Goal: Task Accomplishment & Management: Use online tool/utility

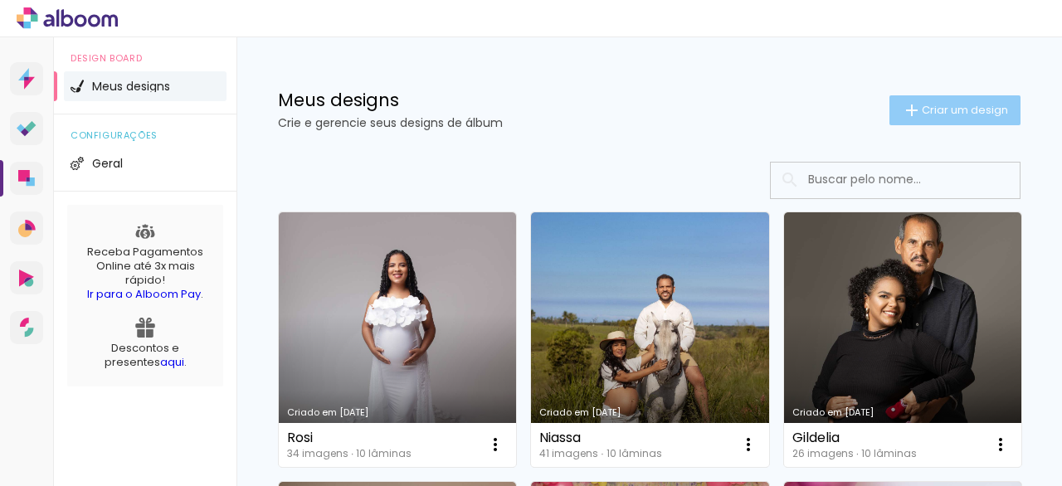
click at [939, 115] on span "Criar um design" at bounding box center [965, 110] width 86 height 11
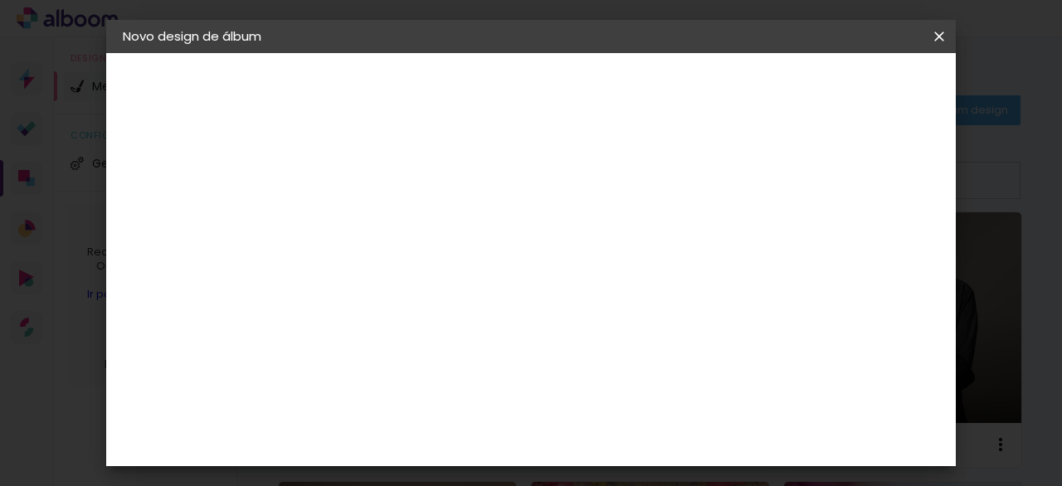
click at [394, 225] on input at bounding box center [394, 223] width 0 height 26
type input "niassa"
type paper-input "niassa"
click at [0, 0] on slot "Avançar" at bounding box center [0, 0] width 0 height 0
click at [0, 0] on slot "Tamanho Livre" at bounding box center [0, 0] width 0 height 0
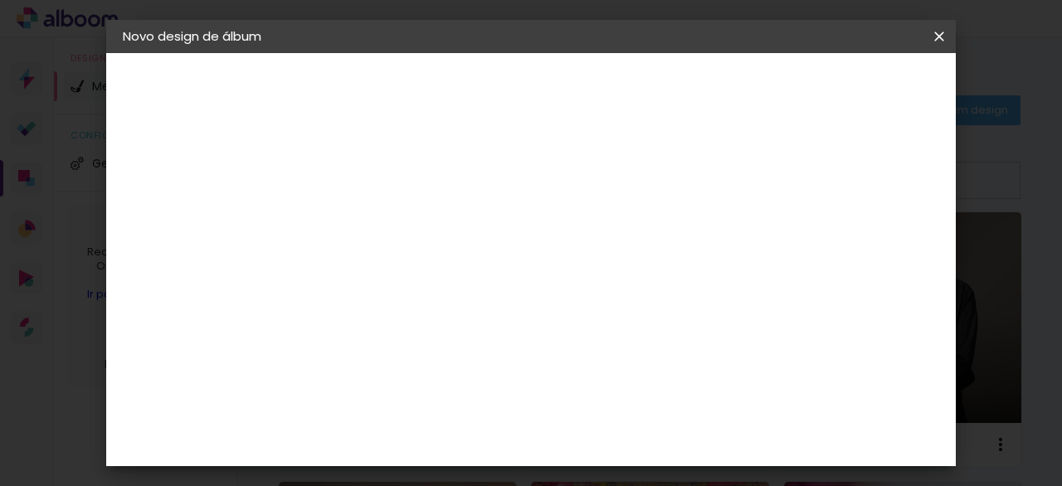
click at [0, 0] on slot "Tamanho Livre" at bounding box center [0, 0] width 0 height 0
click at [0, 0] on slot "Avançar" at bounding box center [0, 0] width 0 height 0
click at [353, 313] on input "30" at bounding box center [341, 312] width 43 height 25
type input "3"
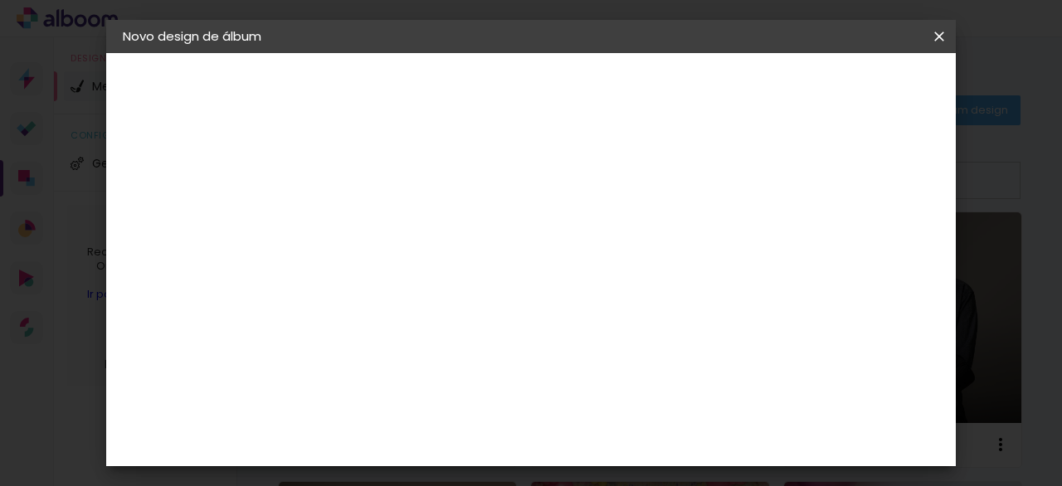
scroll to position [155, 0]
type input "15"
type paper-input "15"
click at [519, 202] on span "30" at bounding box center [517, 207] width 27 height 25
click at [518, 204] on span "30" at bounding box center [517, 207] width 27 height 25
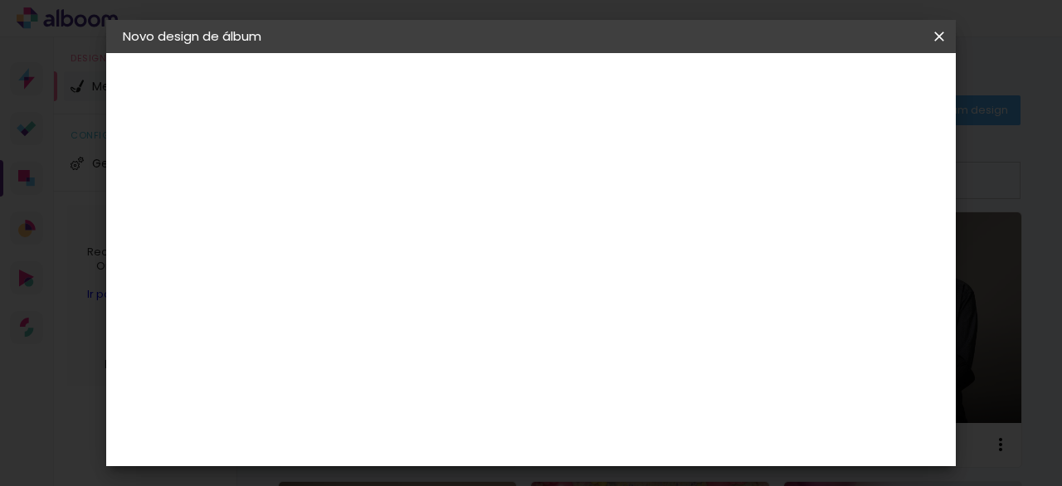
click at [632, 417] on input "60" at bounding box center [622, 419] width 43 height 25
type input "20"
type paper-input "20"
click at [428, 193] on div "cm" at bounding box center [419, 275] width 81 height 214
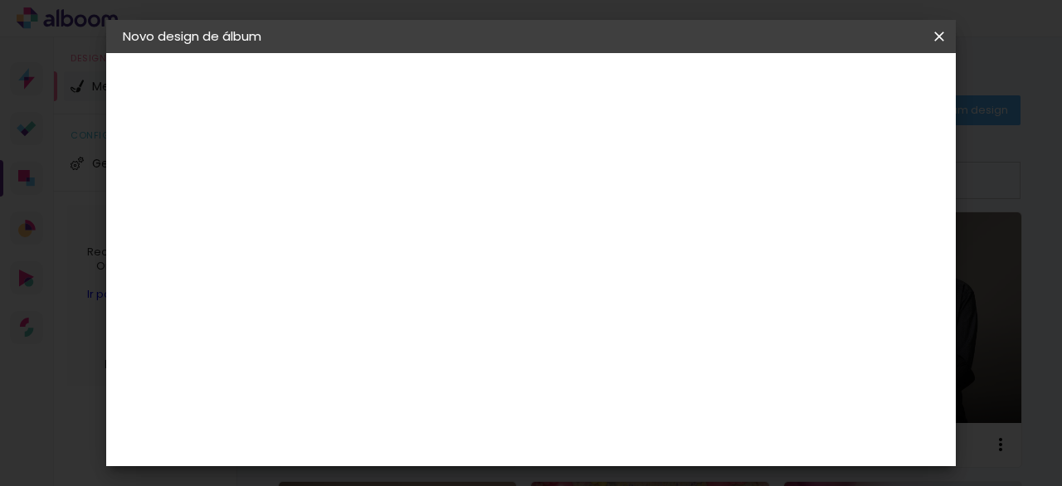
scroll to position [293, 0]
click at [431, 276] on input "15" at bounding box center [409, 278] width 43 height 25
type input "1"
type input "20"
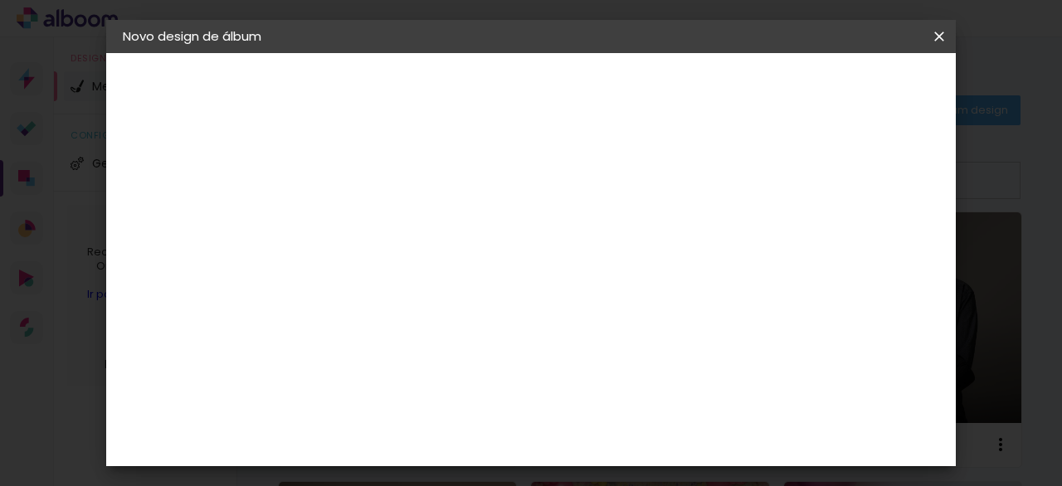
type paper-input "20"
click at [567, 256] on span "10" at bounding box center [569, 260] width 24 height 25
click at [632, 437] on input "20" at bounding box center [622, 439] width 43 height 25
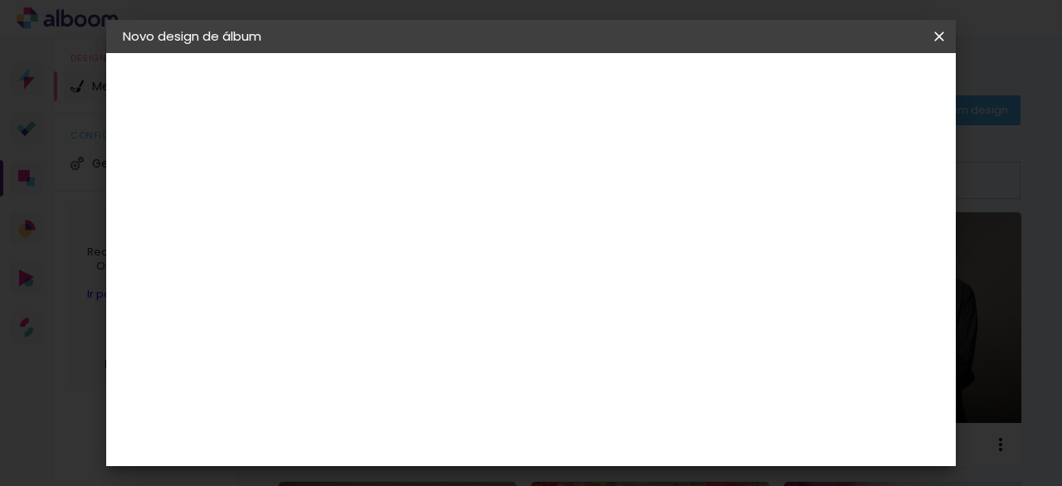
type input "30"
type paper-input "30"
click at [734, 93] on span "Iniciar design" at bounding box center [713, 93] width 42 height 23
click at [734, 87] on span "Iniciar design" at bounding box center [713, 93] width 42 height 23
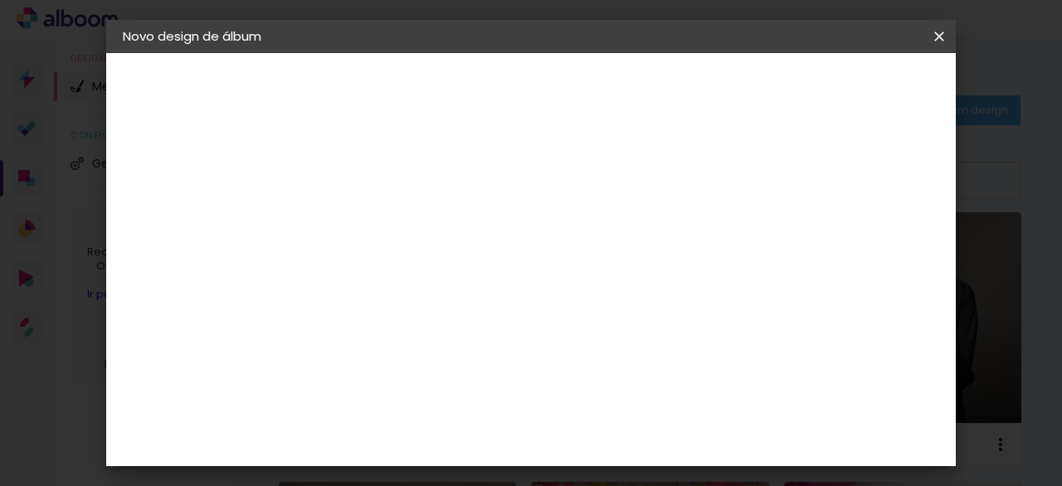
click at [734, 85] on span "Iniciar design" at bounding box center [713, 93] width 42 height 23
click at [734, 90] on span "Iniciar design" at bounding box center [713, 93] width 42 height 23
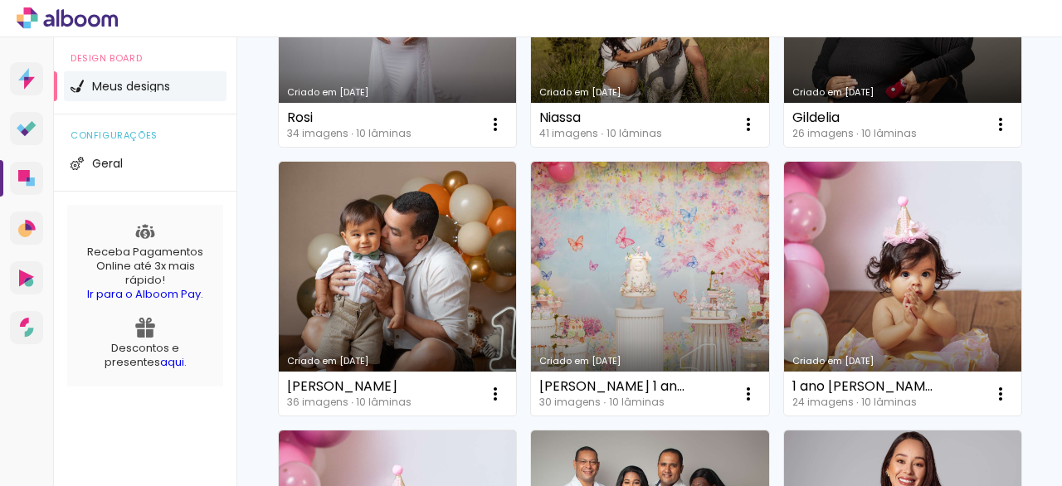
scroll to position [678, 0]
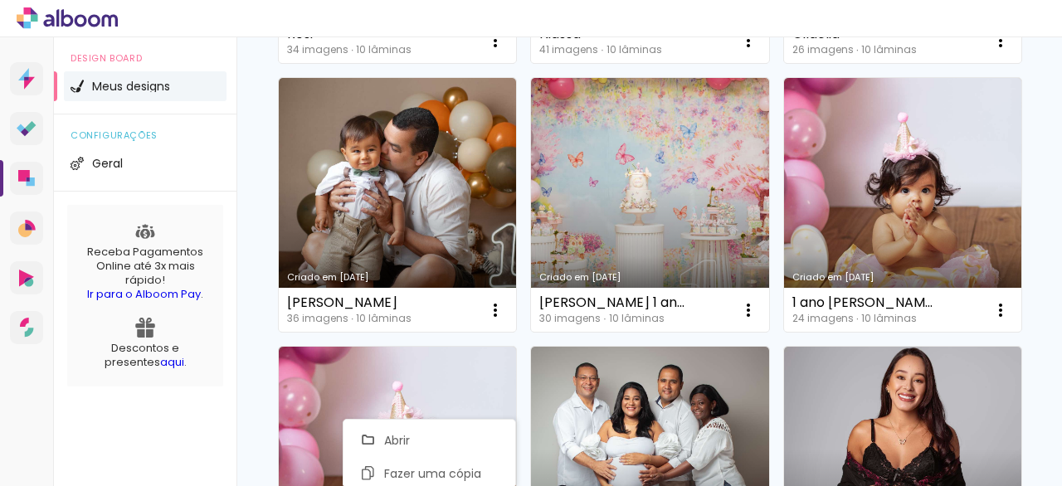
scroll to position [759, 0]
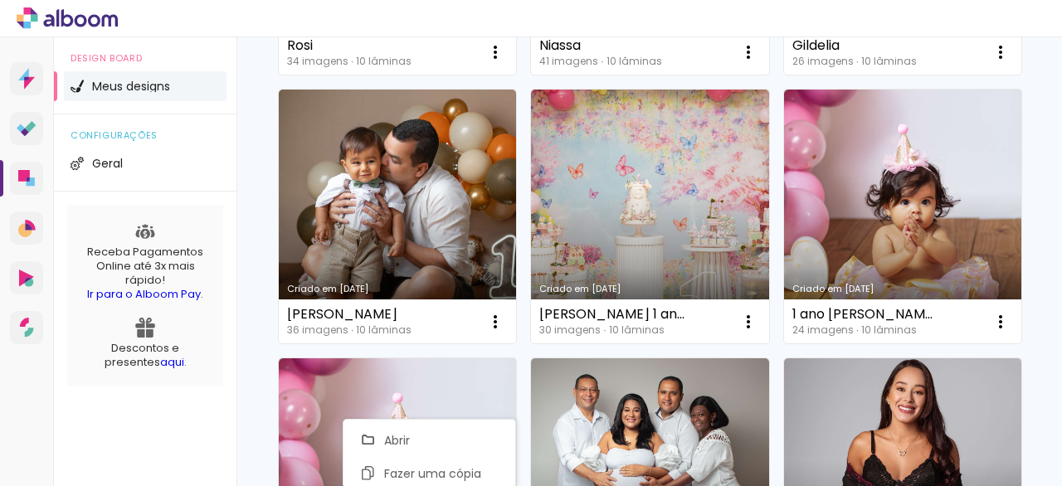
click at [988, 222] on div "Criado em 14/08/25 niassa 0 imagens ∙ 0 lâminas Abrir Fazer uma cópia Excluir C…" at bounding box center [650, 216] width 758 height 1348
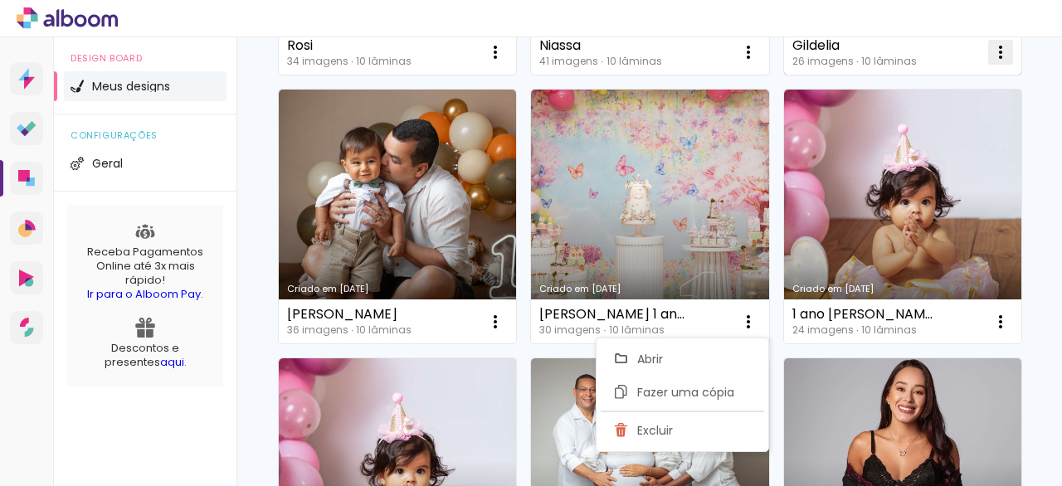
click at [696, 426] on paper-item "Excluir" at bounding box center [682, 430] width 163 height 33
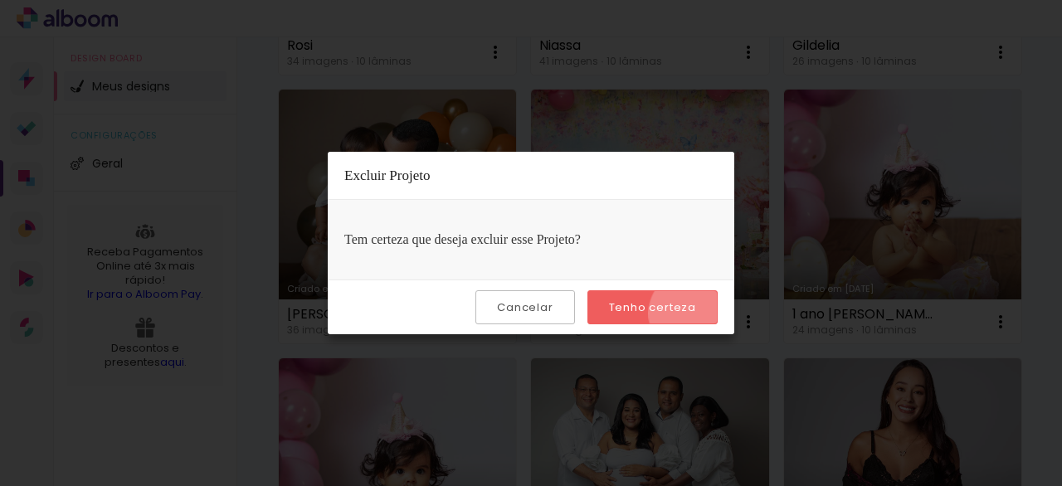
click at [0, 0] on slot "Tenho certeza" at bounding box center [0, 0] width 0 height 0
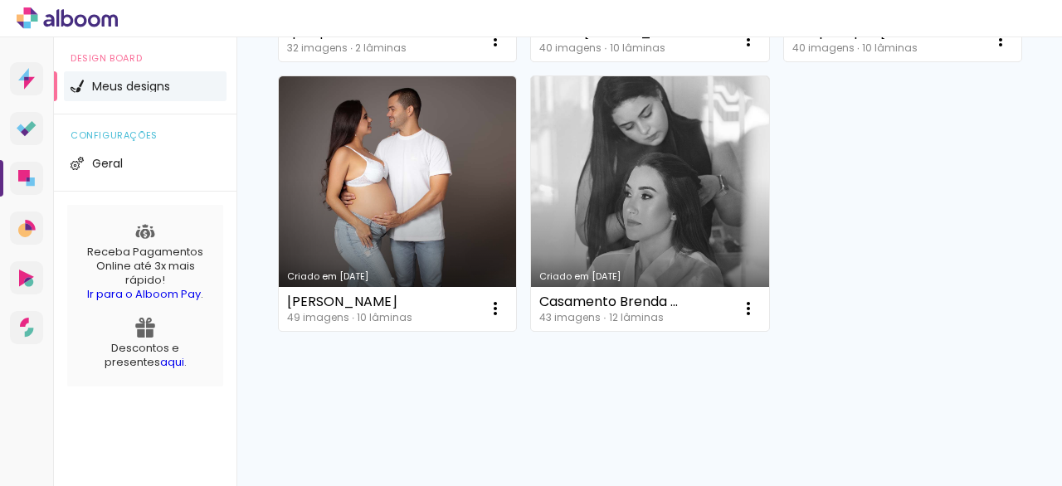
scroll to position [1411, 0]
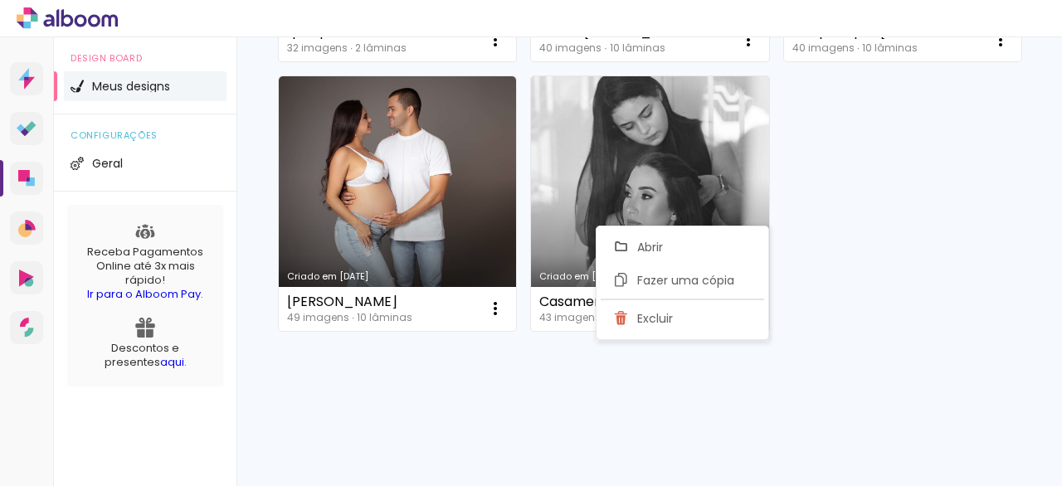
click at [699, 313] on paper-item "Excluir" at bounding box center [682, 318] width 163 height 33
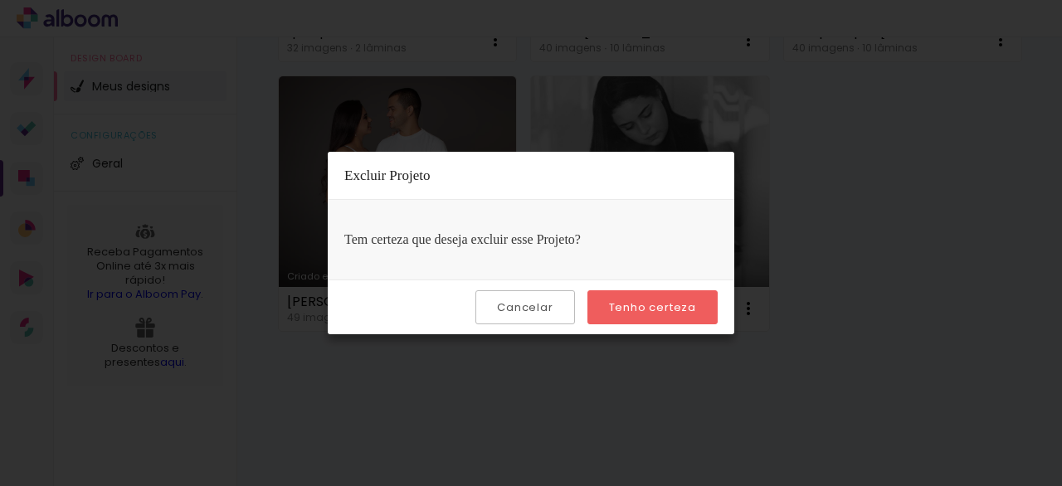
click at [698, 311] on paper-button "Tenho certeza" at bounding box center [653, 307] width 130 height 34
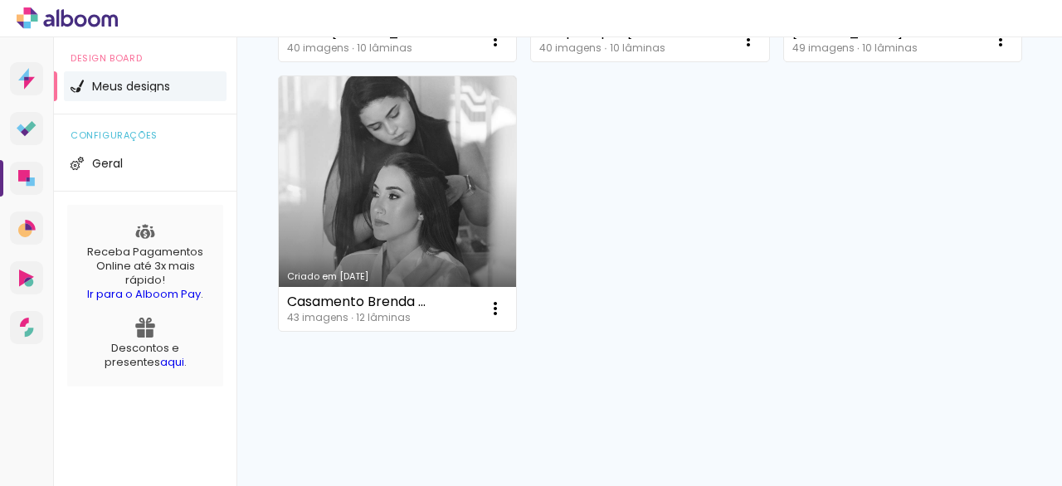
scroll to position [1603, 0]
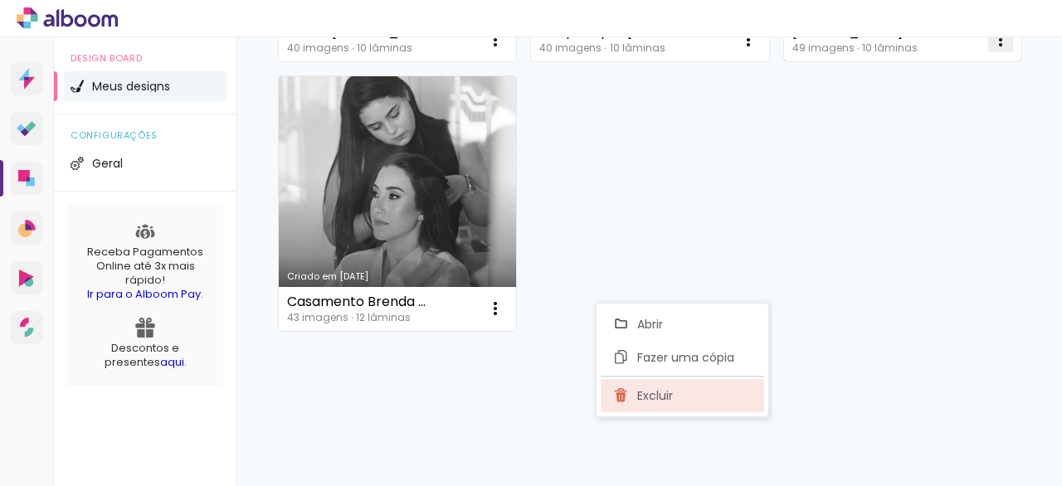
click at [689, 403] on paper-item "Excluir" at bounding box center [682, 395] width 163 height 33
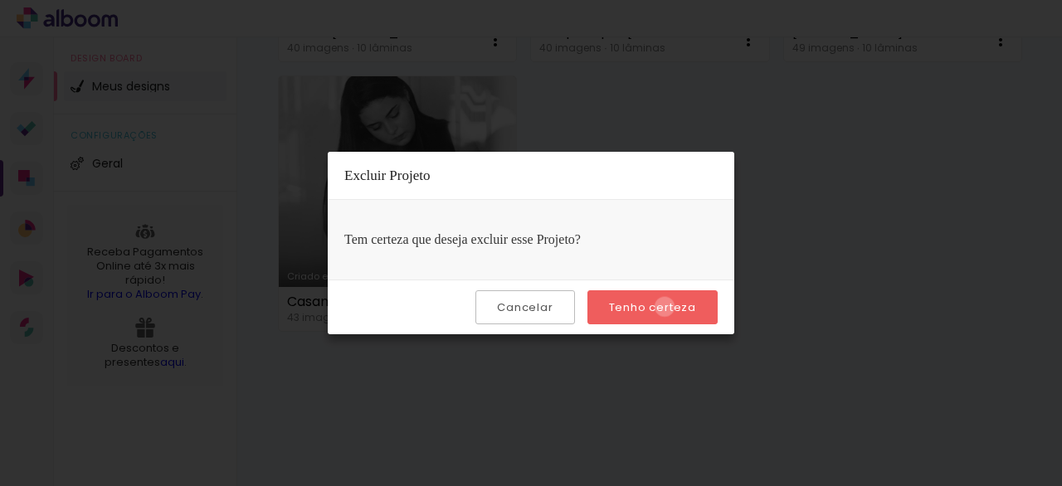
click at [0, 0] on slot "Tenho certeza" at bounding box center [0, 0] width 0 height 0
click at [704, 310] on paper-button "Tenho certeza" at bounding box center [653, 307] width 130 height 34
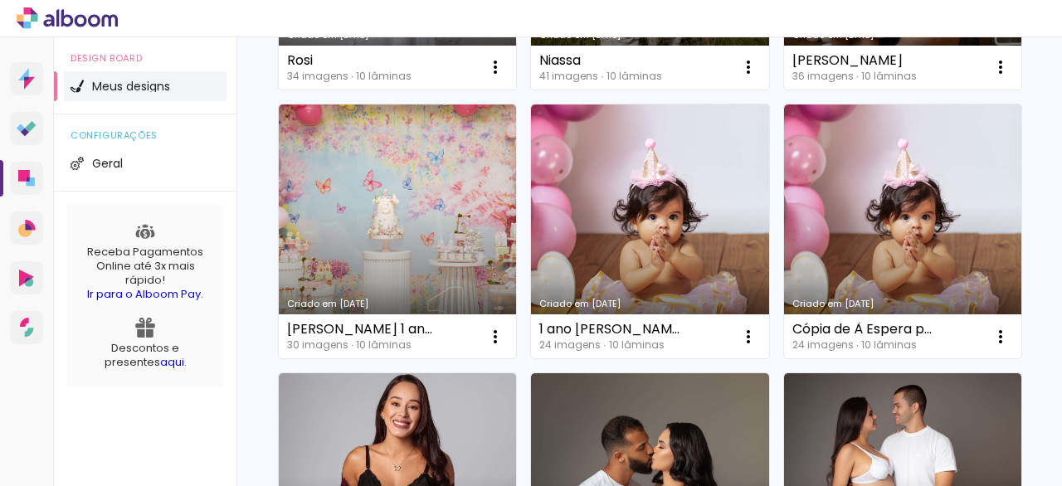
scroll to position [0, 0]
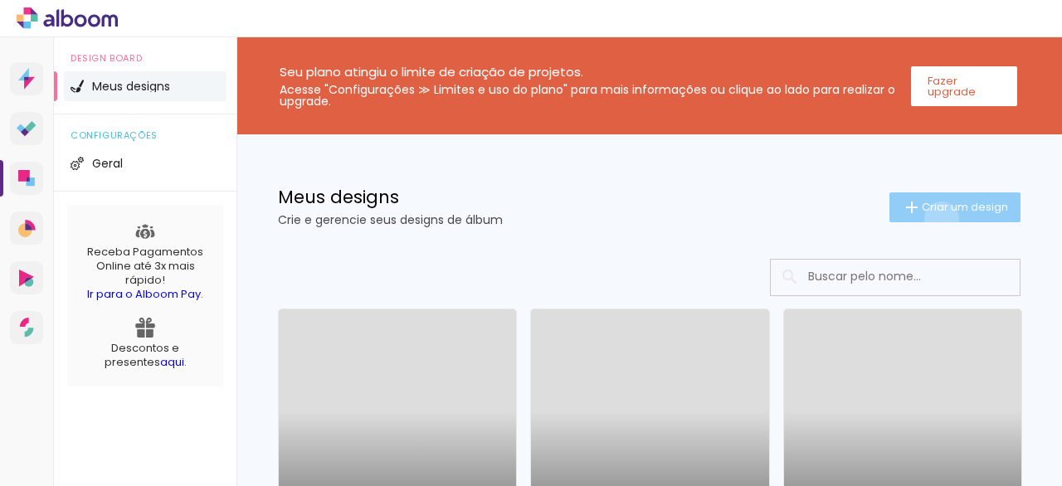
click at [926, 220] on paper-button "Criar um design" at bounding box center [955, 208] width 131 height 30
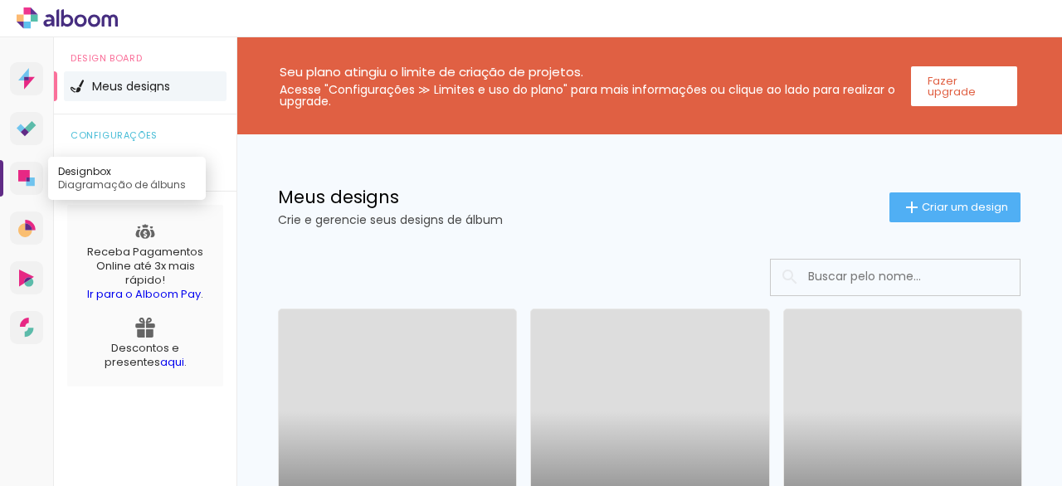
click at [29, 175] on icon at bounding box center [24, 176] width 12 height 12
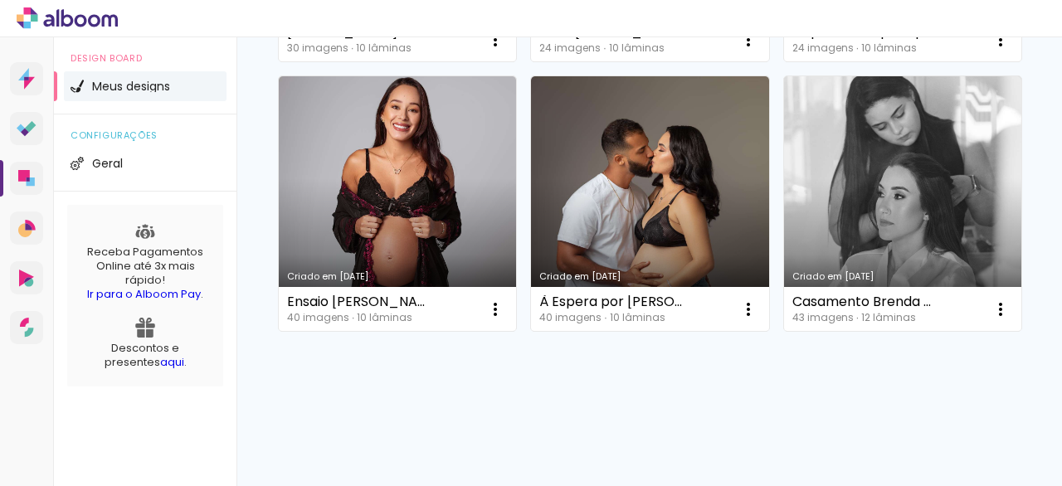
scroll to position [1580, 0]
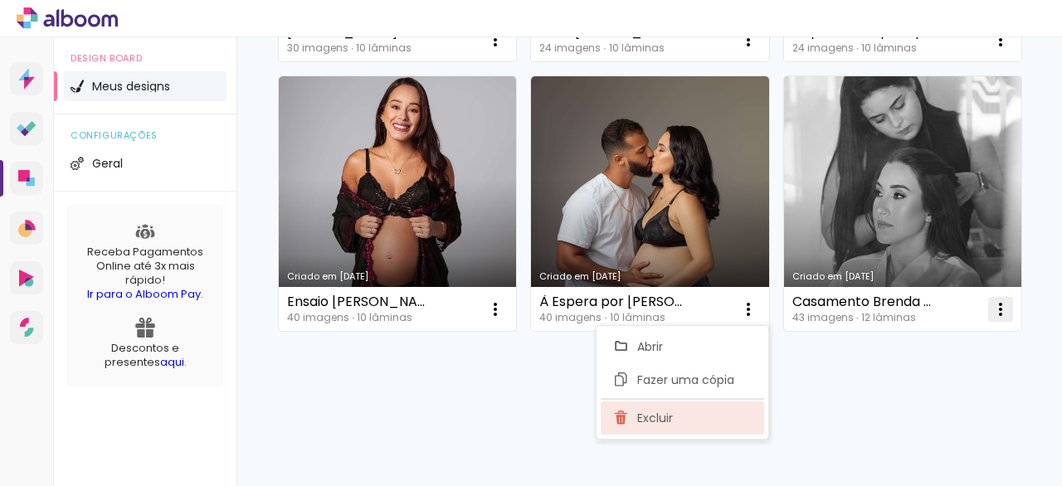
click at [684, 419] on paper-item "Excluir" at bounding box center [682, 418] width 163 height 33
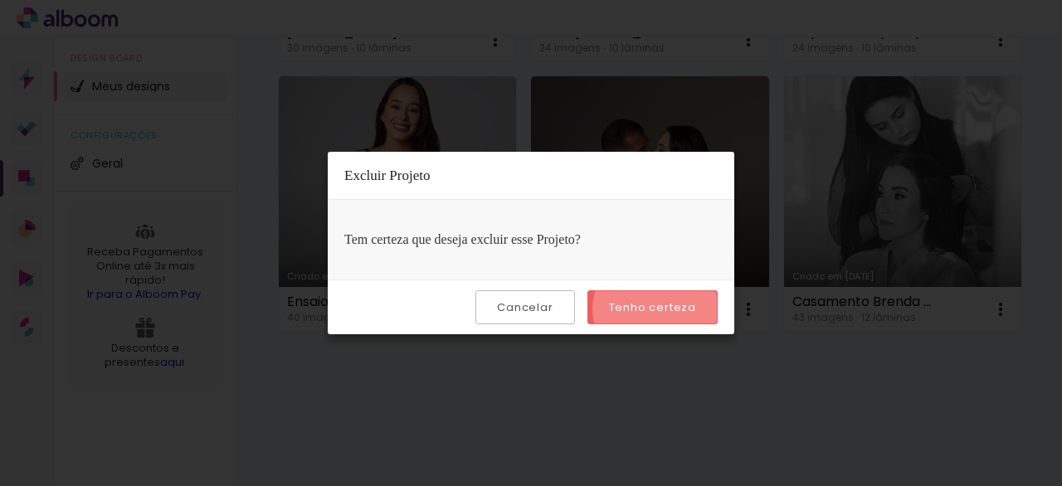
click at [0, 0] on slot "Tenho certeza" at bounding box center [0, 0] width 0 height 0
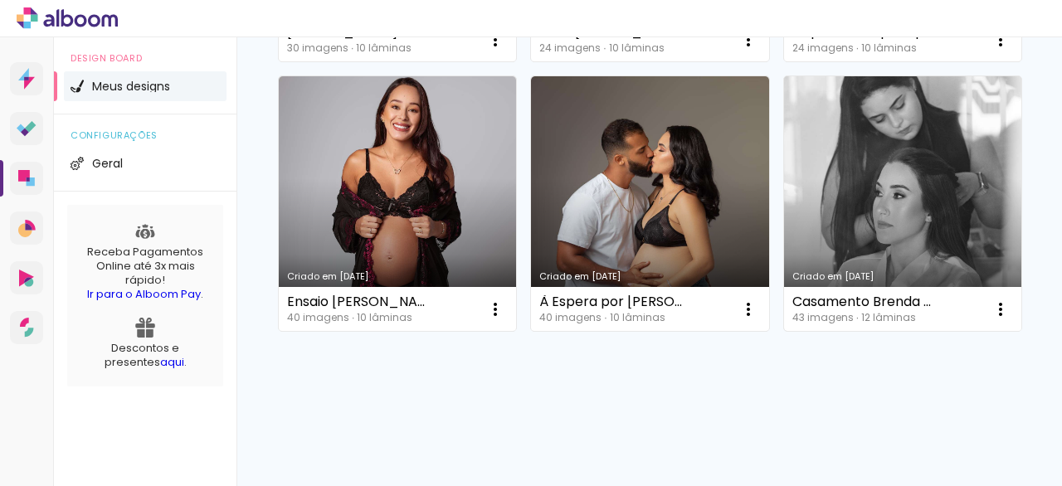
click at [792, 305] on div "Casamento Brenda & Bruno" at bounding box center [864, 301] width 145 height 13
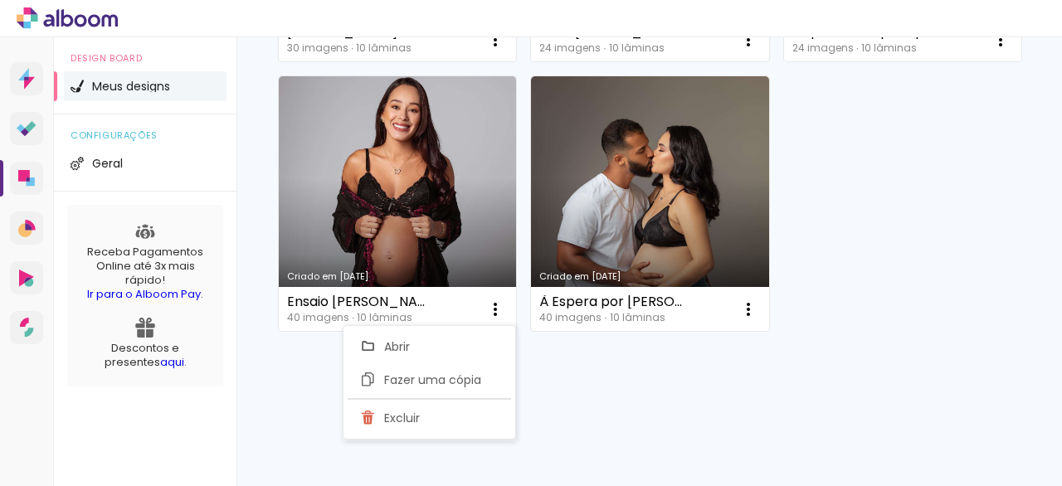
click at [641, 330] on div "Mais álbuns" at bounding box center [649, 350] width 743 height 40
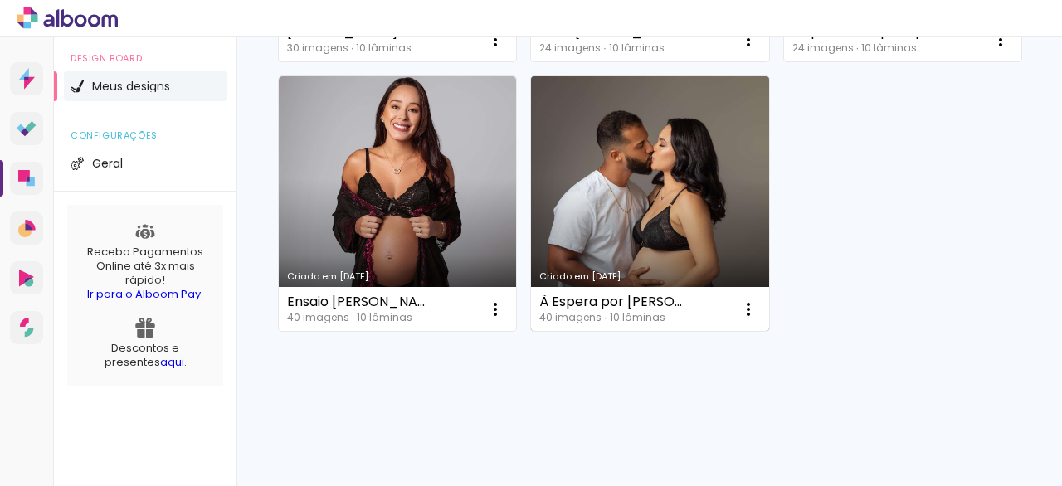
click at [531, 211] on link "Criado em [DATE]" at bounding box center [649, 203] width 237 height 255
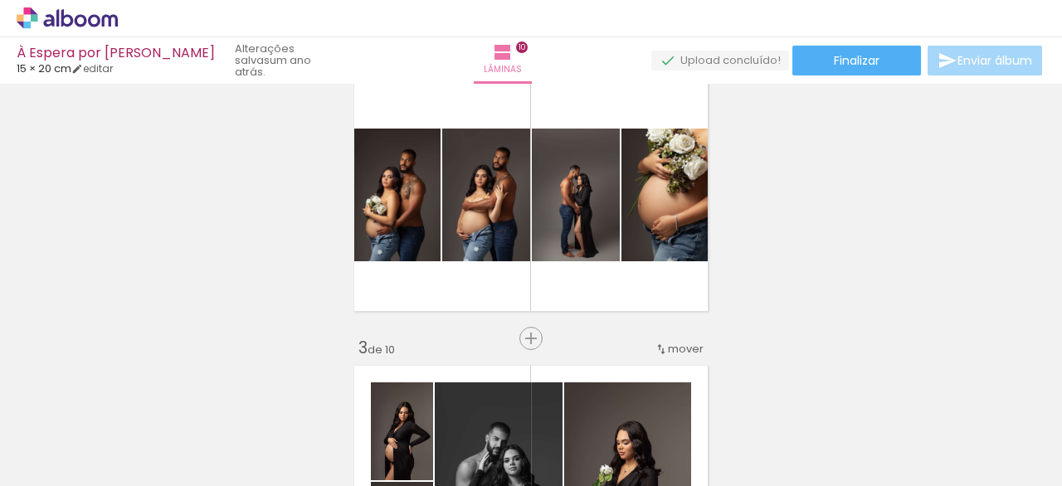
scroll to position [0, 2796]
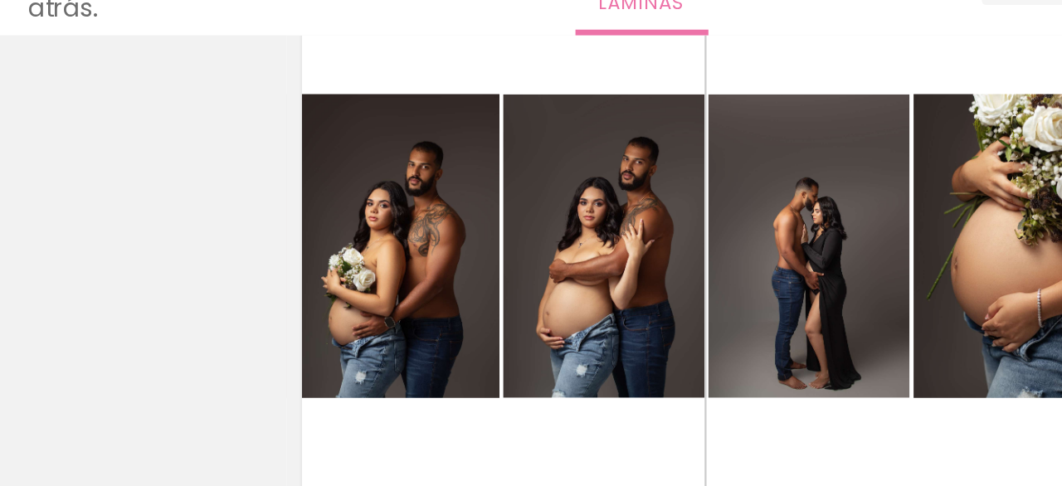
scroll to position [385, 0]
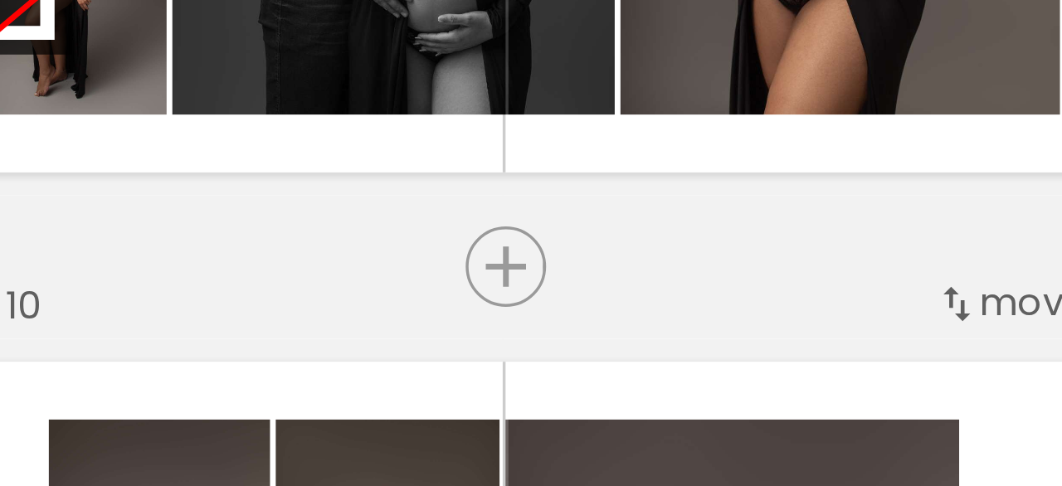
scroll to position [765, 0]
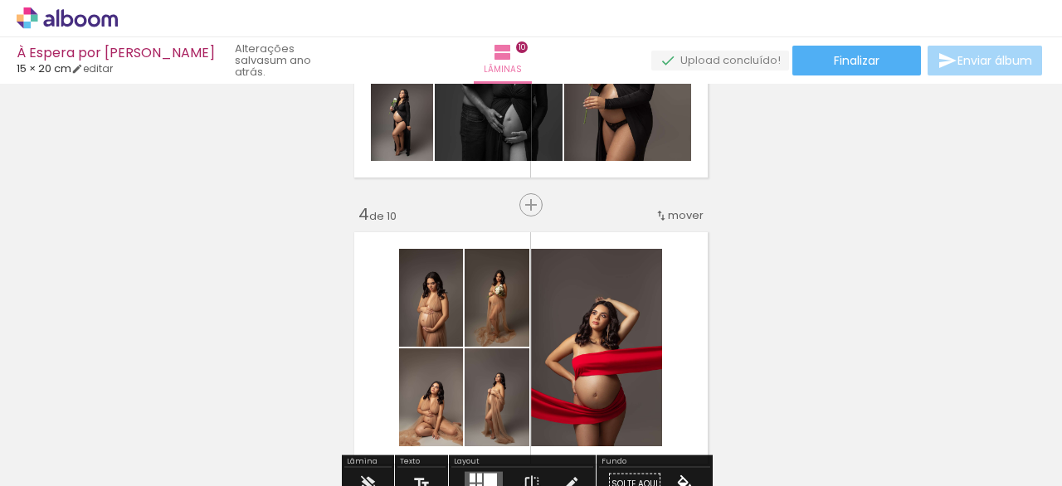
drag, startPoint x: 125, startPoint y: 407, endPoint x: 673, endPoint y: 100, distance: 627.5
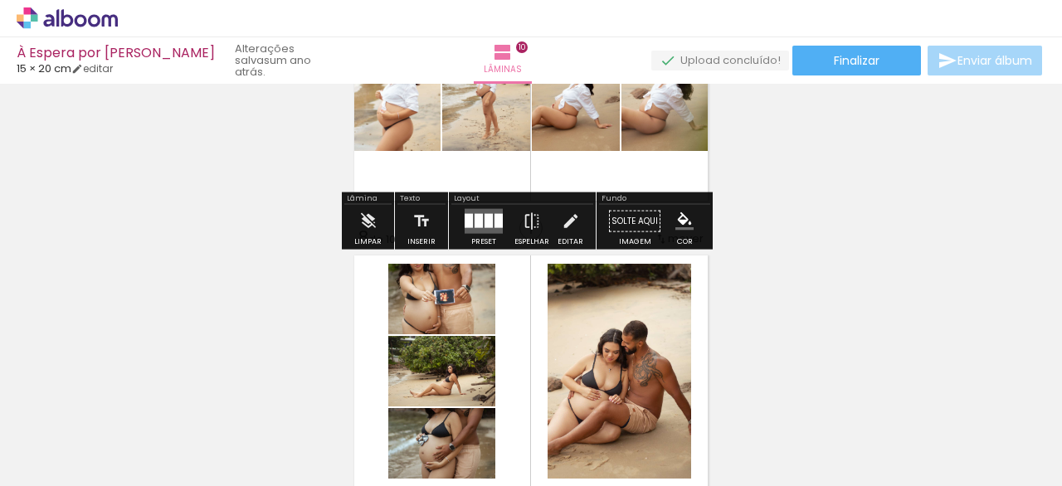
scroll to position [2025, 0]
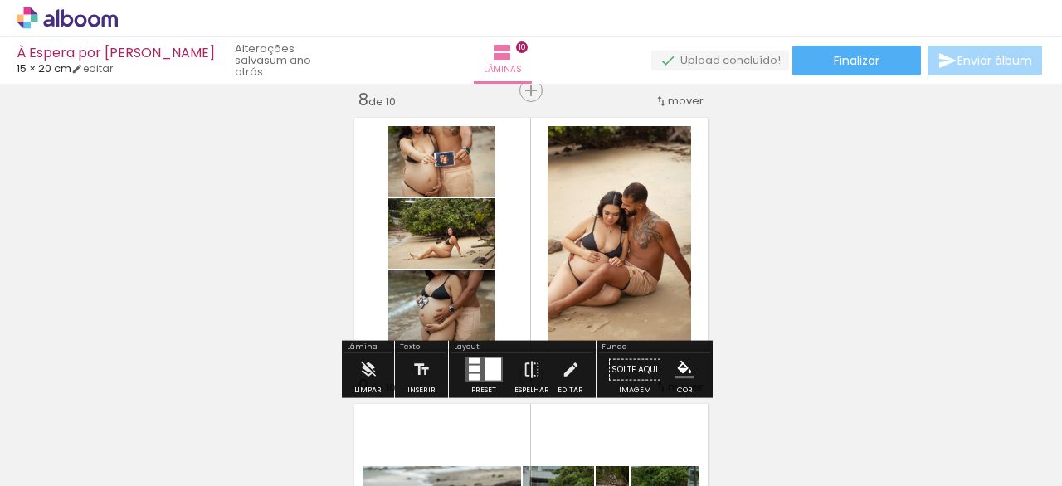
click at [0, 0] on span "Excluir" at bounding box center [0, 0] width 0 height 0
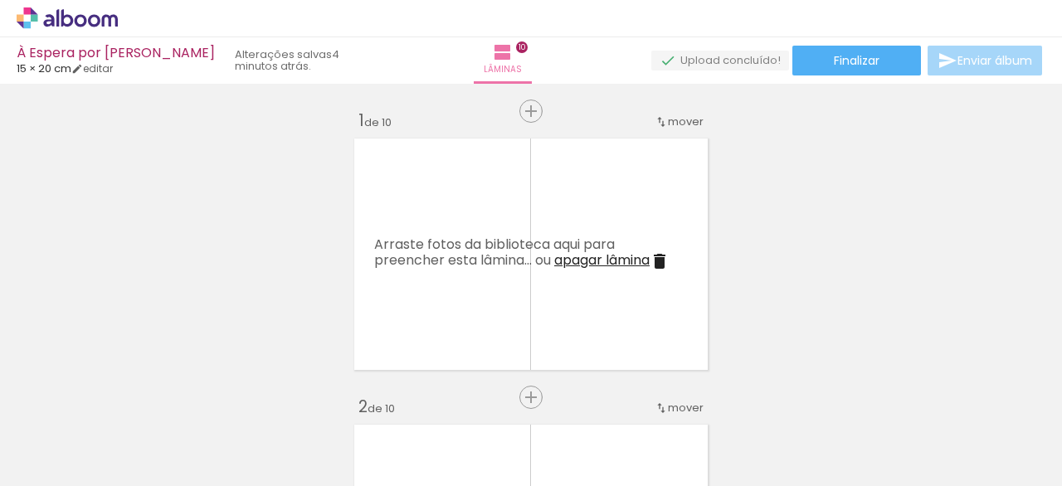
scroll to position [0, 2796]
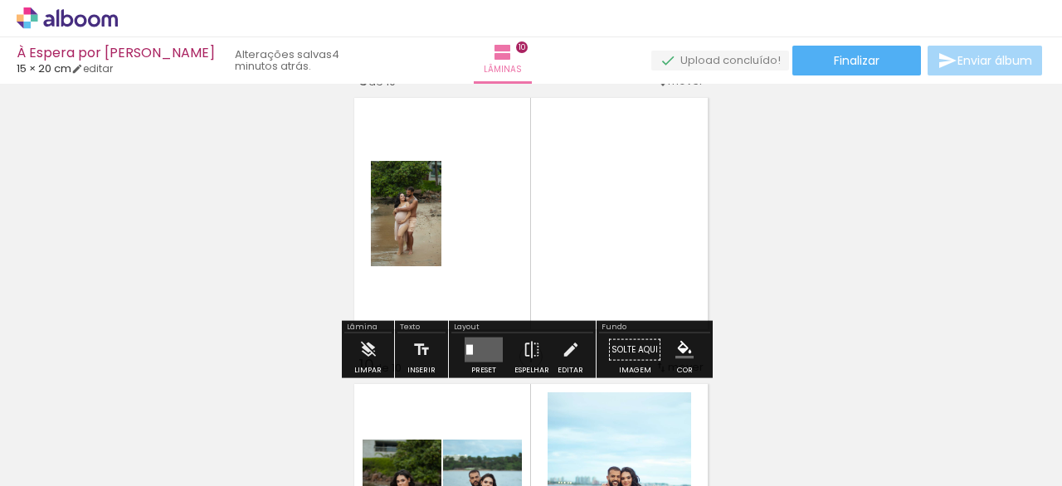
drag, startPoint x: 342, startPoint y: 462, endPoint x: 336, endPoint y: 446, distance: 16.8
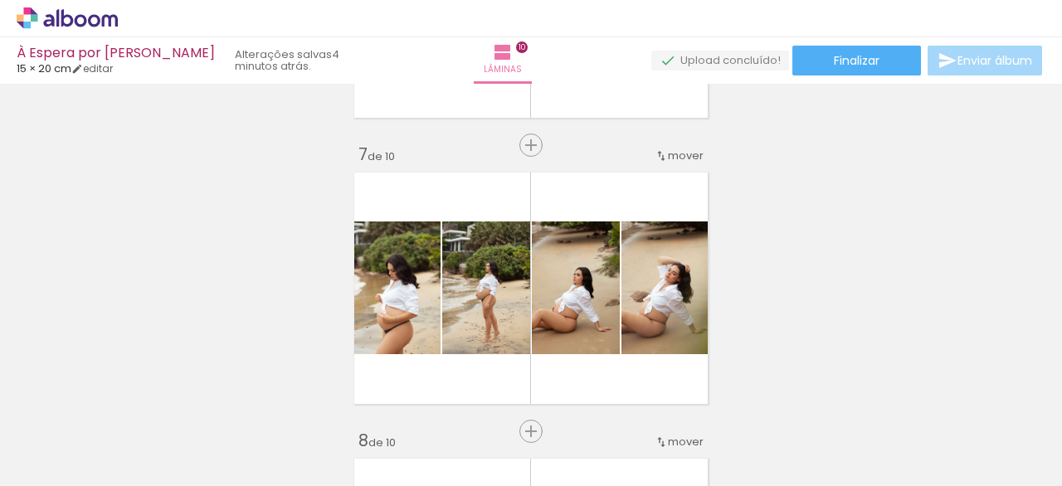
scroll to position [1708, 0]
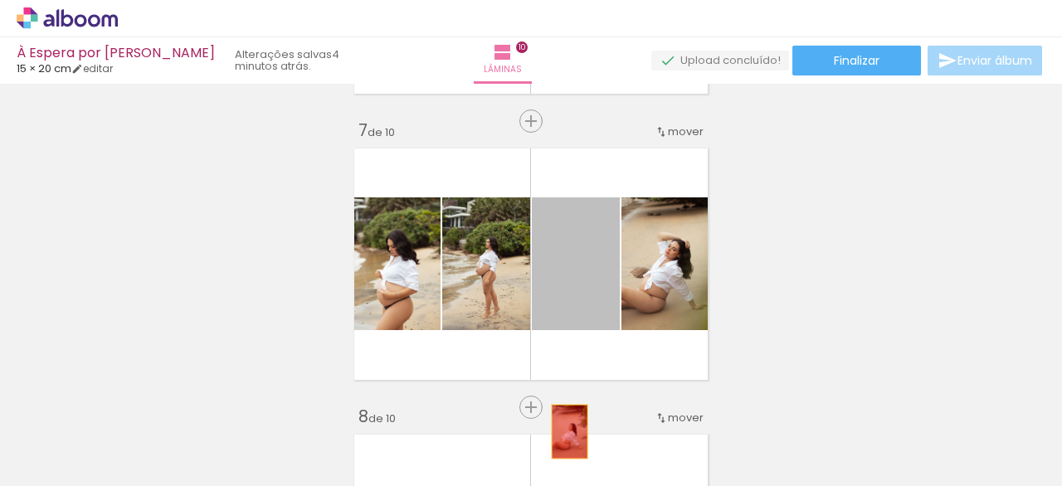
drag, startPoint x: 595, startPoint y: 290, endPoint x: 611, endPoint y: 294, distance: 16.1
click at [563, 427] on quentale-workspace at bounding box center [531, 243] width 1062 height 486
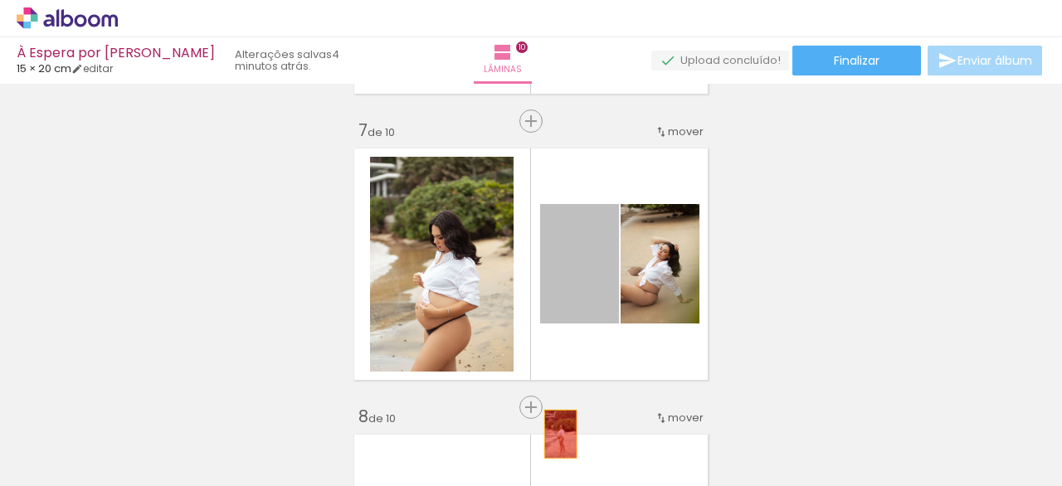
drag, startPoint x: 581, startPoint y: 293, endPoint x: 566, endPoint y: 383, distance: 90.9
click at [554, 428] on quentale-workspace at bounding box center [531, 243] width 1062 height 486
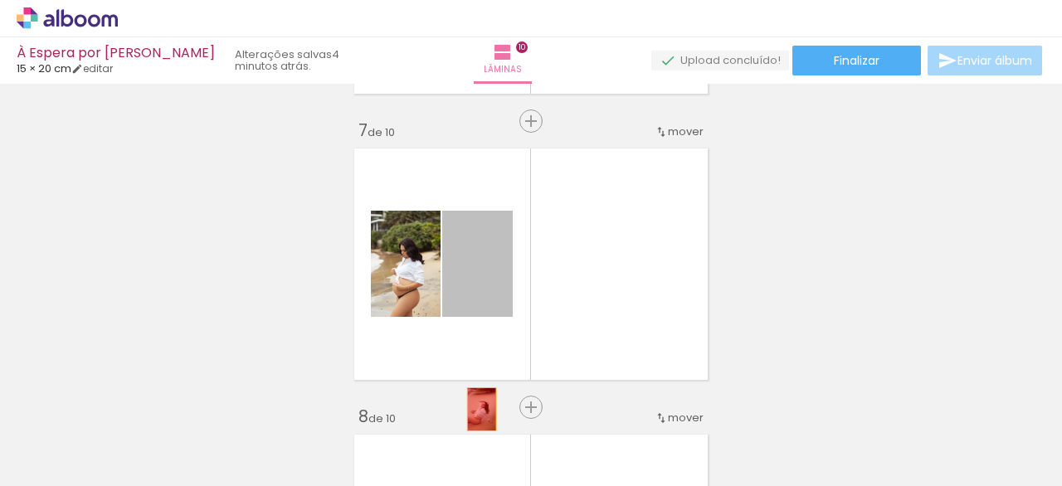
drag, startPoint x: 473, startPoint y: 299, endPoint x: 425, endPoint y: 365, distance: 82.0
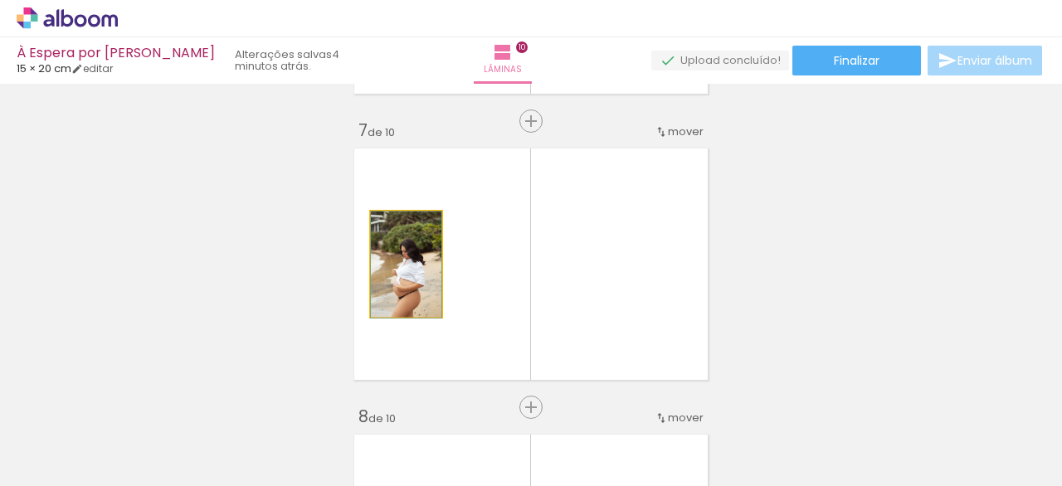
drag, startPoint x: 412, startPoint y: 317, endPoint x: 413, endPoint y: 396, distance: 78.9
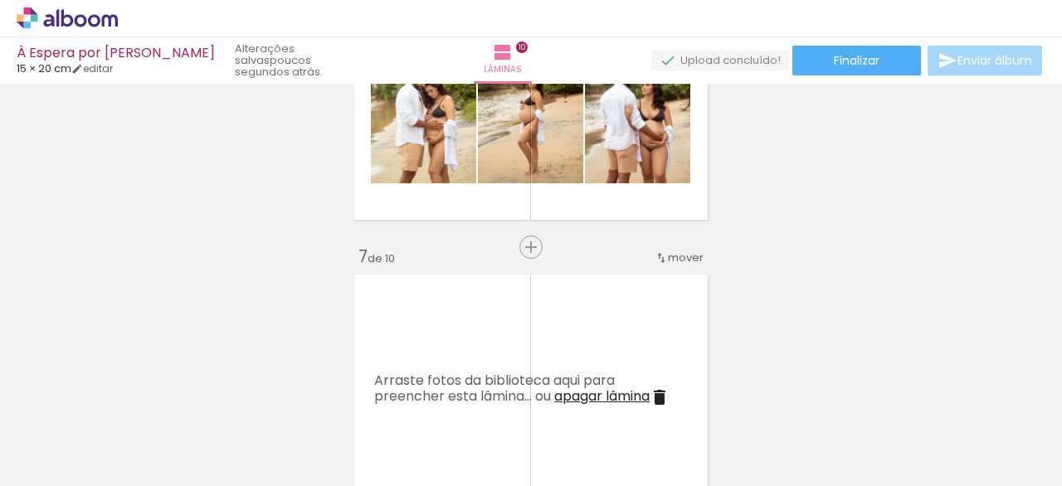
scroll to position [1509, 0]
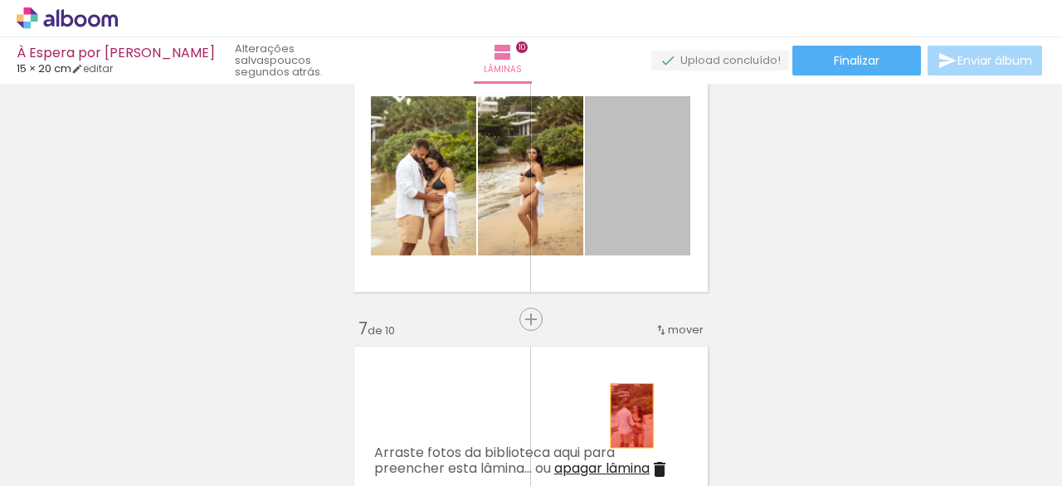
drag, startPoint x: 656, startPoint y: 215, endPoint x: 609, endPoint y: 431, distance: 220.9
click at [618, 436] on quentale-workspace at bounding box center [531, 243] width 1062 height 486
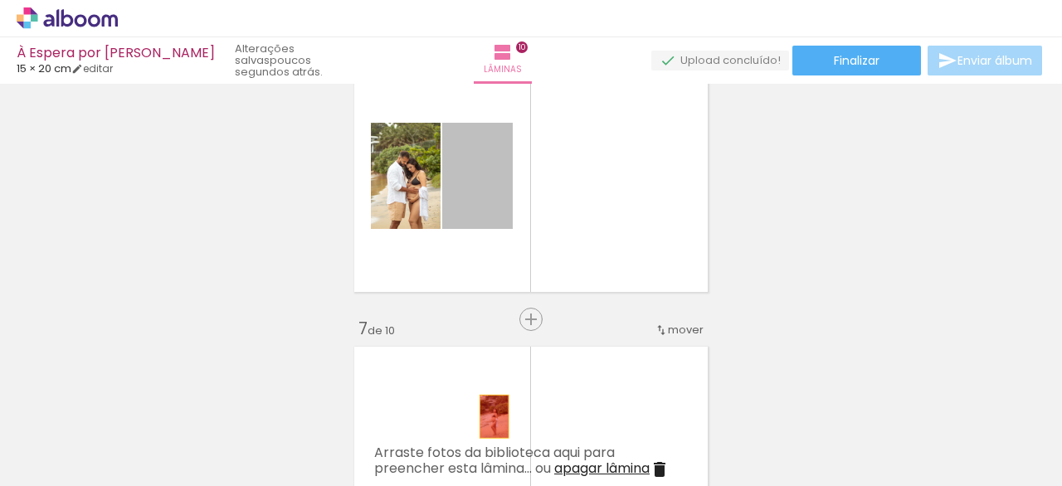
drag, startPoint x: 461, startPoint y: 202, endPoint x: 445, endPoint y: 336, distance: 134.6
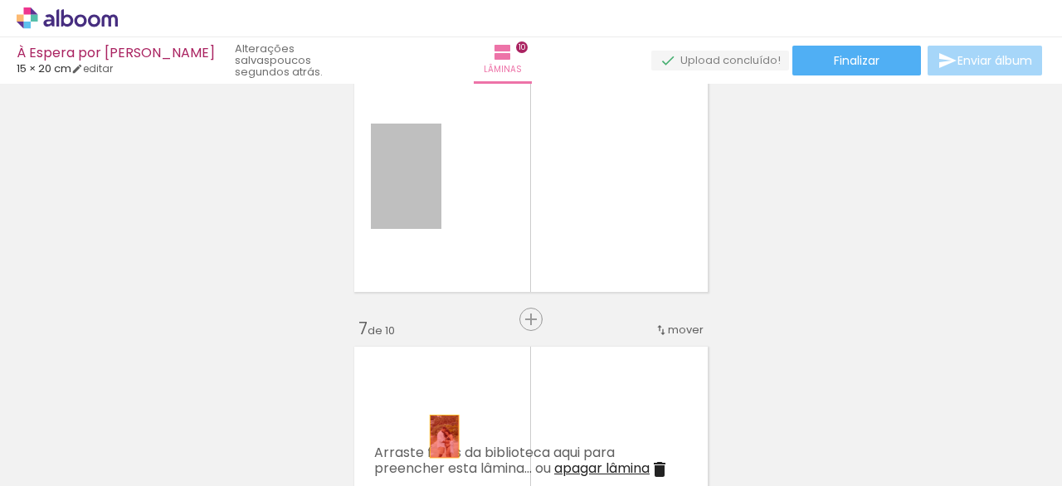
drag, startPoint x: 386, startPoint y: 200, endPoint x: 427, endPoint y: 446, distance: 249.9
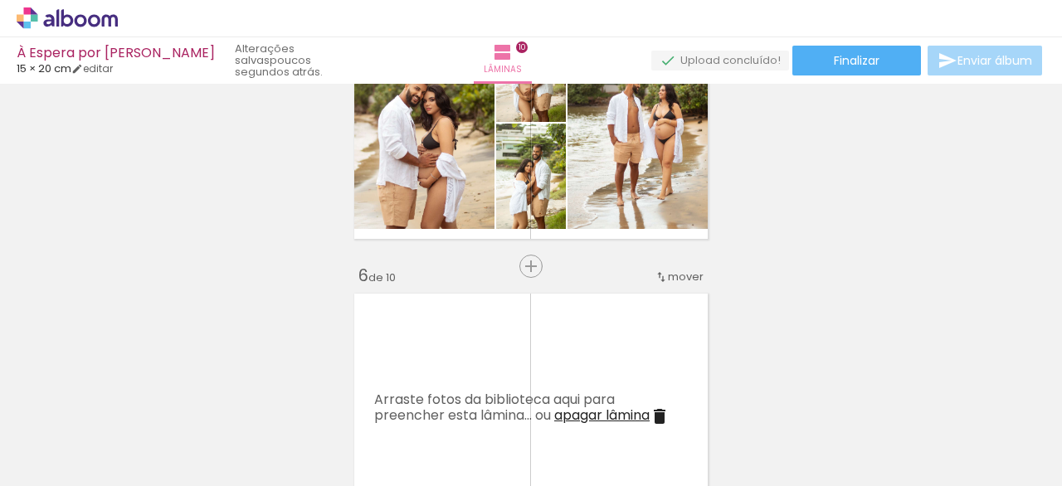
scroll to position [1152, 0]
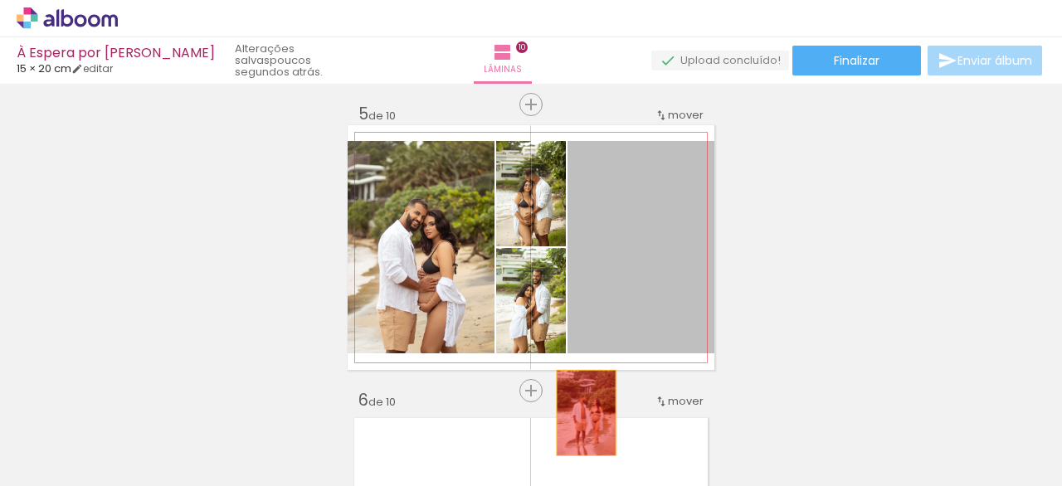
drag, startPoint x: 647, startPoint y: 276, endPoint x: 571, endPoint y: 427, distance: 169.2
click at [576, 429] on quentale-workspace at bounding box center [531, 243] width 1062 height 486
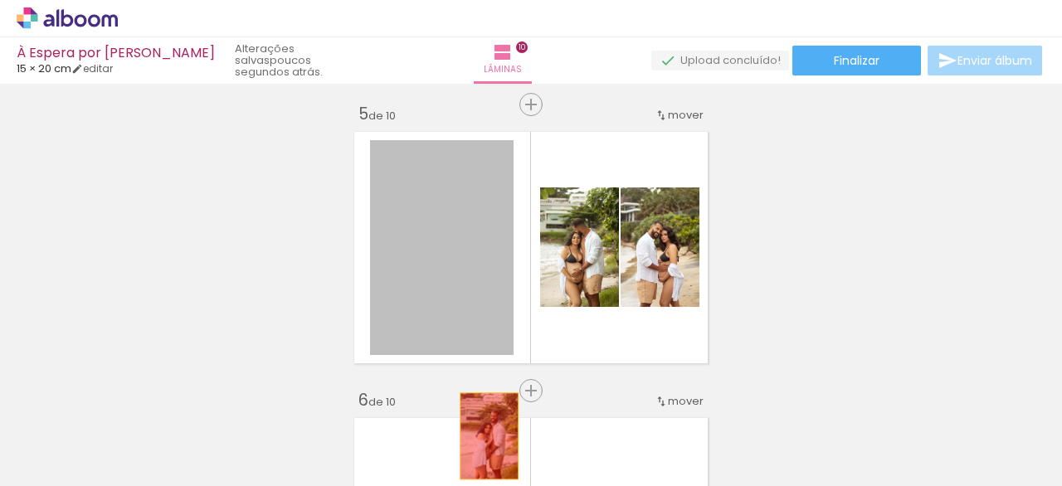
drag, startPoint x: 464, startPoint y: 262, endPoint x: 498, endPoint y: 326, distance: 72.4
click at [478, 434] on quentale-workspace at bounding box center [531, 243] width 1062 height 486
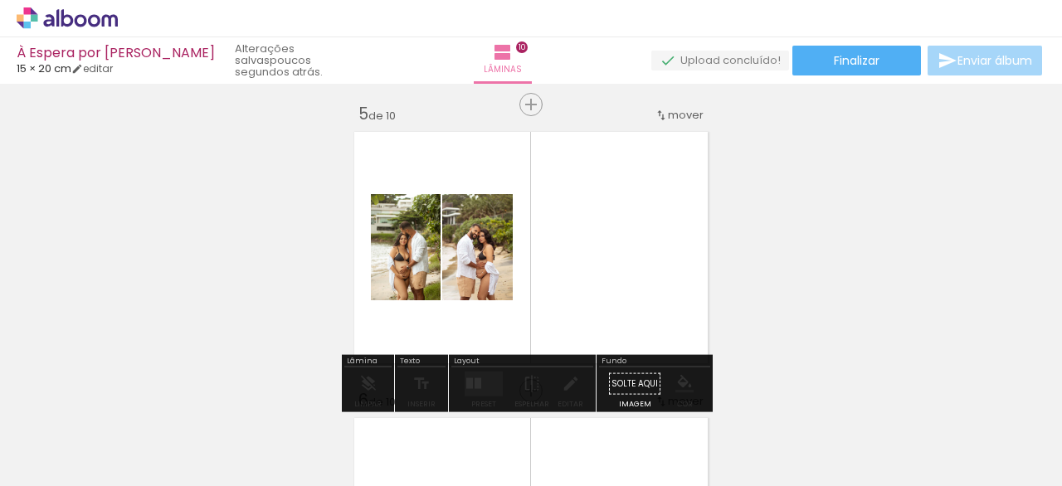
drag, startPoint x: 406, startPoint y: 258, endPoint x: 411, endPoint y: 286, distance: 28.7
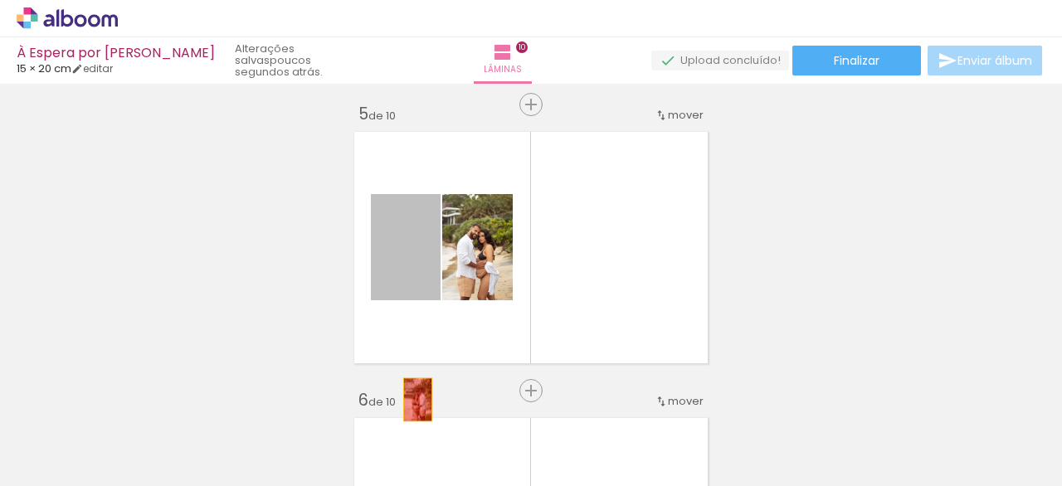
drag, startPoint x: 393, startPoint y: 269, endPoint x: 430, endPoint y: 333, distance: 73.6
click at [414, 399] on quentale-workspace at bounding box center [531, 243] width 1062 height 486
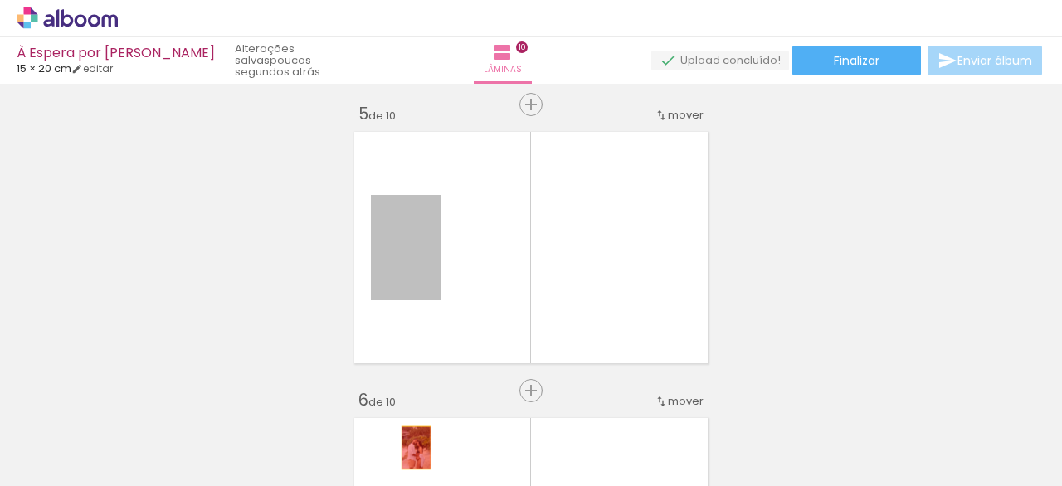
drag, startPoint x: 410, startPoint y: 270, endPoint x: 432, endPoint y: 422, distance: 154.3
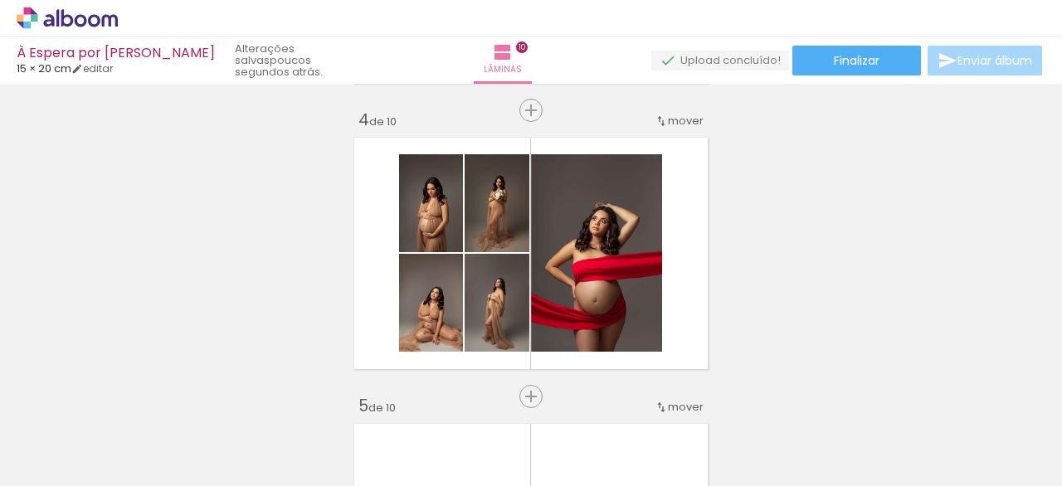
scroll to position [878, 0]
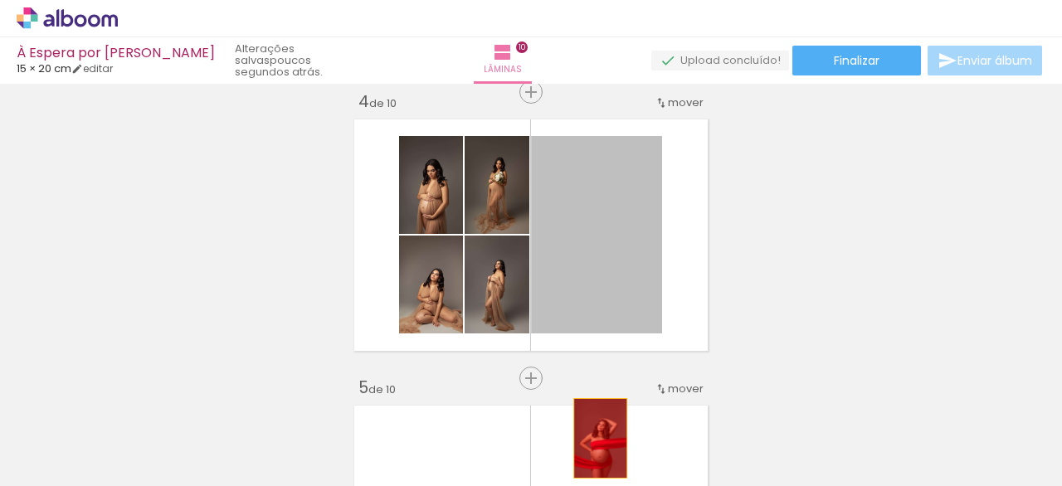
drag, startPoint x: 616, startPoint y: 257, endPoint x: 601, endPoint y: 410, distance: 153.4
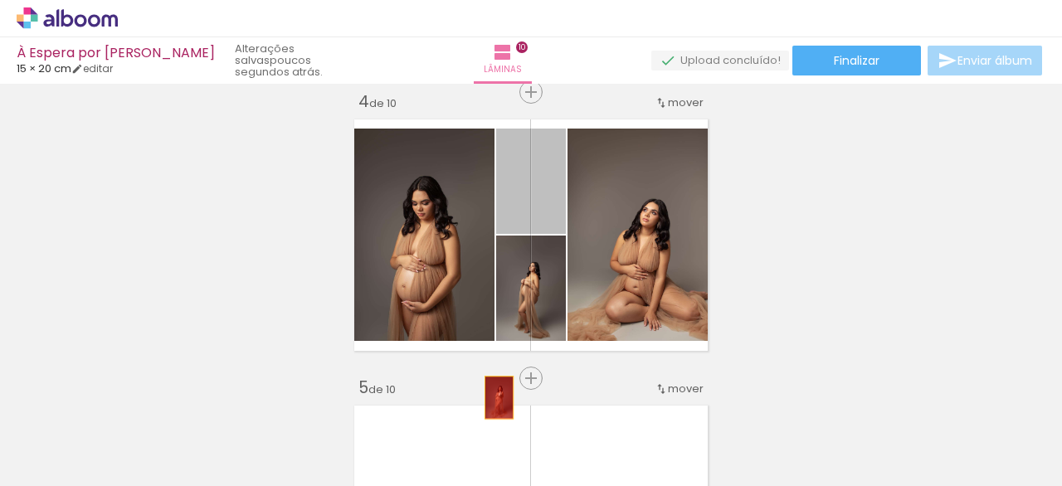
drag, startPoint x: 505, startPoint y: 207, endPoint x: 440, endPoint y: 292, distance: 107.7
click at [487, 434] on quentale-workspace at bounding box center [531, 243] width 1062 height 486
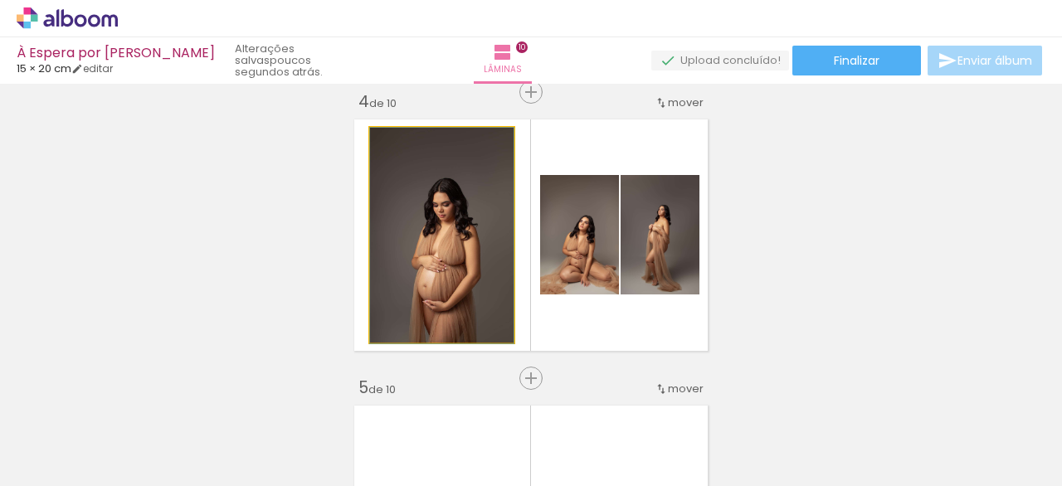
drag, startPoint x: 430, startPoint y: 244, endPoint x: 471, endPoint y: 340, distance: 104.8
click at [463, 436] on quentale-workspace at bounding box center [531, 243] width 1062 height 486
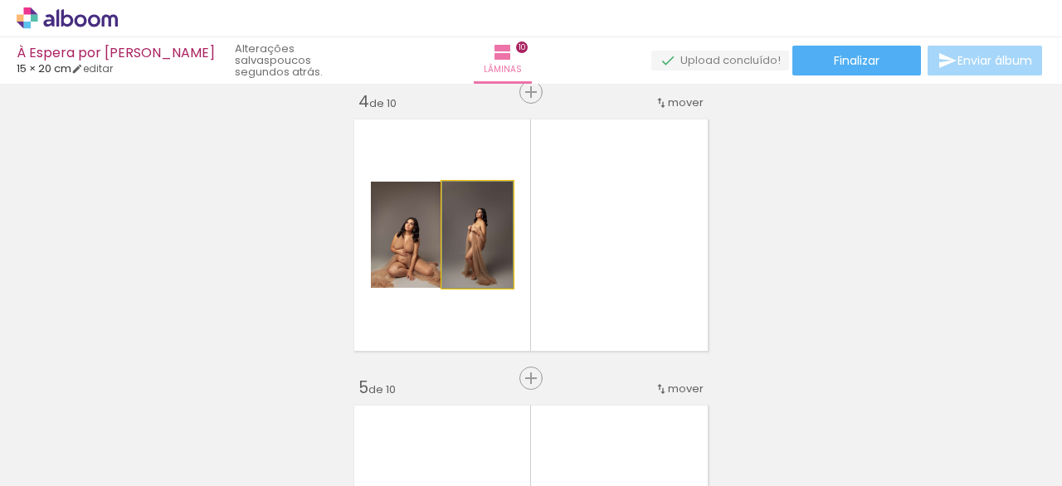
drag, startPoint x: 461, startPoint y: 266, endPoint x: 460, endPoint y: 351, distance: 85.5
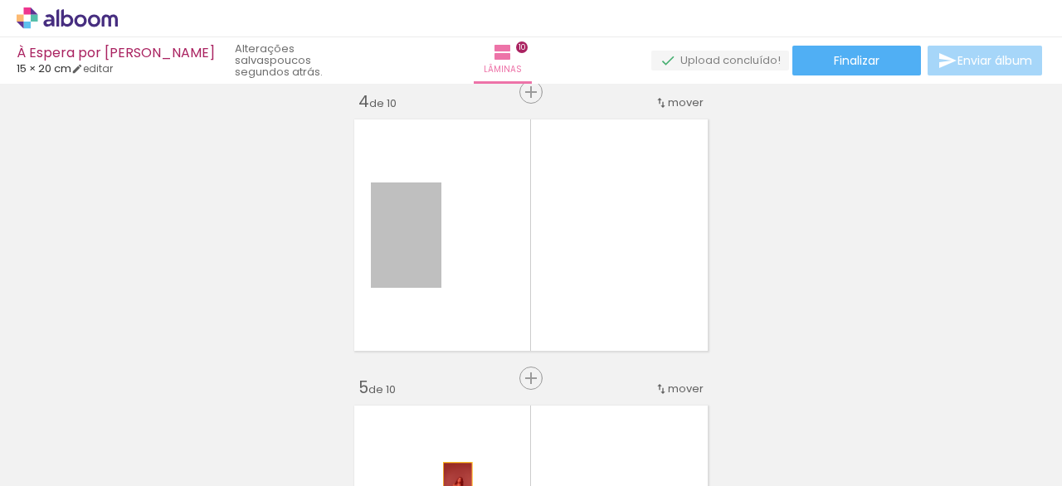
drag, startPoint x: 409, startPoint y: 254, endPoint x: 446, endPoint y: 383, distance: 133.9
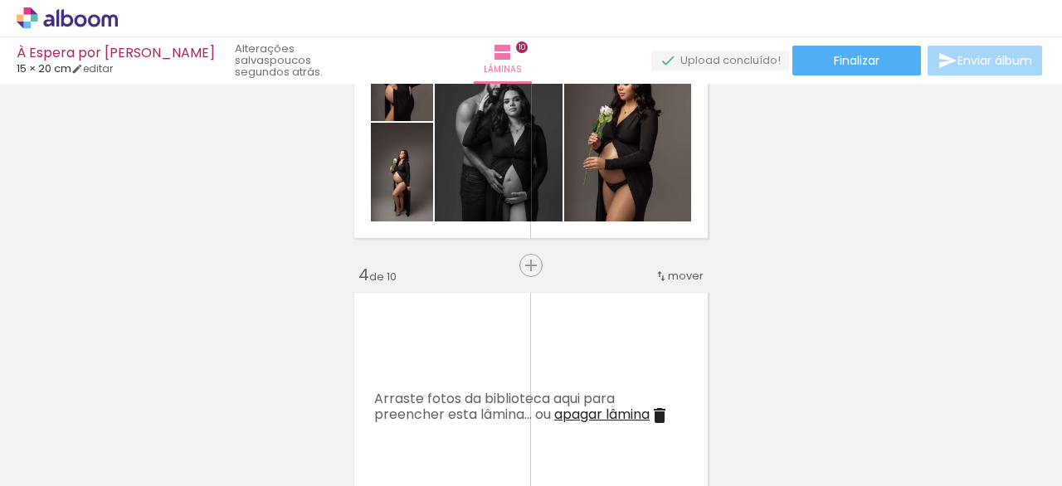
scroll to position [627, 0]
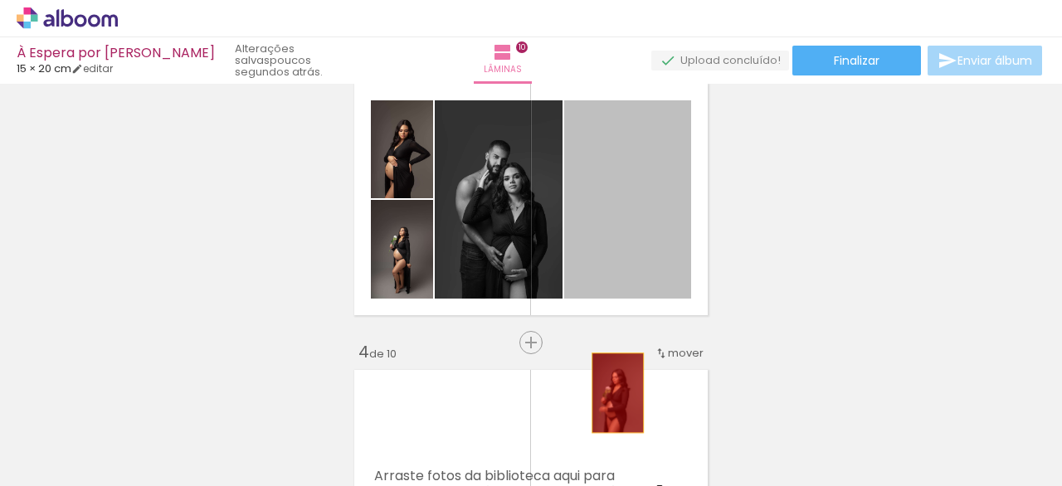
drag, startPoint x: 640, startPoint y: 230, endPoint x: 584, endPoint y: 393, distance: 171.9
click at [602, 431] on quentale-workspace at bounding box center [531, 243] width 1062 height 486
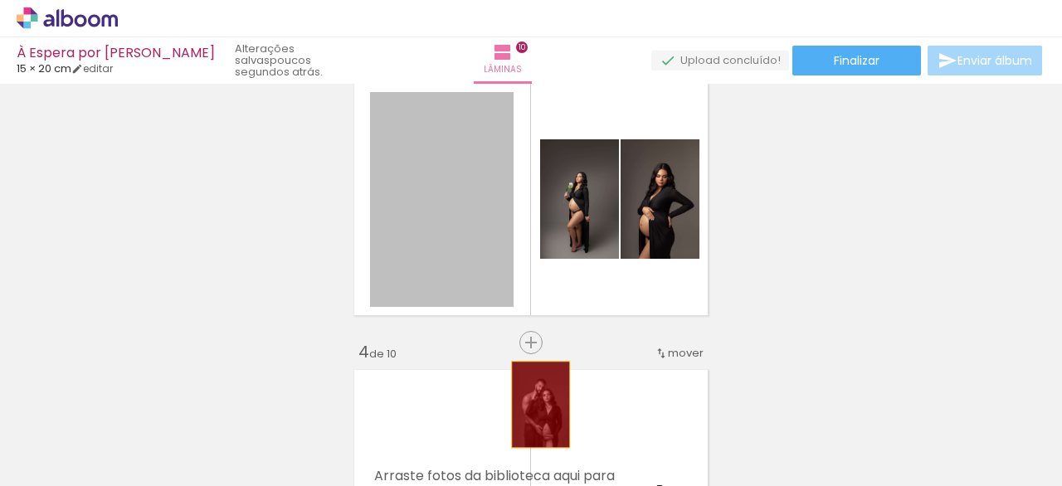
drag, startPoint x: 475, startPoint y: 236, endPoint x: 538, endPoint y: 398, distance: 174.4
click at [539, 447] on quentale-workspace at bounding box center [531, 243] width 1062 height 486
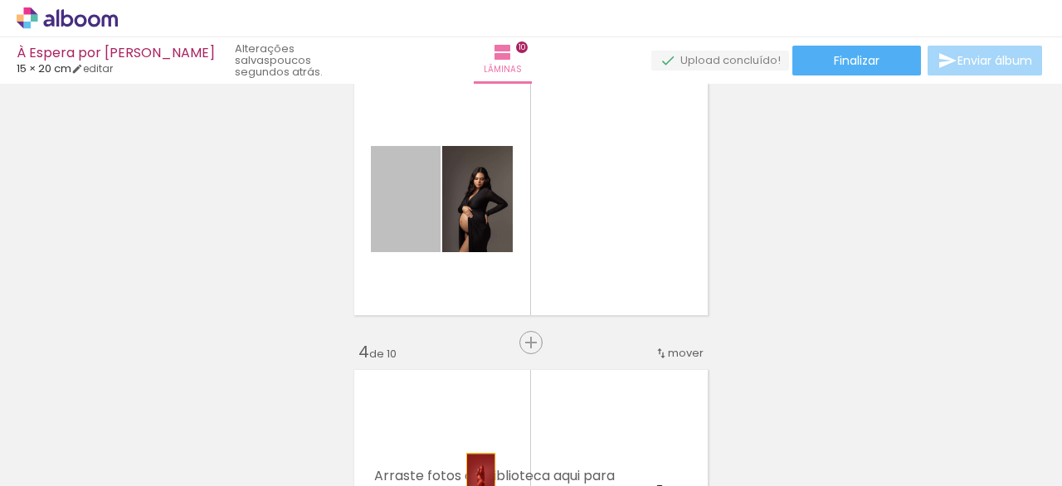
drag, startPoint x: 412, startPoint y: 232, endPoint x: 452, endPoint y: 361, distance: 134.9
click at [478, 485] on html "link( href="../../bower_components/polymer/polymer.html" rel="import" ) picture…" at bounding box center [531, 243] width 1062 height 486
drag, startPoint x: 406, startPoint y: 273, endPoint x: 417, endPoint y: 403, distance: 130.8
click at [416, 427] on quentale-workspace at bounding box center [531, 243] width 1062 height 486
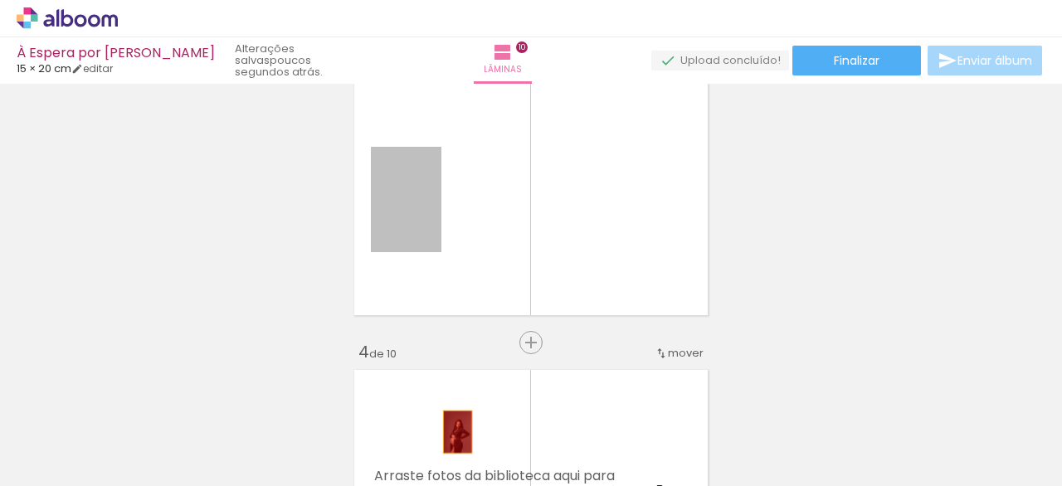
drag, startPoint x: 407, startPoint y: 236, endPoint x: 472, endPoint y: 420, distance: 195.5
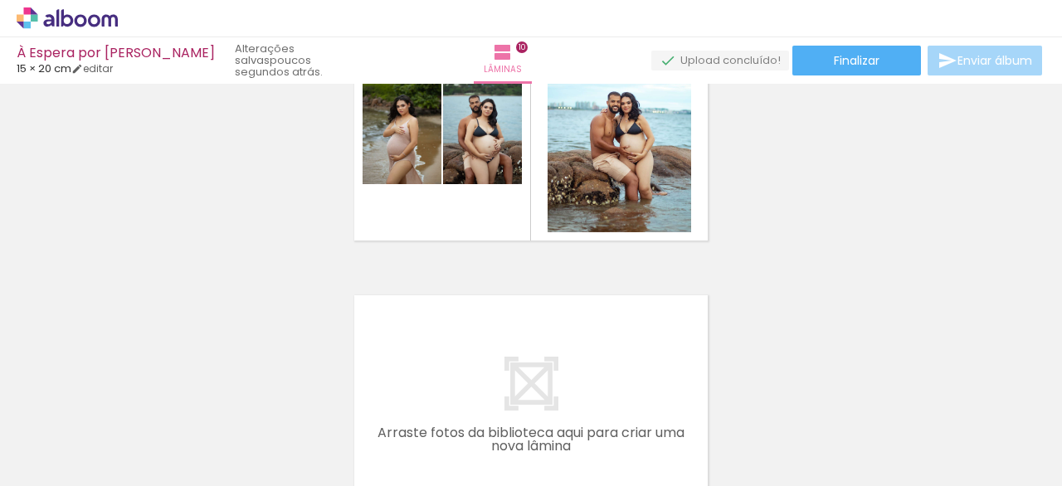
scroll to position [2676, 0]
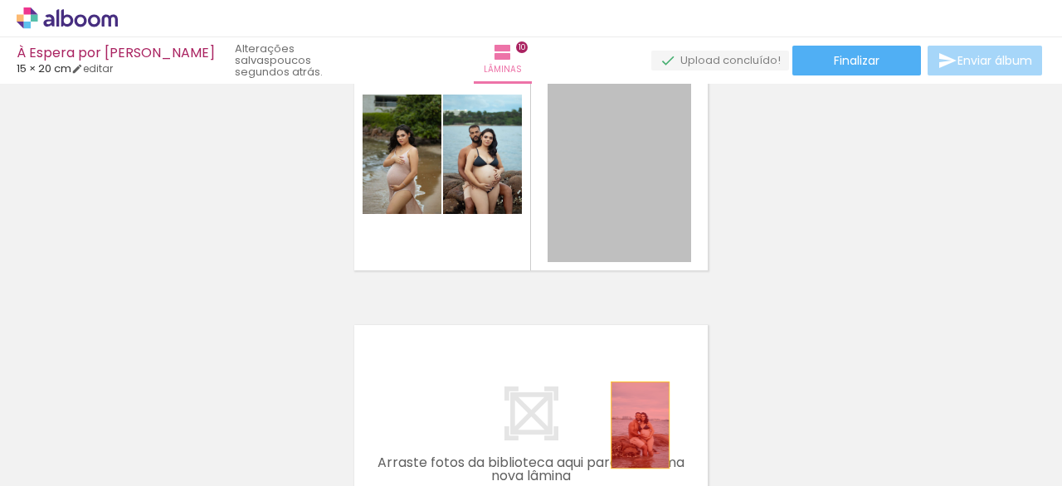
drag, startPoint x: 628, startPoint y: 184, endPoint x: 632, endPoint y: 407, distance: 223.3
click at [634, 423] on quentale-workspace at bounding box center [531, 243] width 1062 height 486
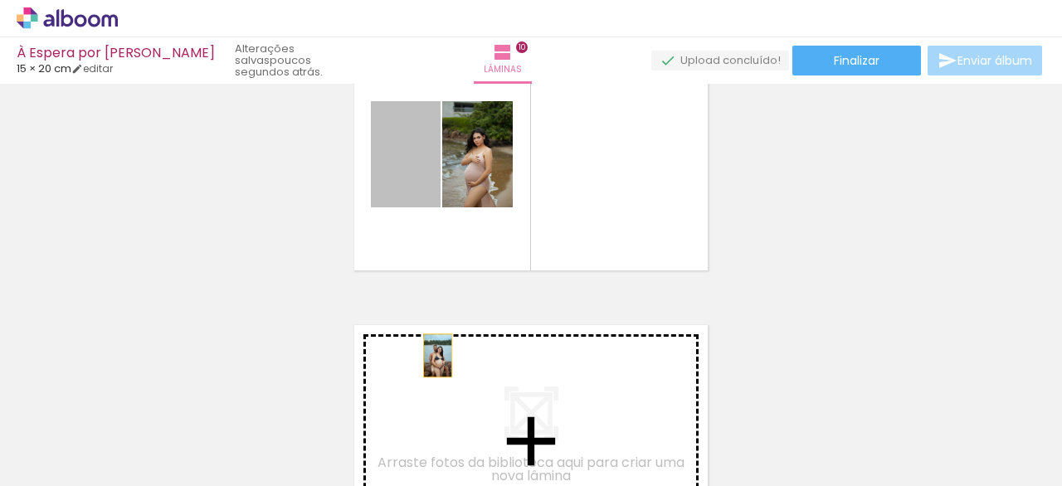
drag, startPoint x: 402, startPoint y: 173, endPoint x: 445, endPoint y: 390, distance: 220.7
click at [449, 439] on quentale-workspace at bounding box center [531, 243] width 1062 height 486
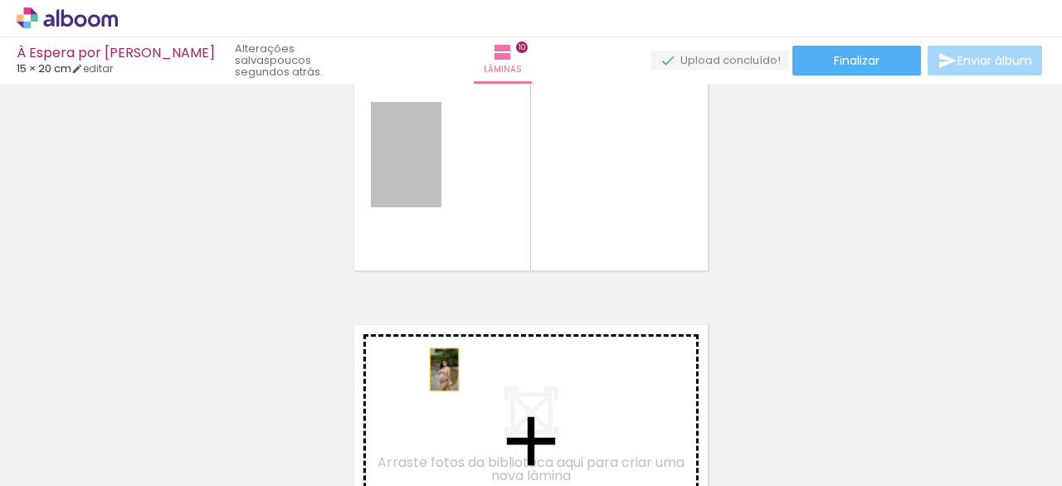
drag, startPoint x: 406, startPoint y: 178, endPoint x: 456, endPoint y: 437, distance: 264.6
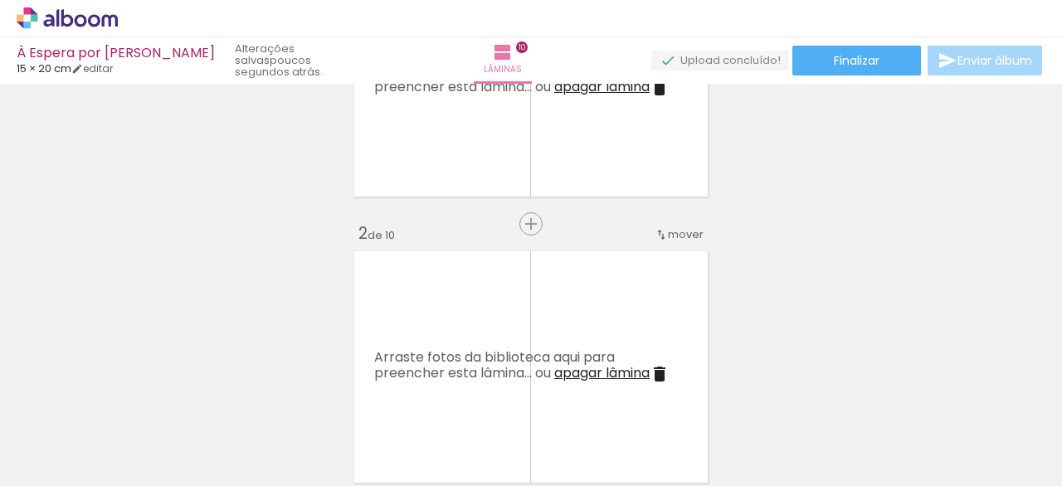
scroll to position [0, 0]
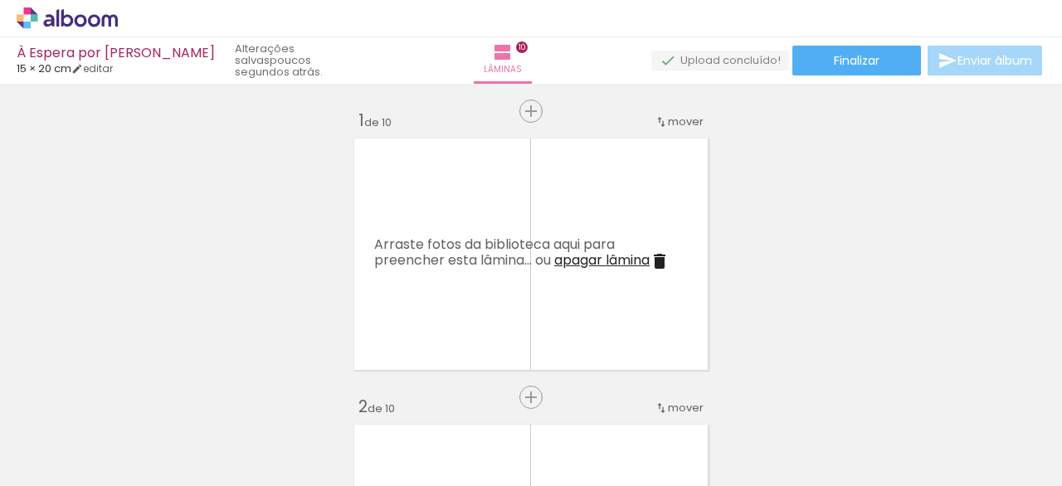
click at [38, 396] on iron-icon at bounding box center [29, 396] width 17 height 17
click at [124, 396] on iron-icon at bounding box center [122, 396] width 17 height 17
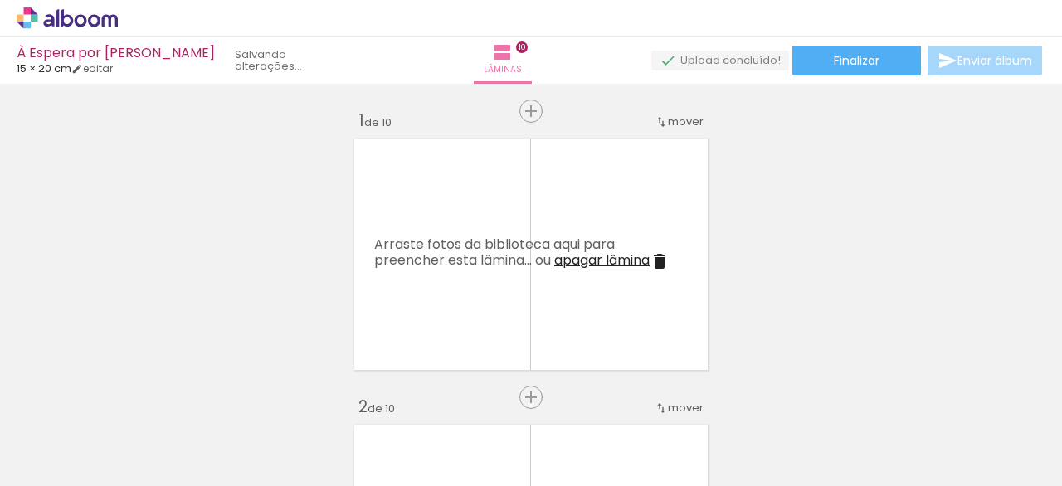
click at [207, 396] on iron-icon at bounding box center [215, 396] width 17 height 17
click at [300, 395] on iron-icon at bounding box center [308, 396] width 17 height 17
click at [393, 395] on iron-icon at bounding box center [401, 396] width 17 height 17
click at [485, 393] on iron-icon at bounding box center [493, 396] width 17 height 17
click at [578, 393] on iron-icon at bounding box center [586, 396] width 17 height 17
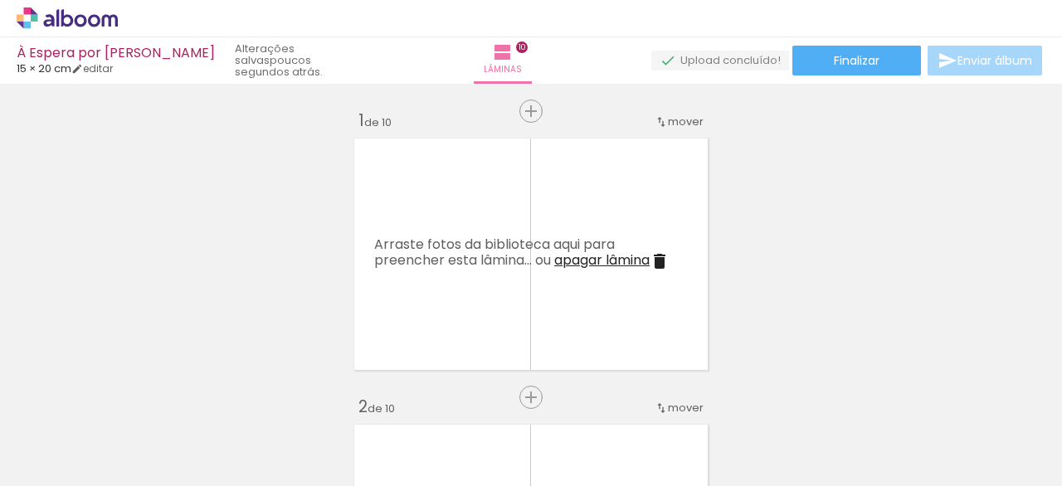
click at [671, 393] on iron-icon at bounding box center [679, 396] width 17 height 17
click at [764, 390] on iron-icon at bounding box center [772, 396] width 17 height 17
click at [857, 393] on iron-icon at bounding box center [865, 396] width 17 height 17
click at [950, 393] on iron-icon at bounding box center [958, 396] width 17 height 17
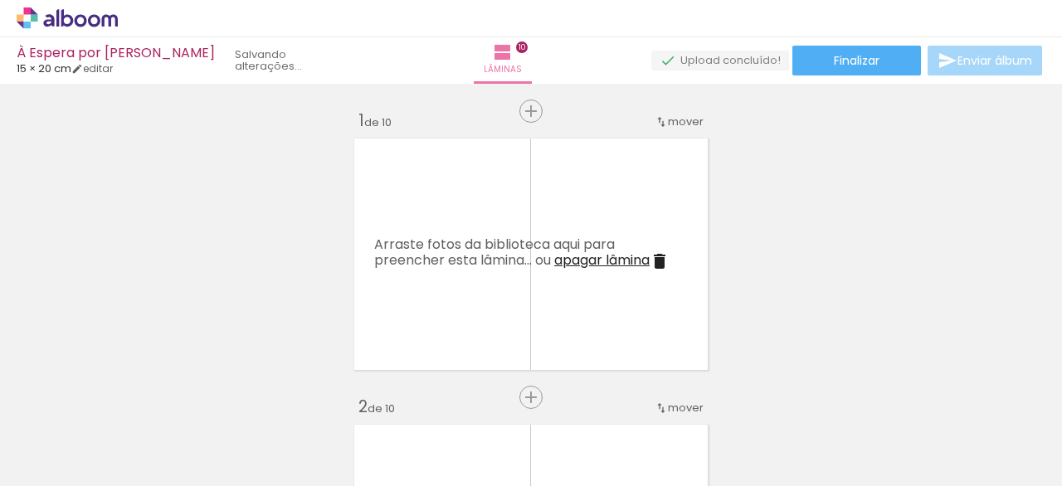
click at [38, 396] on iron-icon at bounding box center [29, 396] width 17 height 17
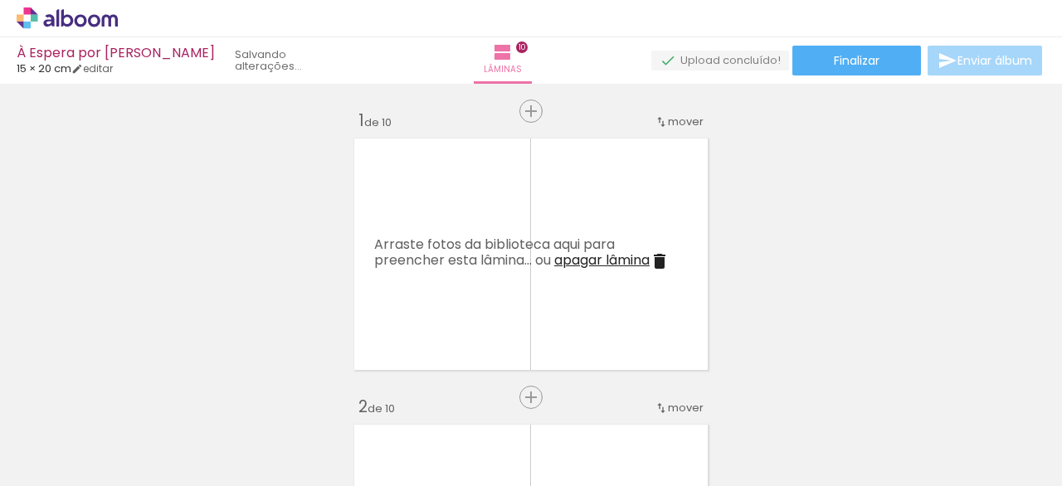
click at [126, 396] on iron-icon at bounding box center [122, 396] width 17 height 17
click at [207, 396] on iron-icon at bounding box center [215, 396] width 17 height 17
click at [214, 396] on iron-icon at bounding box center [222, 396] width 17 height 17
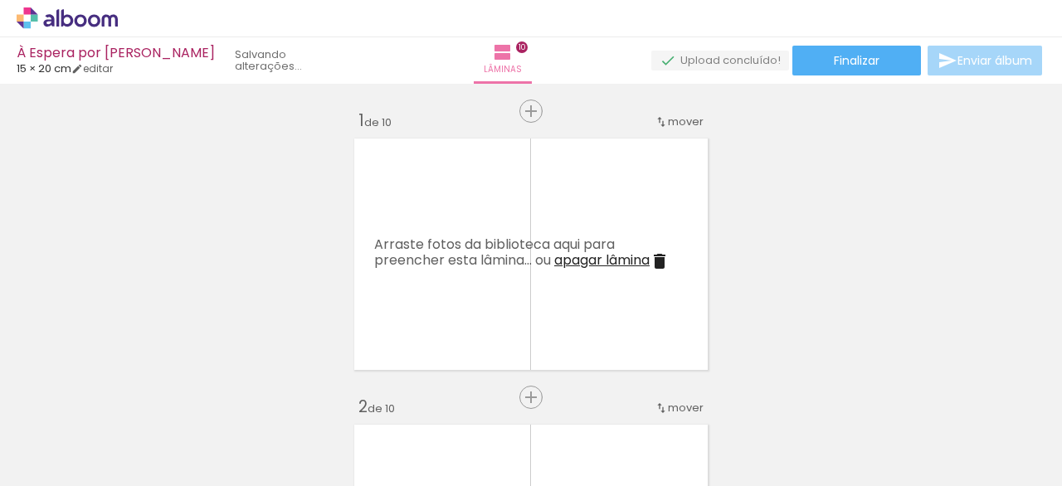
click at [214, 396] on iron-icon at bounding box center [222, 396] width 17 height 17
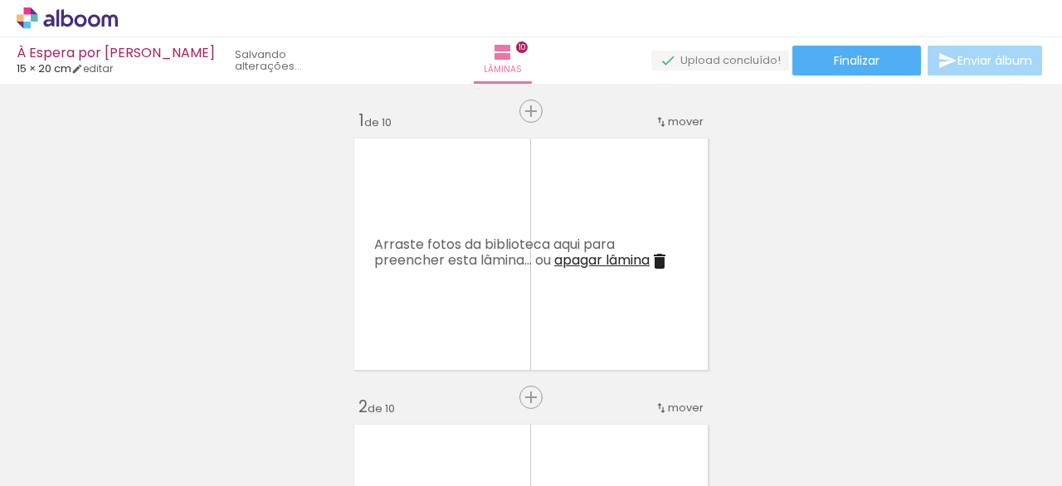
click at [214, 396] on iron-icon at bounding box center [222, 396] width 17 height 17
click at [214, 393] on iron-icon at bounding box center [222, 396] width 17 height 17
click at [0, 0] on iron-icon at bounding box center [0, 0] width 0 height 0
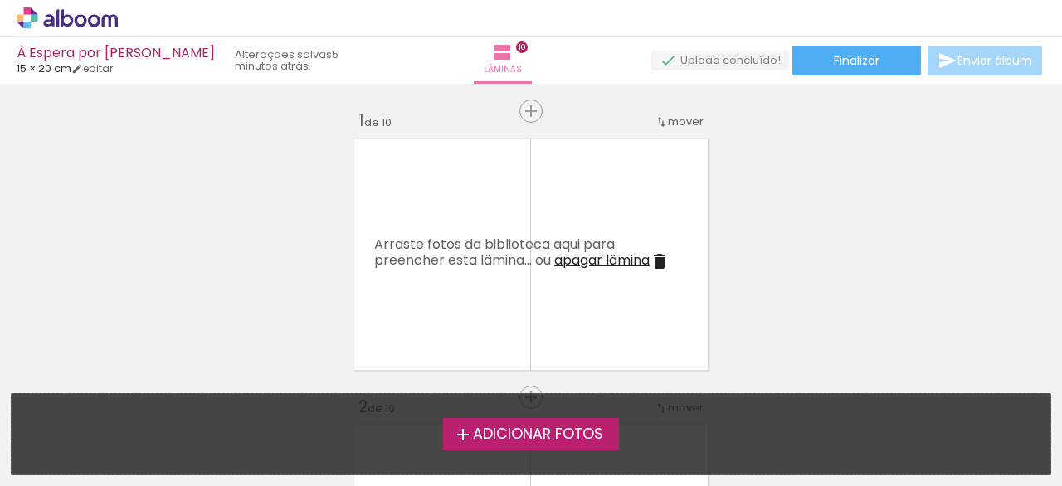
click at [503, 436] on span "Adicionar Fotos" at bounding box center [538, 434] width 130 height 15
click at [0, 0] on input "file" at bounding box center [0, 0] width 0 height 0
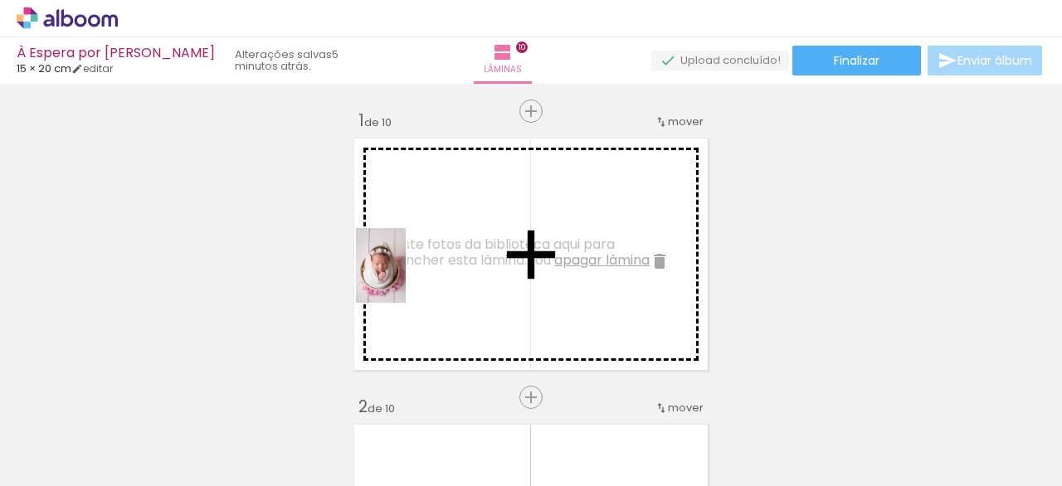
drag, startPoint x: 170, startPoint y: 458, endPoint x: 410, endPoint y: 274, distance: 302.4
click at [410, 274] on quentale-workspace at bounding box center [531, 243] width 1062 height 486
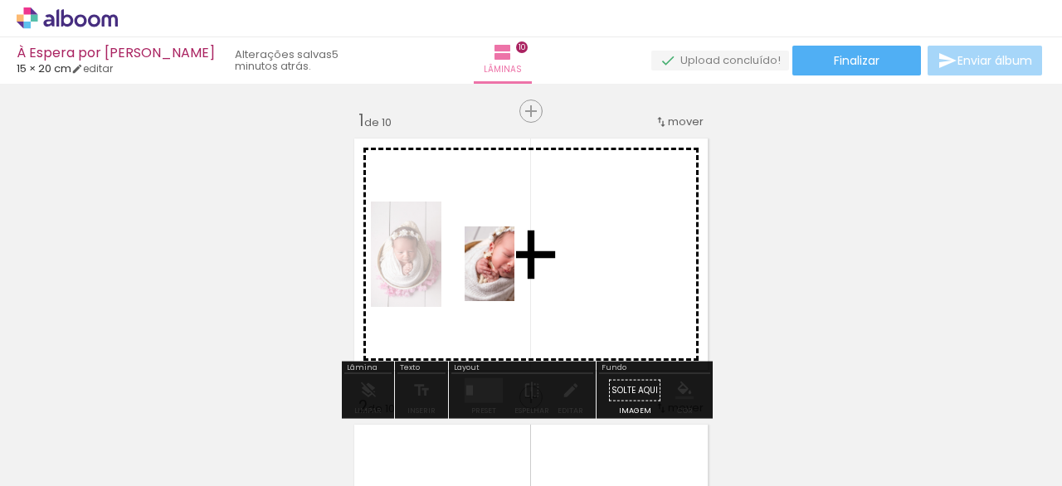
drag, startPoint x: 275, startPoint y: 432, endPoint x: 514, endPoint y: 276, distance: 286.1
click at [514, 276] on quentale-workspace at bounding box center [531, 243] width 1062 height 486
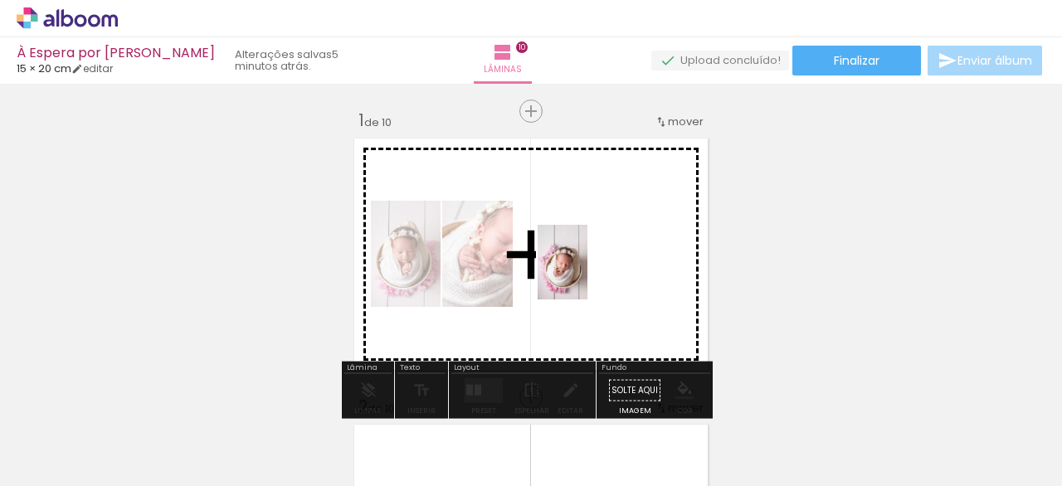
drag, startPoint x: 362, startPoint y: 428, endPoint x: 588, endPoint y: 275, distance: 273.0
click at [588, 275] on quentale-workspace at bounding box center [531, 243] width 1062 height 486
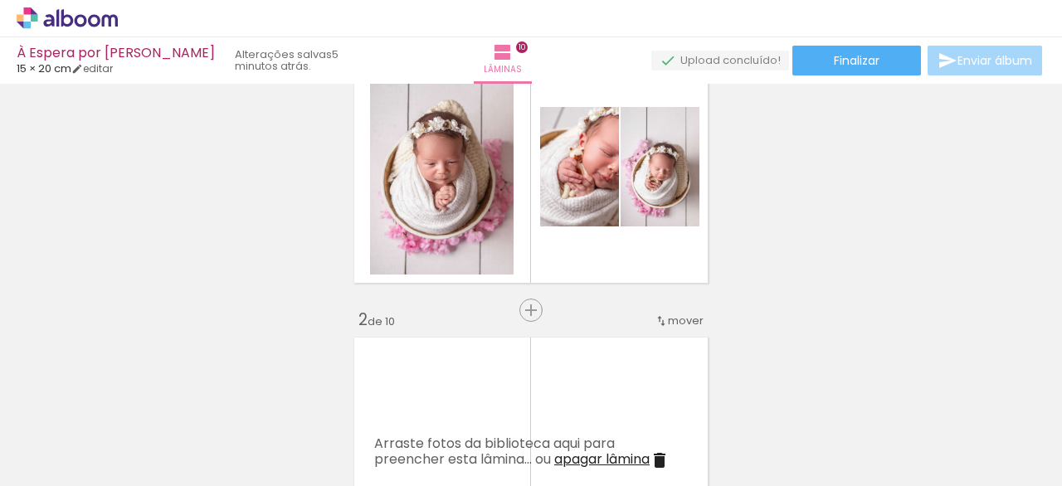
scroll to position [105, 0]
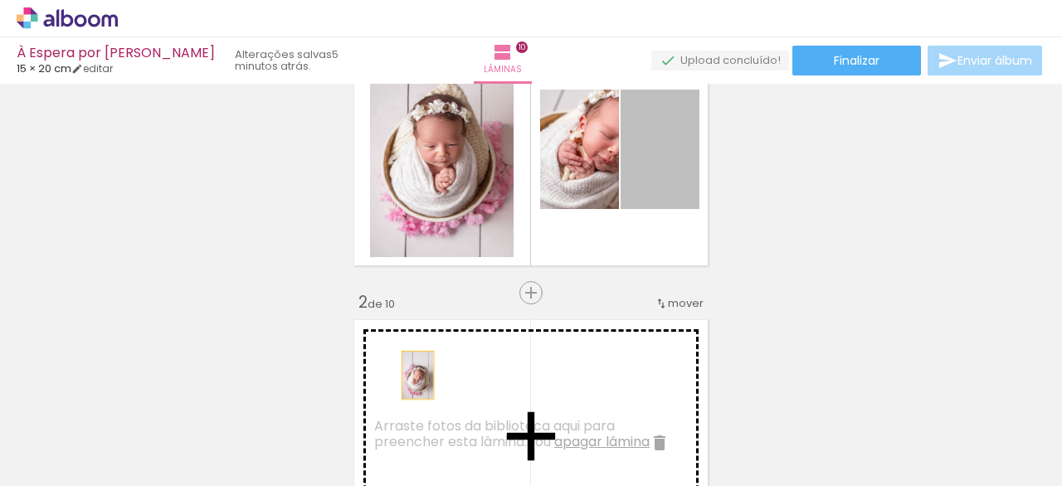
drag, startPoint x: 666, startPoint y: 168, endPoint x: 428, endPoint y: 402, distance: 333.9
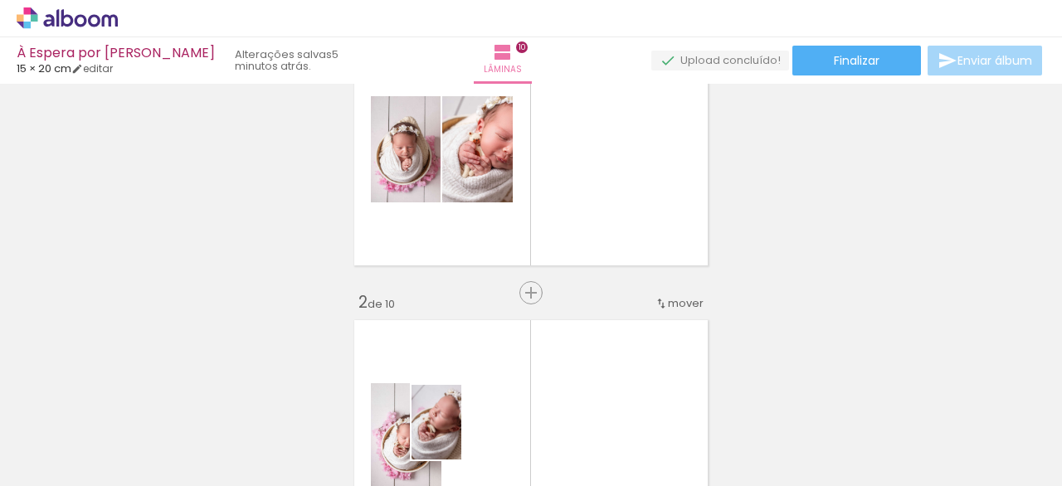
drag, startPoint x: 460, startPoint y: 442, endPoint x: 461, endPoint y: 433, distance: 9.3
click at [461, 433] on div at bounding box center [444, 430] width 55 height 82
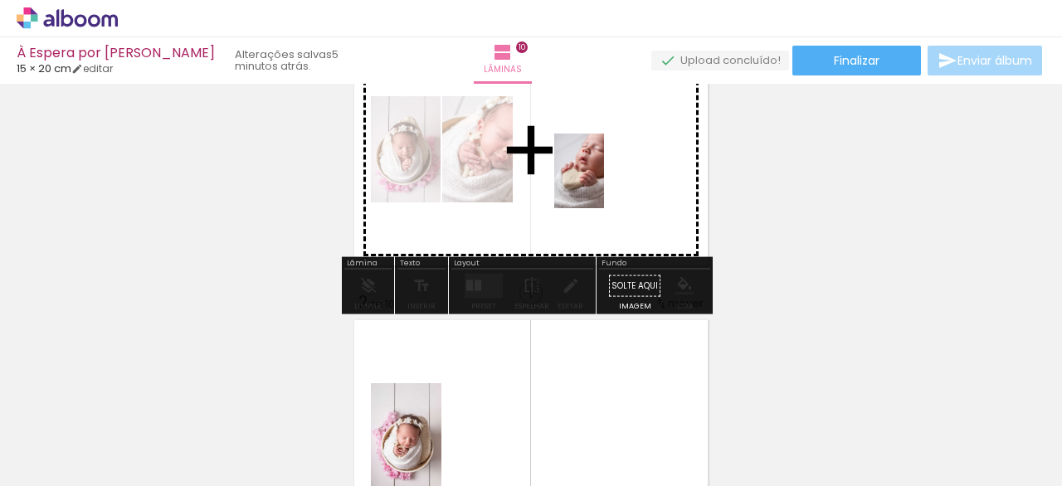
drag, startPoint x: 529, startPoint y: 429, endPoint x: 611, endPoint y: 182, distance: 260.3
click at [604, 182] on quentale-workspace at bounding box center [531, 243] width 1062 height 486
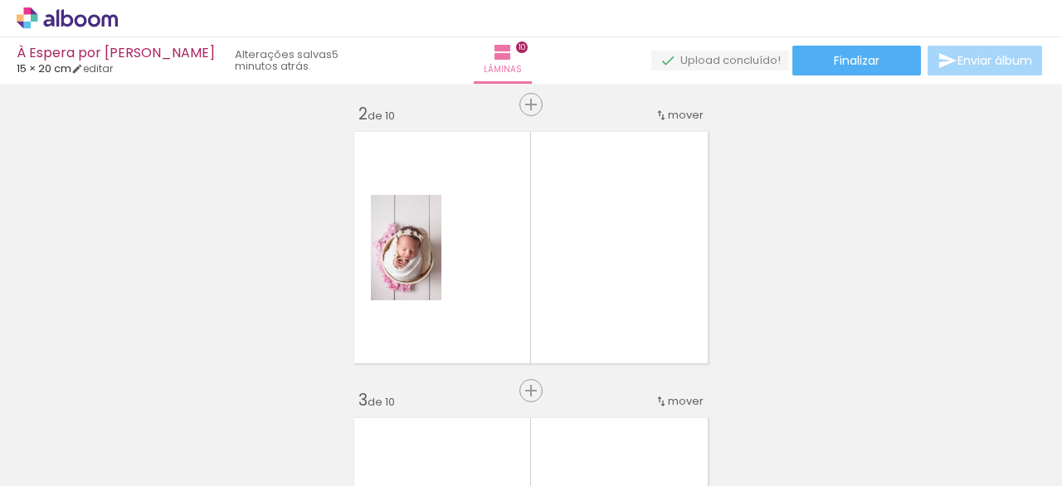
scroll to position [334, 0]
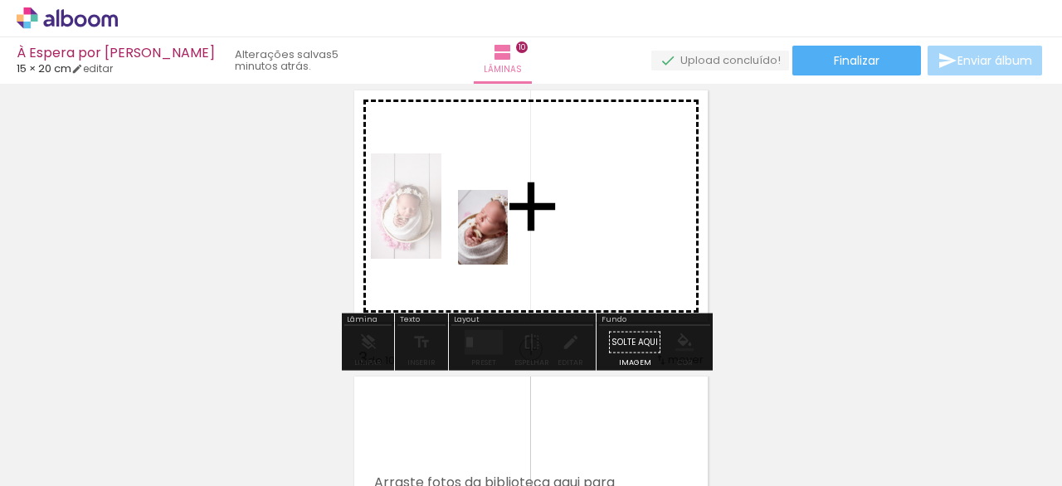
drag, startPoint x: 464, startPoint y: 450, endPoint x: 505, endPoint y: 240, distance: 214.0
click at [505, 240] on quentale-workspace at bounding box center [531, 243] width 1062 height 486
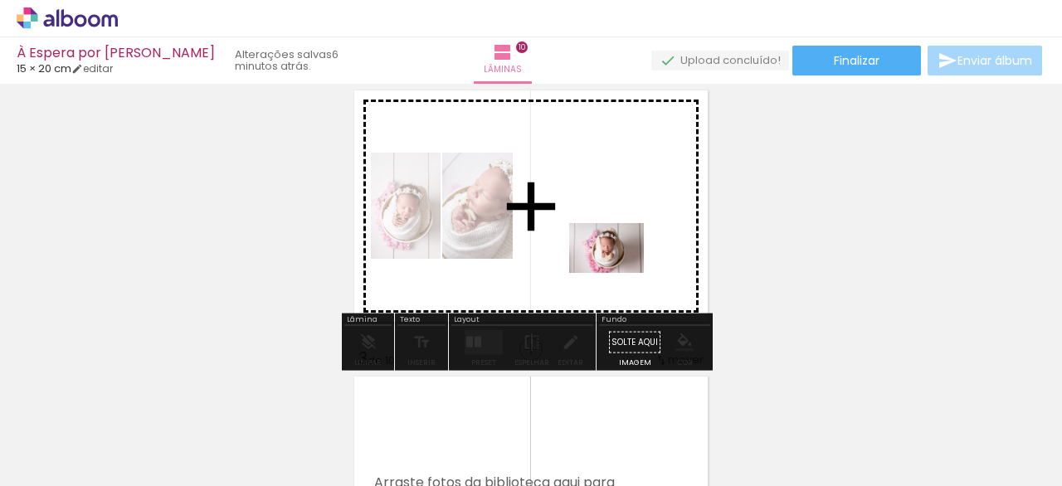
drag, startPoint x: 641, startPoint y: 436, endPoint x: 619, endPoint y: 266, distance: 171.5
click at [619, 266] on quentale-workspace at bounding box center [531, 243] width 1062 height 486
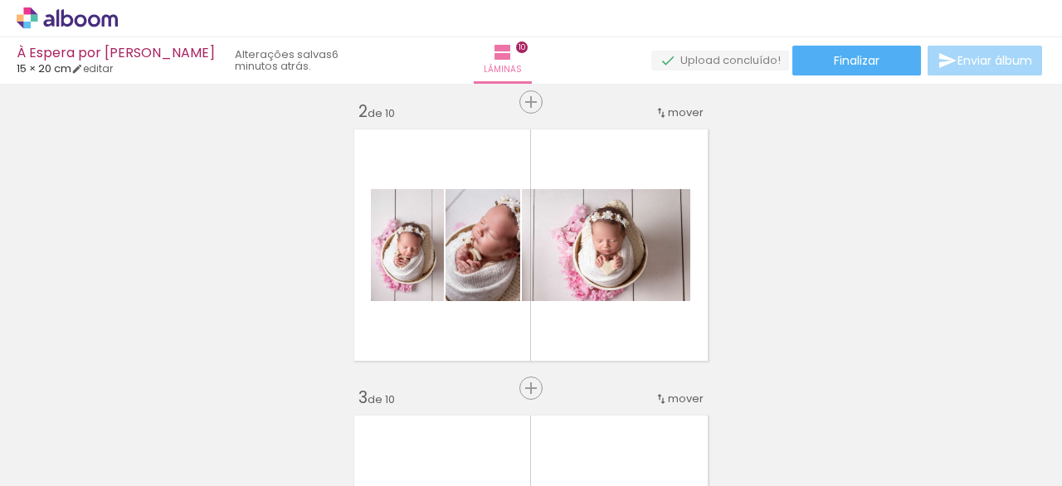
scroll to position [314, 0]
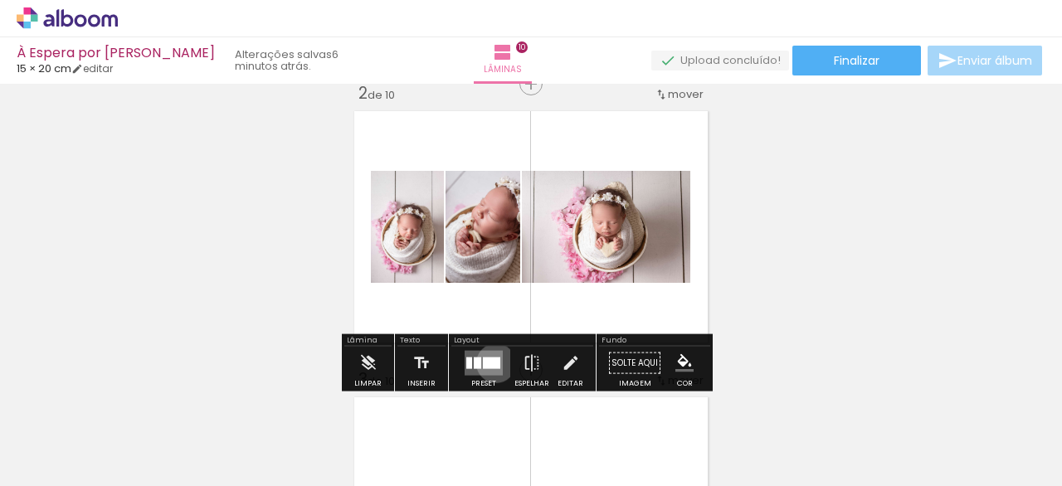
click at [494, 365] on div at bounding box center [491, 364] width 17 height 12
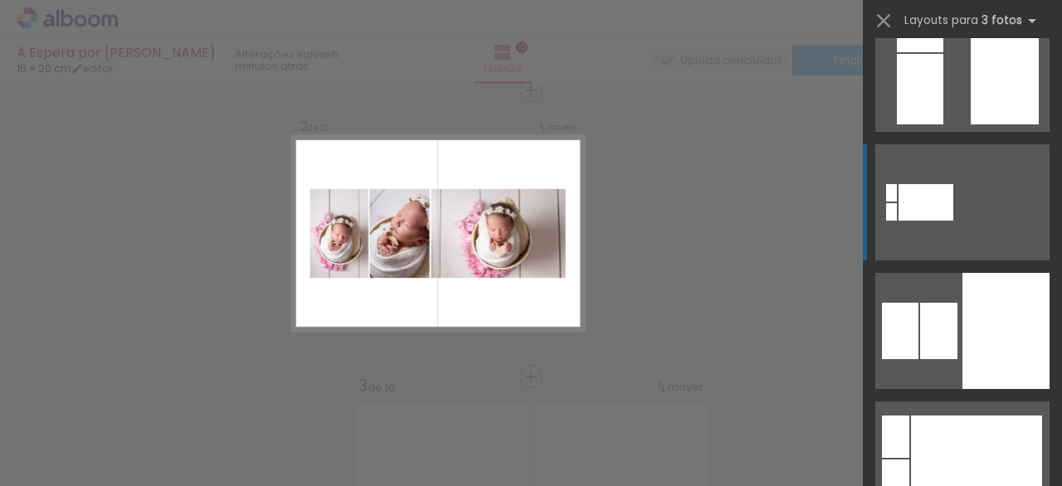
scroll to position [943, 0]
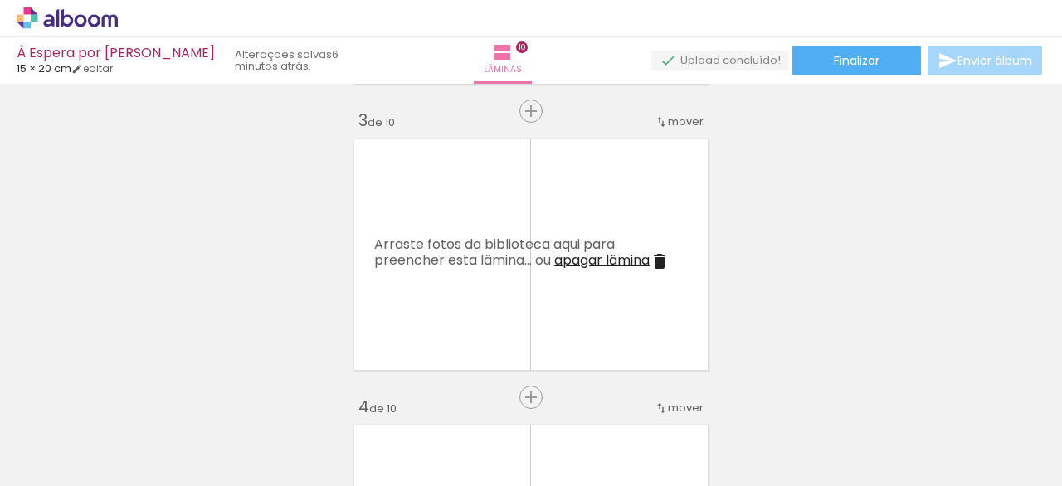
scroll to position [0, 249]
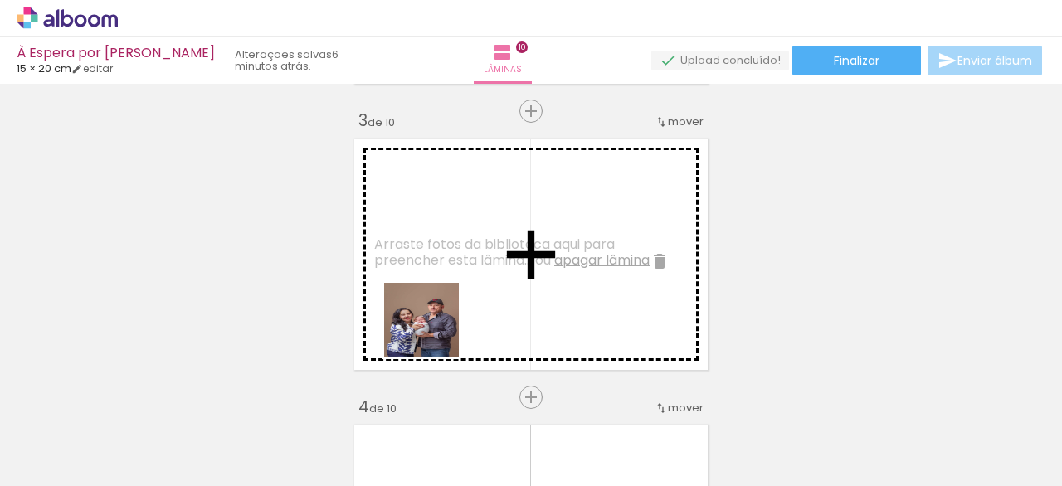
drag, startPoint x: 484, startPoint y: 438, endPoint x: 421, endPoint y: 272, distance: 177.5
click at [421, 272] on quentale-workspace at bounding box center [531, 243] width 1062 height 486
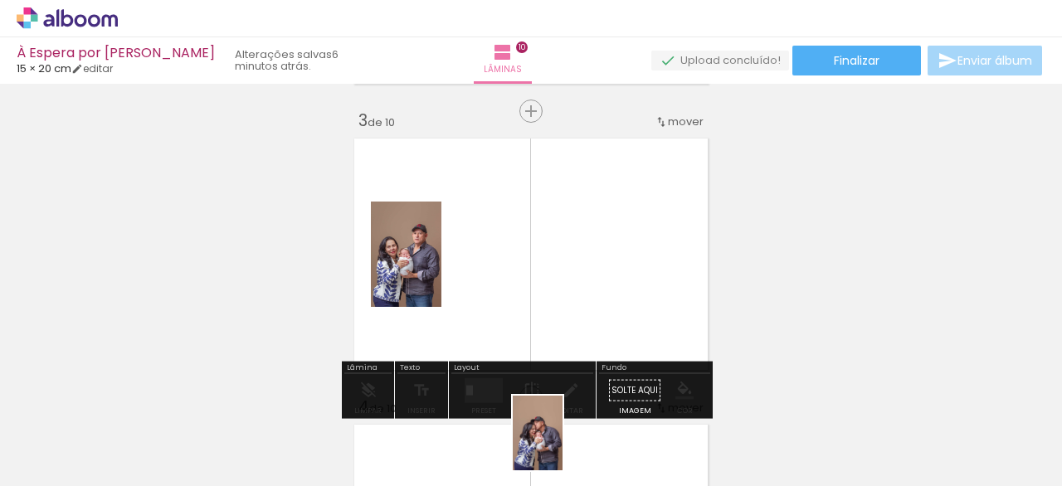
drag, startPoint x: 581, startPoint y: 438, endPoint x: 558, endPoint y: 433, distance: 23.0
click at [561, 441] on div at bounding box center [567, 430] width 55 height 82
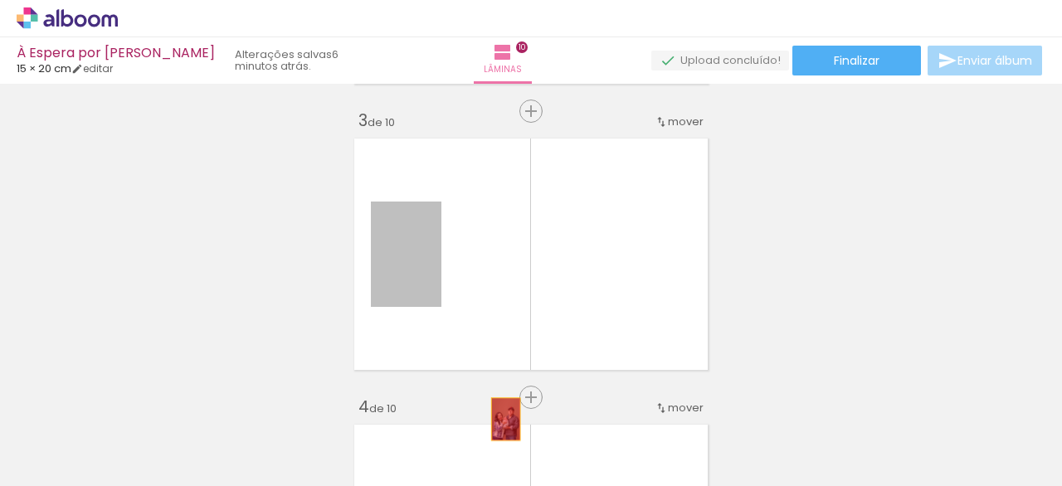
drag, startPoint x: 417, startPoint y: 268, endPoint x: 492, endPoint y: 422, distance: 171.1
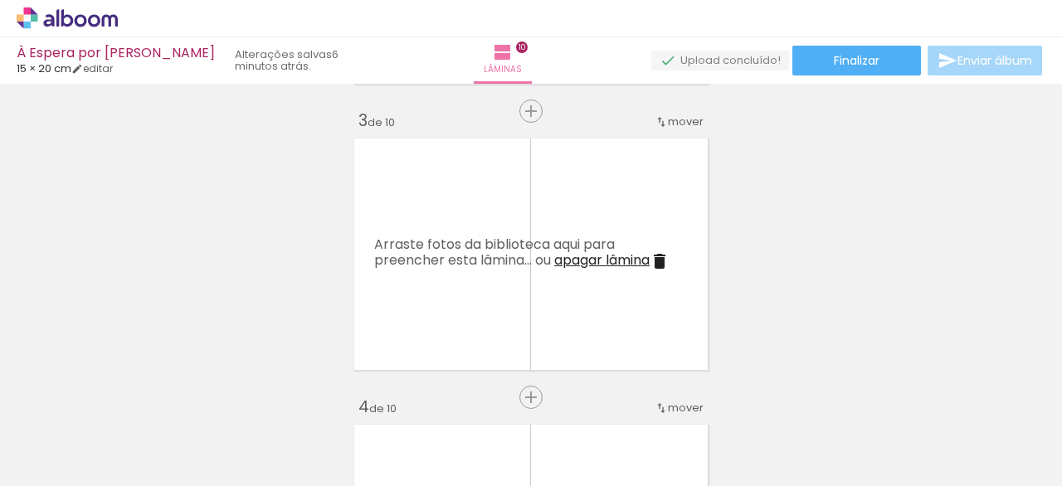
scroll to position [0, 1842]
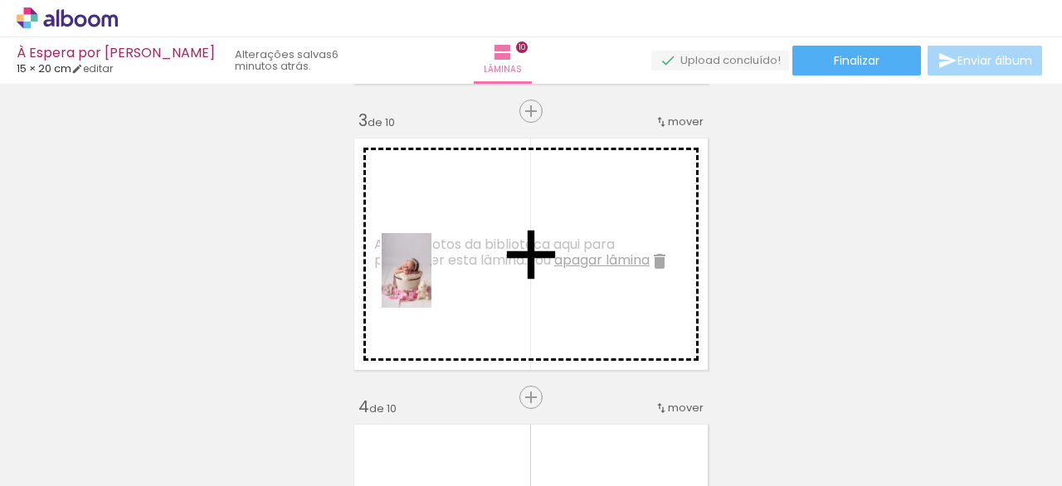
drag, startPoint x: 472, startPoint y: 441, endPoint x: 443, endPoint y: 292, distance: 151.4
click at [433, 281] on quentale-workspace at bounding box center [531, 243] width 1062 height 486
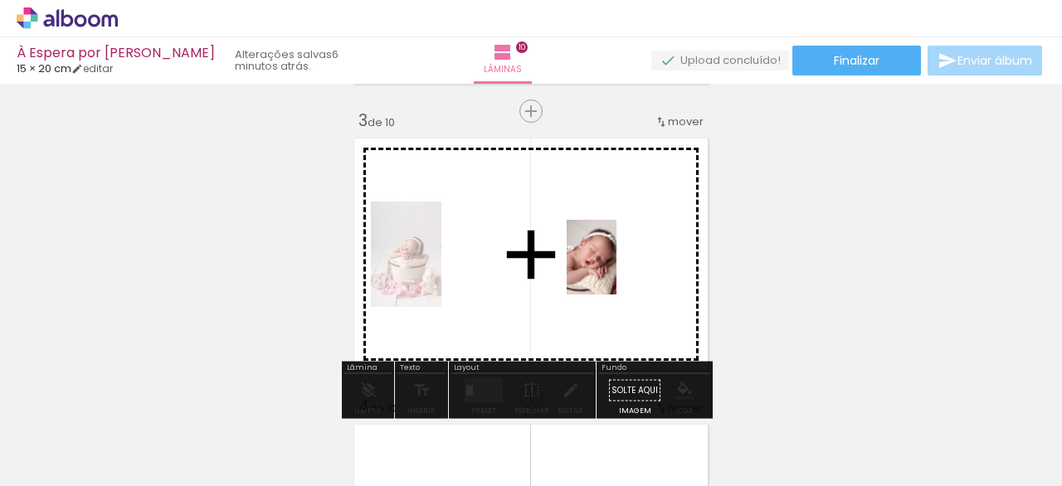
drag, startPoint x: 578, startPoint y: 451, endPoint x: 617, endPoint y: 270, distance: 184.9
click at [617, 270] on quentale-workspace at bounding box center [531, 243] width 1062 height 486
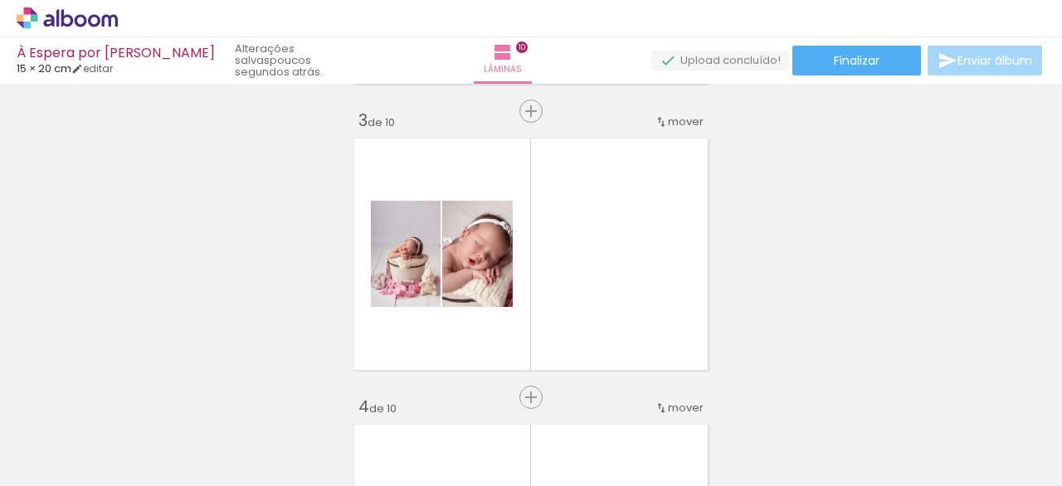
scroll to position [0, 1958]
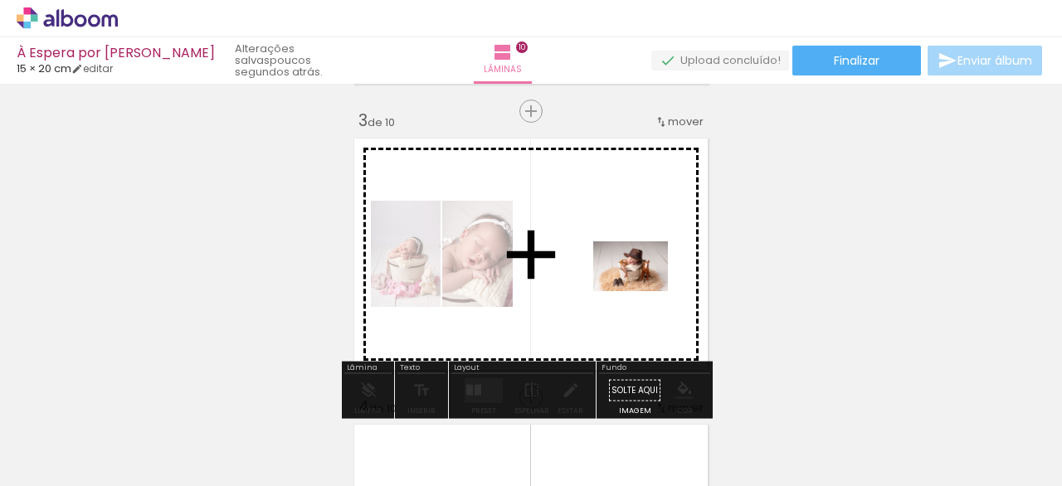
drag, startPoint x: 735, startPoint y: 446, endPoint x: 643, endPoint y: 290, distance: 181.2
click at [643, 290] on quentale-workspace at bounding box center [531, 243] width 1062 height 486
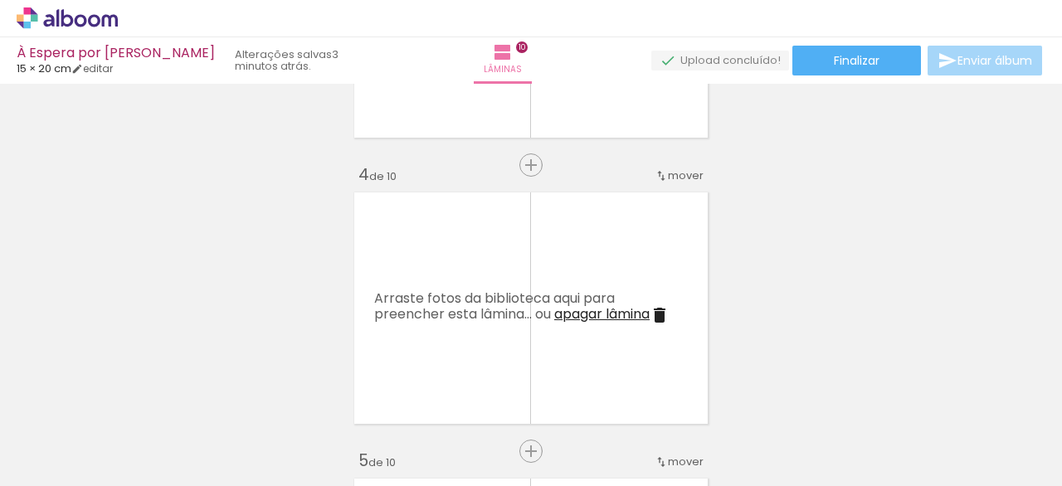
scroll to position [888, 0]
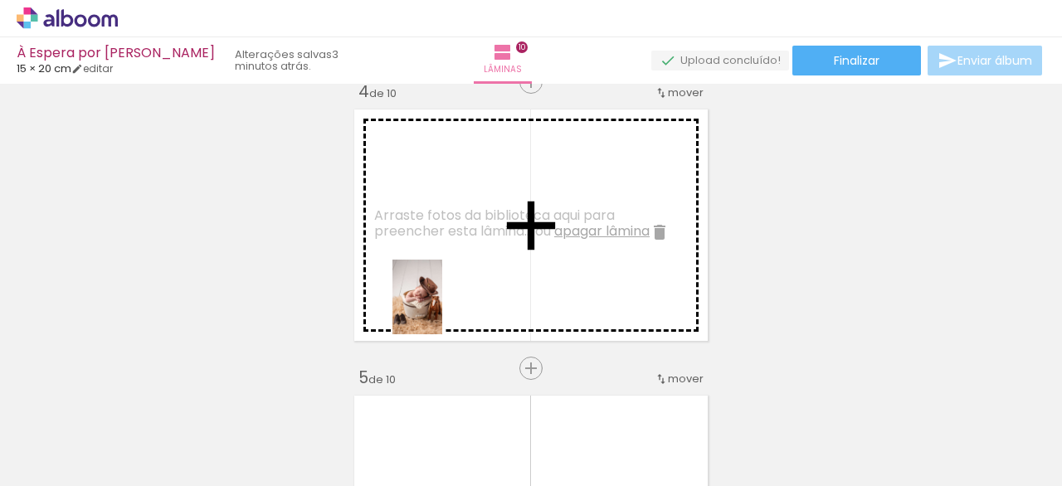
drag, startPoint x: 539, startPoint y: 436, endPoint x: 415, endPoint y: 286, distance: 193.9
click at [421, 286] on quentale-workspace at bounding box center [531, 243] width 1062 height 486
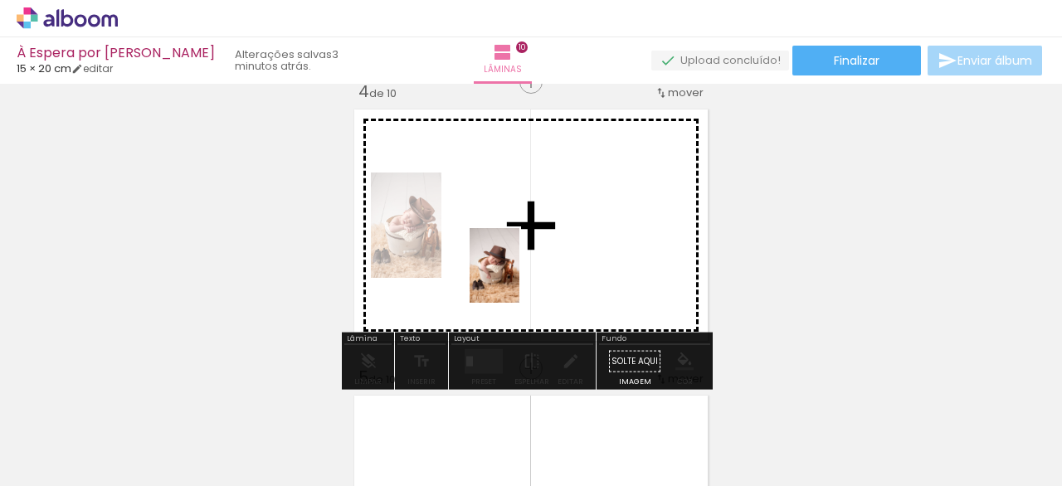
drag, startPoint x: 624, startPoint y: 429, endPoint x: 526, endPoint y: 262, distance: 193.4
click at [526, 262] on quentale-workspace at bounding box center [531, 243] width 1062 height 486
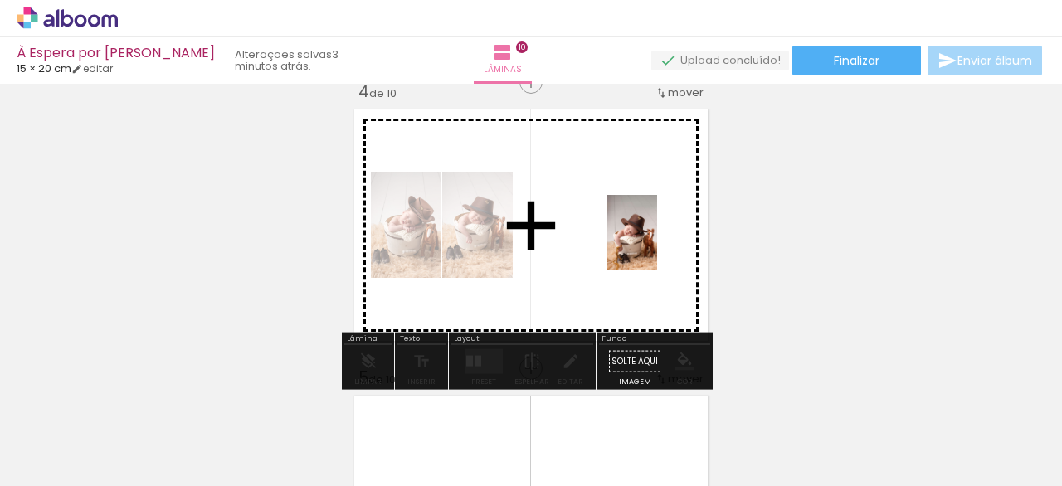
drag, startPoint x: 817, startPoint y: 427, endPoint x: 653, endPoint y: 238, distance: 250.0
click at [653, 238] on quentale-workspace at bounding box center [531, 243] width 1062 height 486
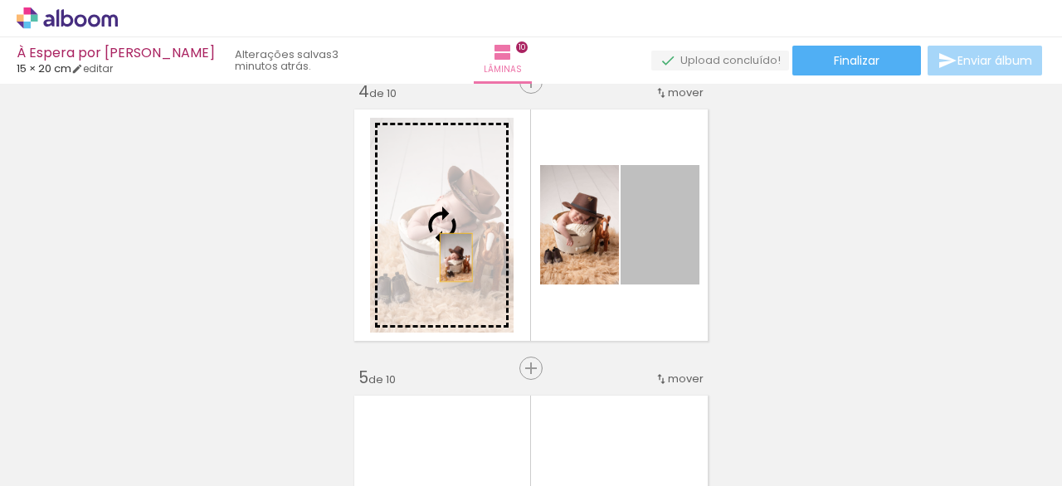
drag, startPoint x: 671, startPoint y: 259, endPoint x: 450, endPoint y: 257, distance: 221.6
click at [0, 0] on slot at bounding box center [0, 0] width 0 height 0
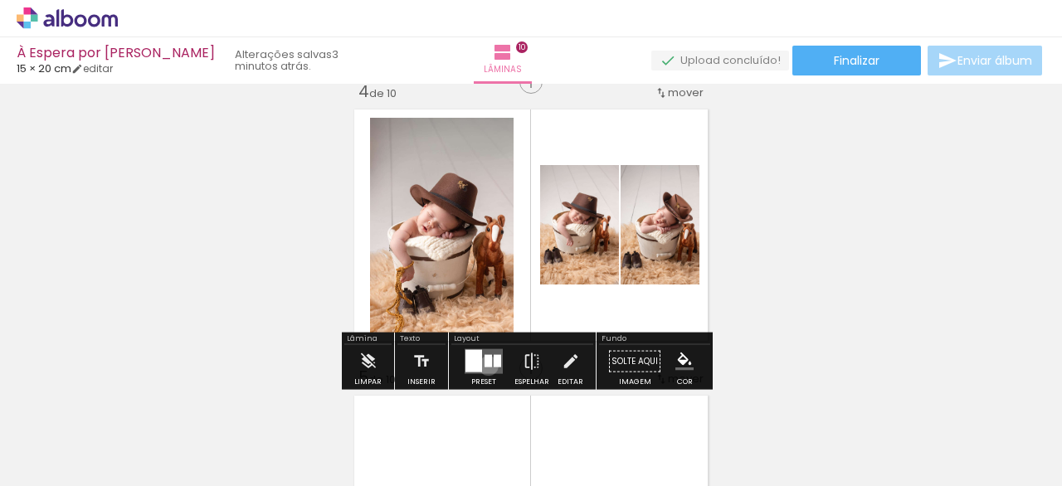
click at [485, 363] on div at bounding box center [488, 361] width 7 height 12
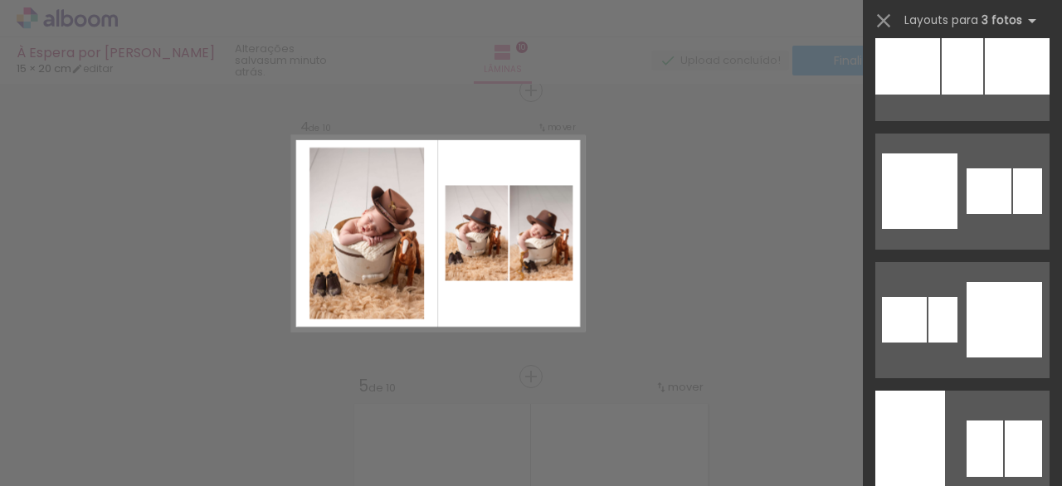
scroll to position [3397, 0]
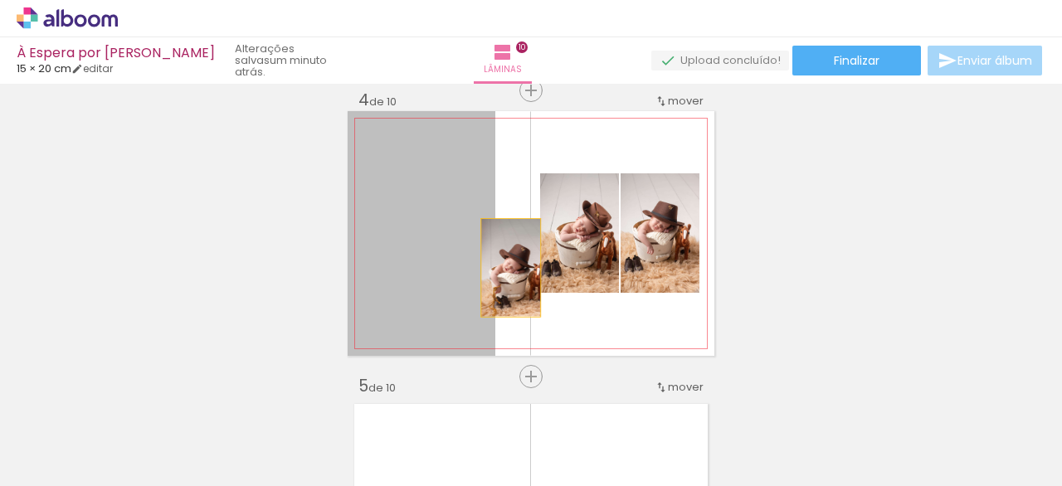
drag, startPoint x: 467, startPoint y: 266, endPoint x: 499, endPoint y: 264, distance: 31.6
click at [507, 264] on quentale-layouter at bounding box center [531, 233] width 367 height 245
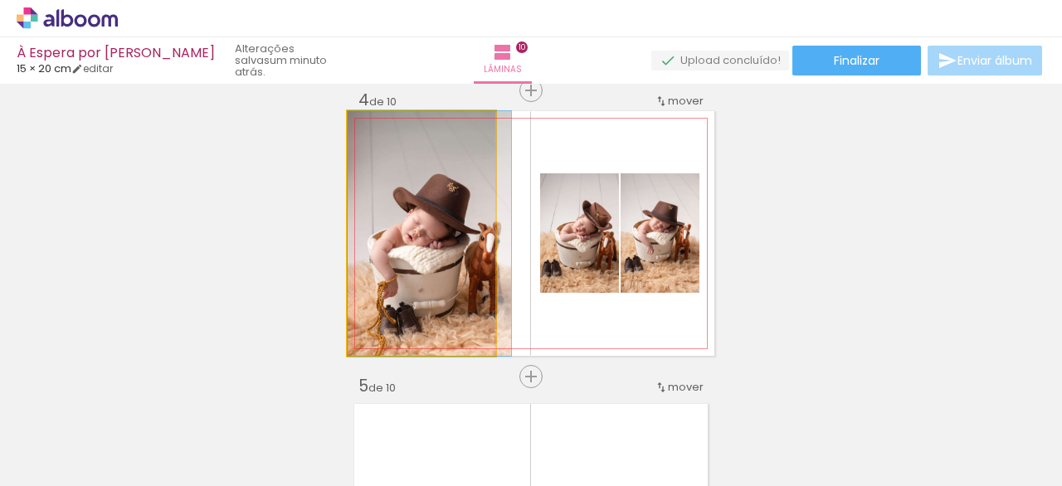
drag, startPoint x: 448, startPoint y: 264, endPoint x: 446, endPoint y: 280, distance: 16.7
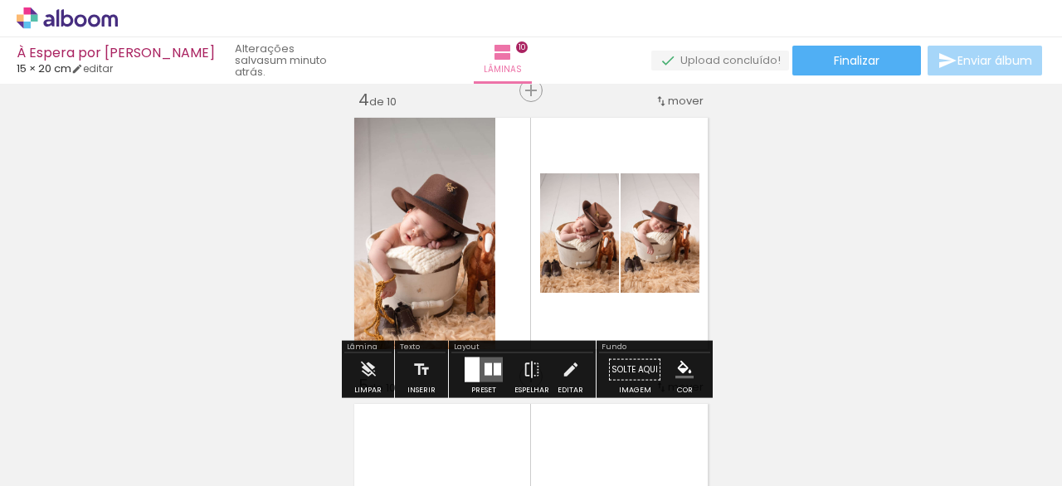
click at [485, 366] on div at bounding box center [488, 369] width 7 height 12
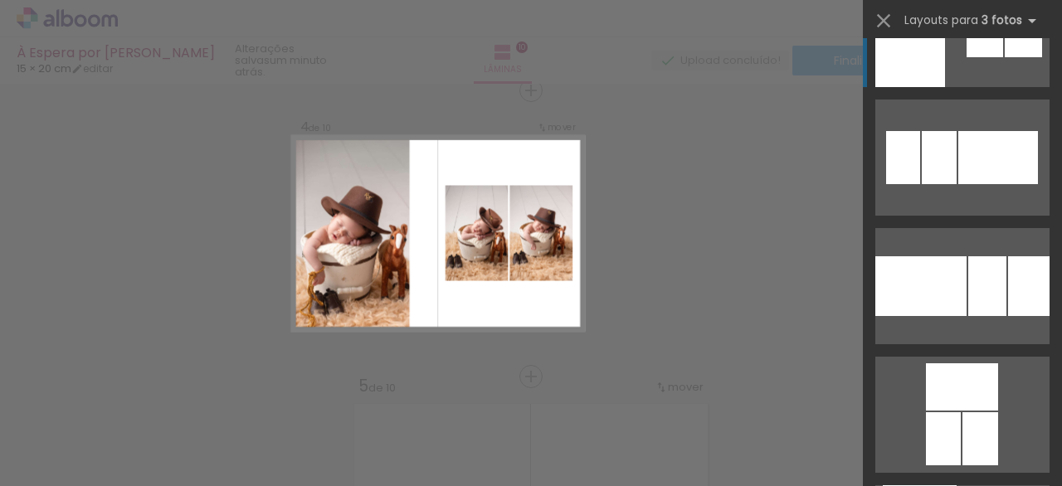
scroll to position [3863, 0]
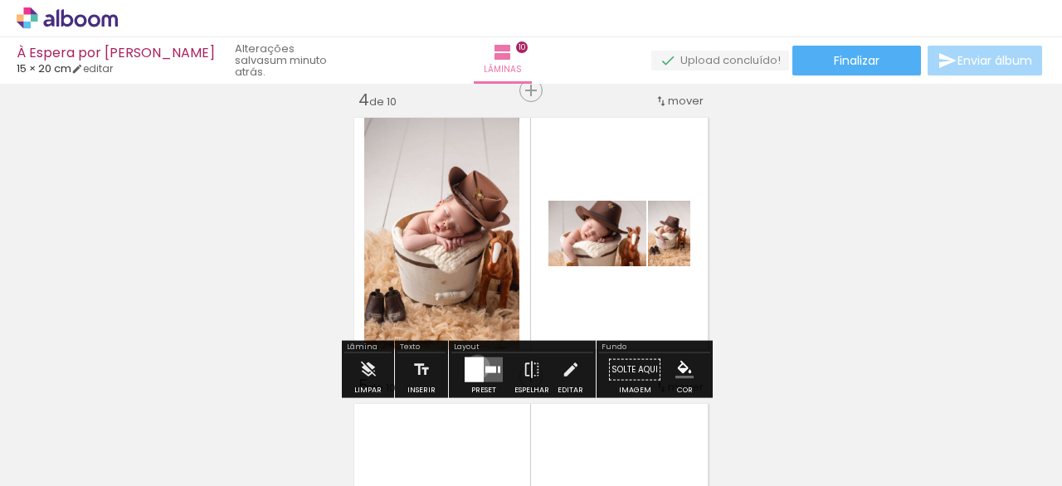
click at [474, 364] on div at bounding box center [474, 370] width 19 height 25
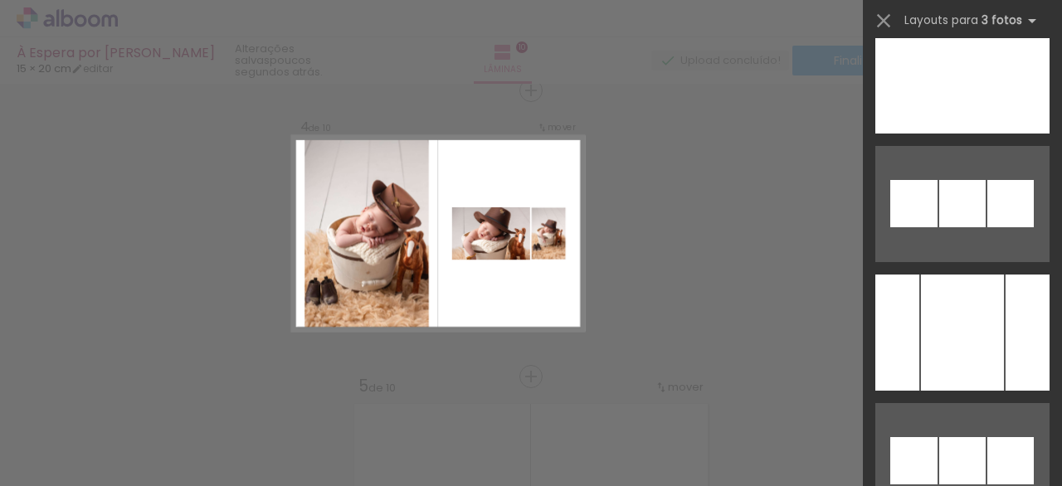
scroll to position [9241, 0]
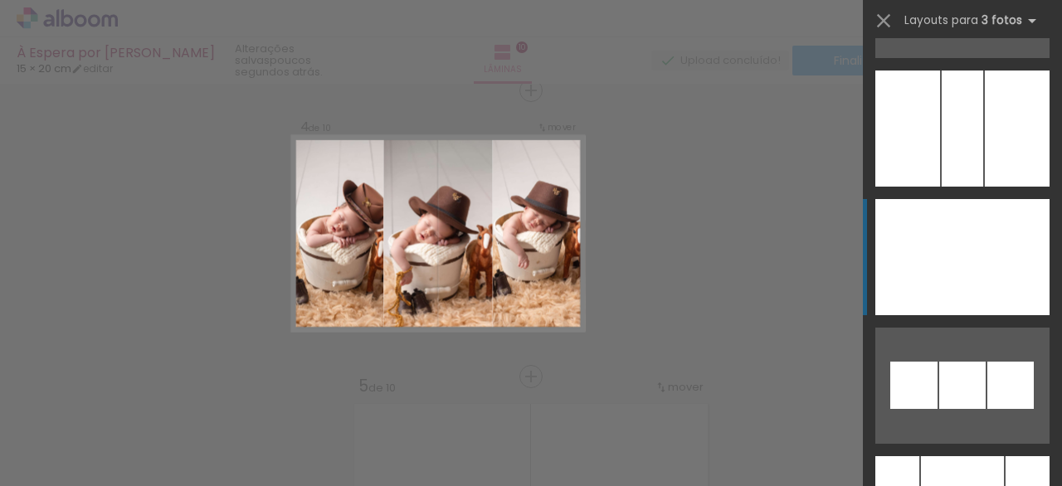
click at [1008, 257] on div at bounding box center [1020, 257] width 57 height 116
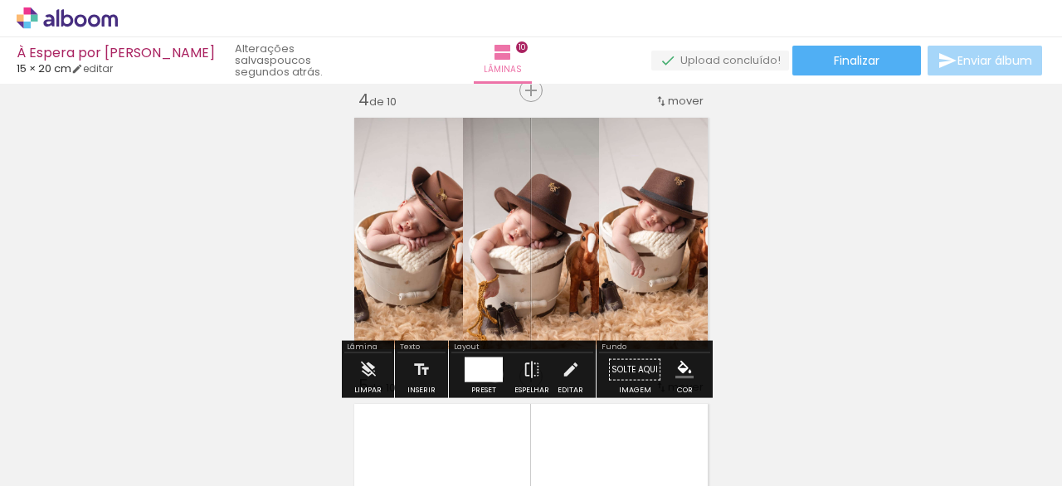
click at [491, 373] on div at bounding box center [484, 370] width 28 height 25
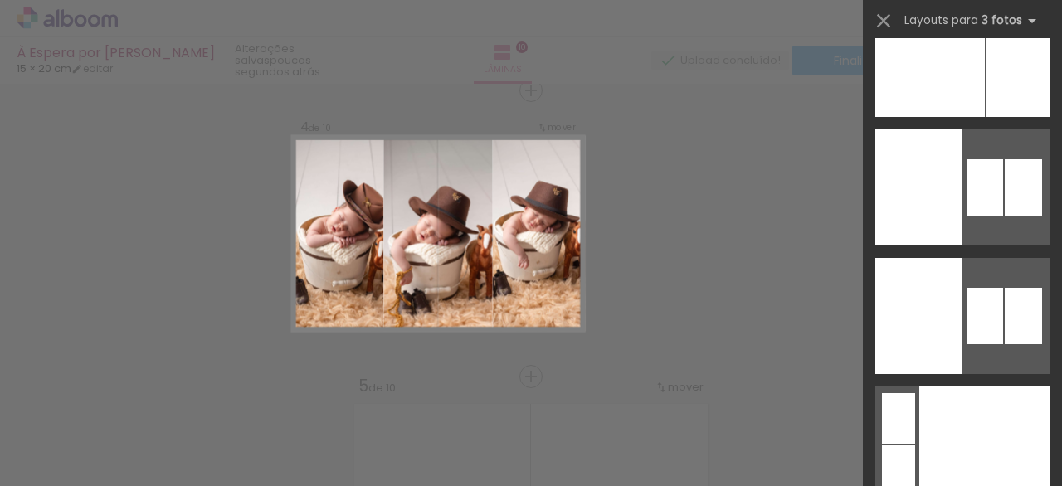
scroll to position [12435, 0]
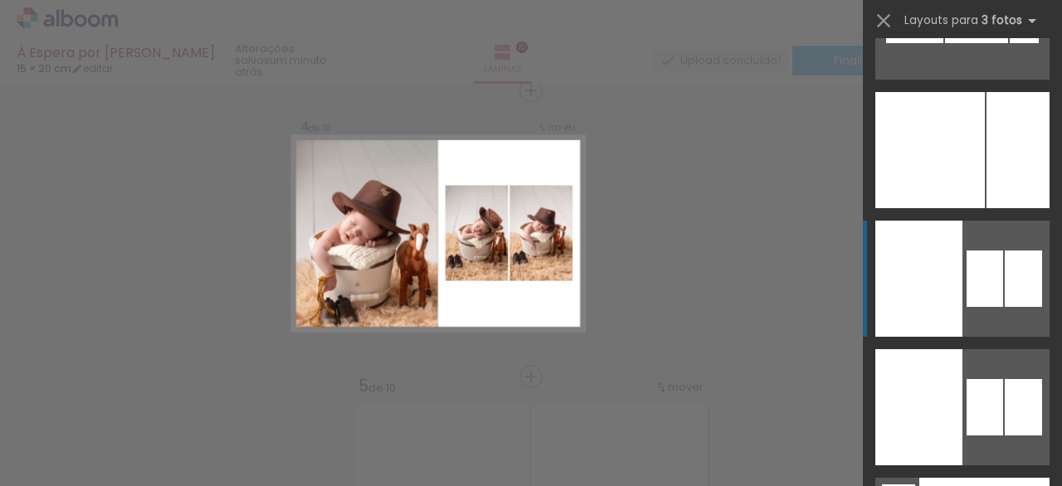
click at [0, 0] on slot at bounding box center [0, 0] width 0 height 0
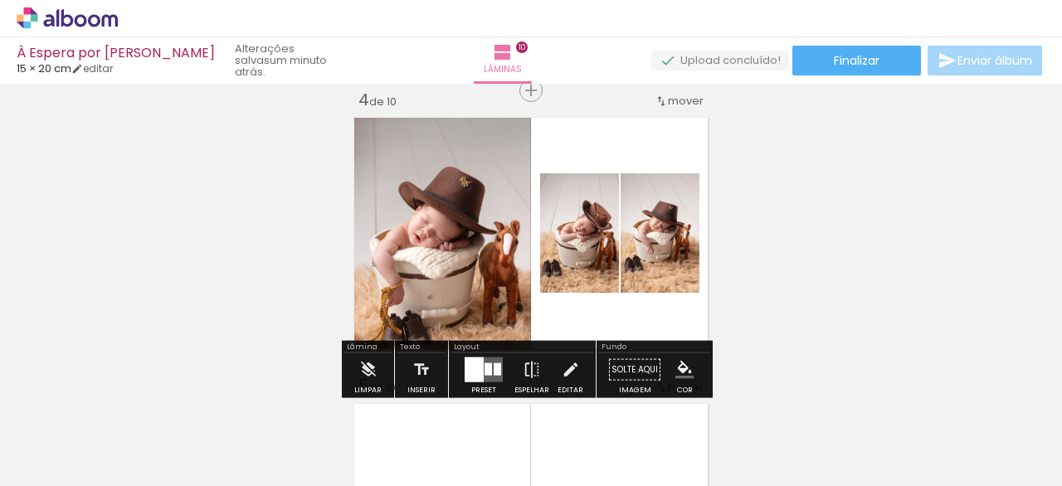
click at [454, 286] on quentale-photo at bounding box center [439, 233] width 183 height 245
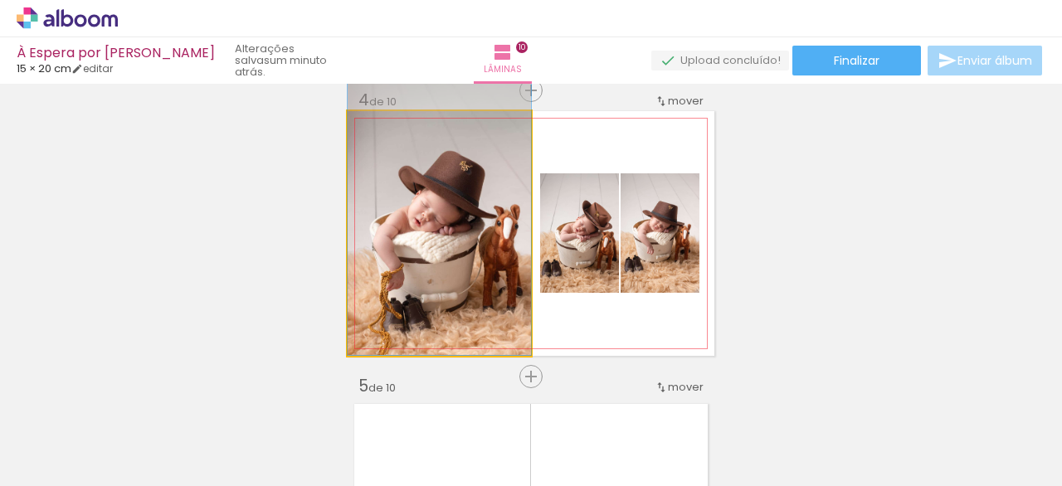
drag, startPoint x: 458, startPoint y: 293, endPoint x: 500, endPoint y: 261, distance: 52.1
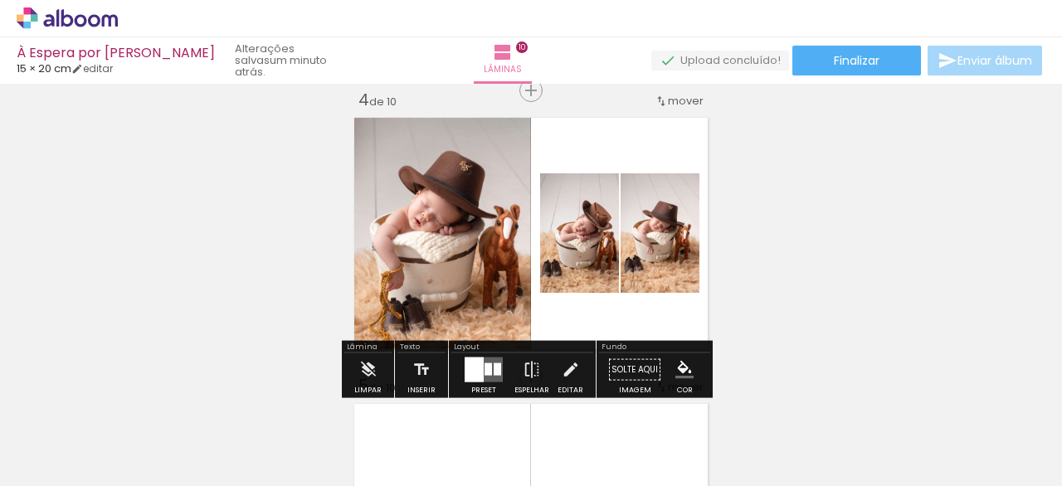
click at [594, 246] on quentale-photo at bounding box center [579, 232] width 79 height 119
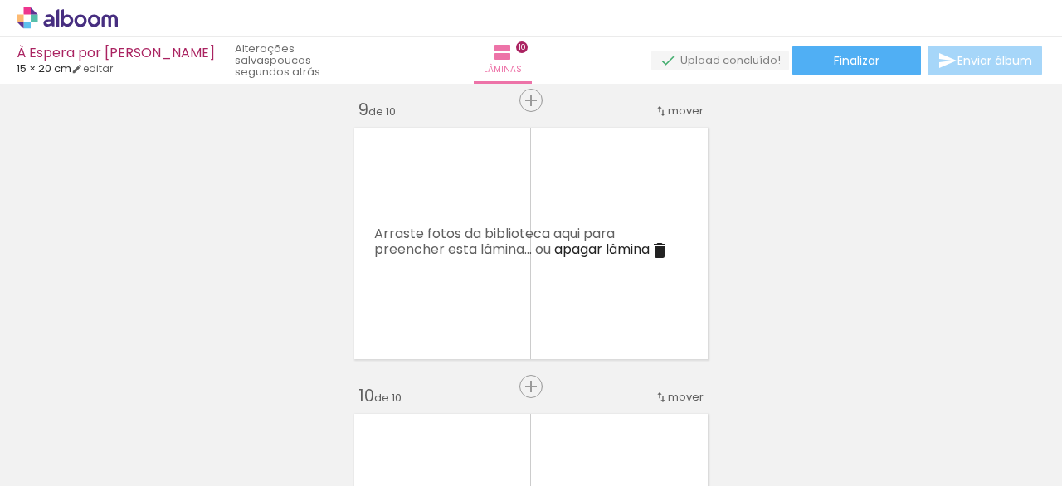
scroll to position [2299, 0]
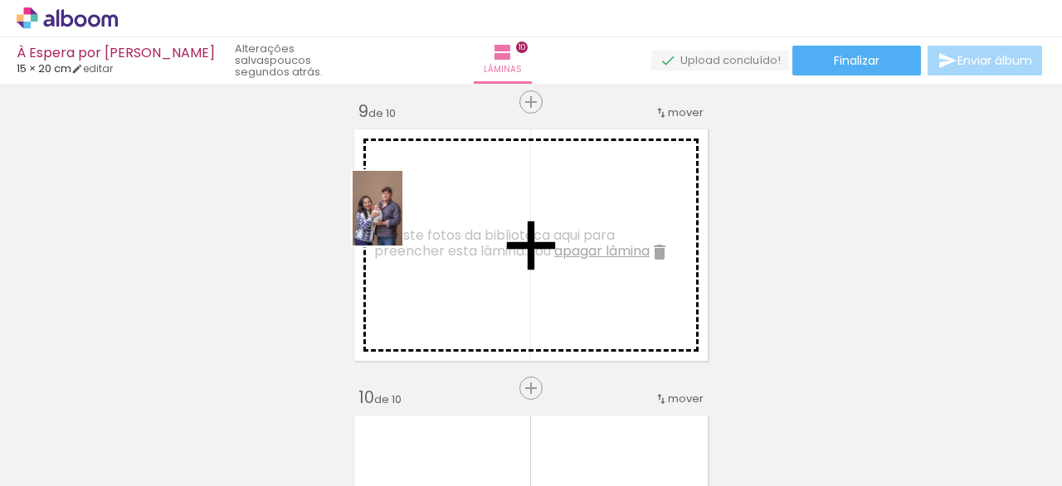
drag, startPoint x: 289, startPoint y: 439, endPoint x: 422, endPoint y: 217, distance: 259.0
click at [422, 217] on quentale-workspace at bounding box center [531, 243] width 1062 height 486
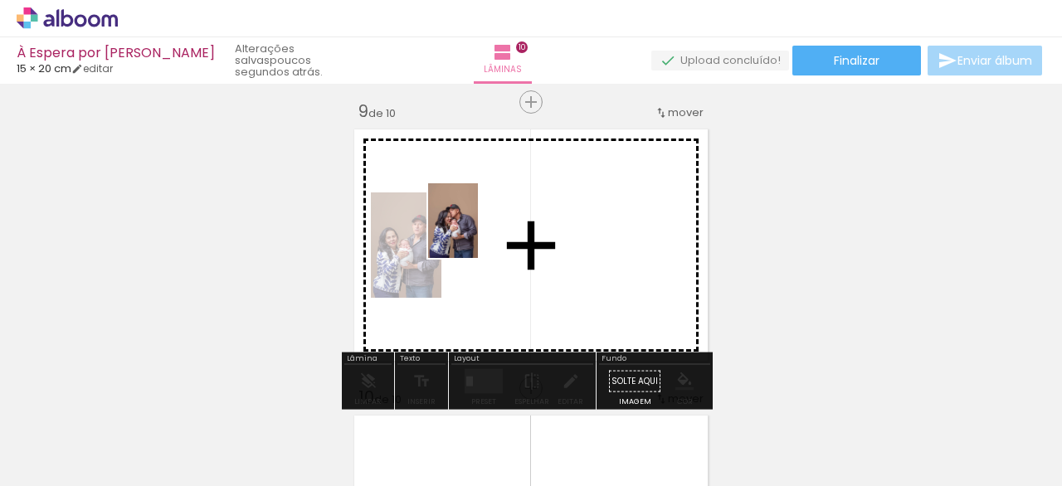
drag, startPoint x: 377, startPoint y: 436, endPoint x: 488, endPoint y: 224, distance: 239.8
click at [488, 224] on quentale-workspace at bounding box center [531, 243] width 1062 height 486
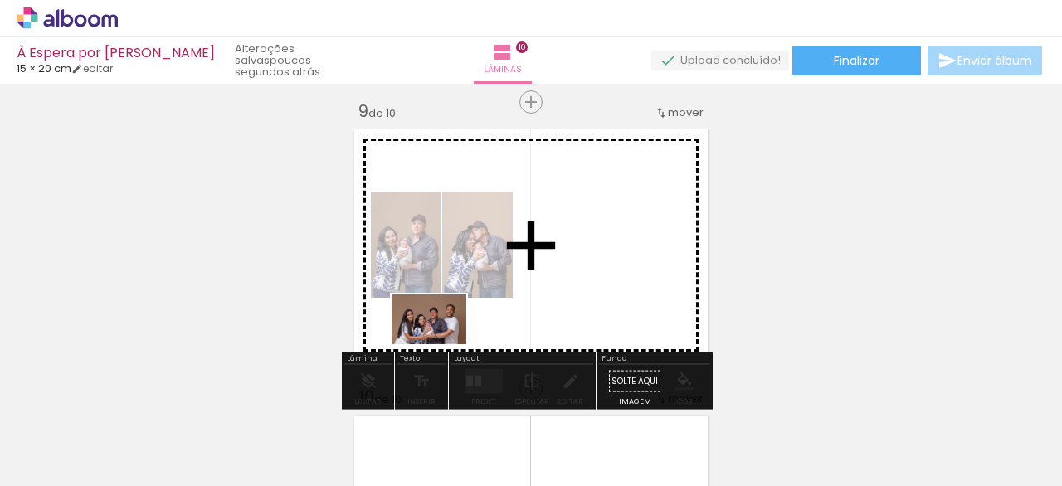
drag, startPoint x: 490, startPoint y: 448, endPoint x: 441, endPoint y: 344, distance: 114.4
click at [441, 344] on quentale-workspace at bounding box center [531, 243] width 1062 height 486
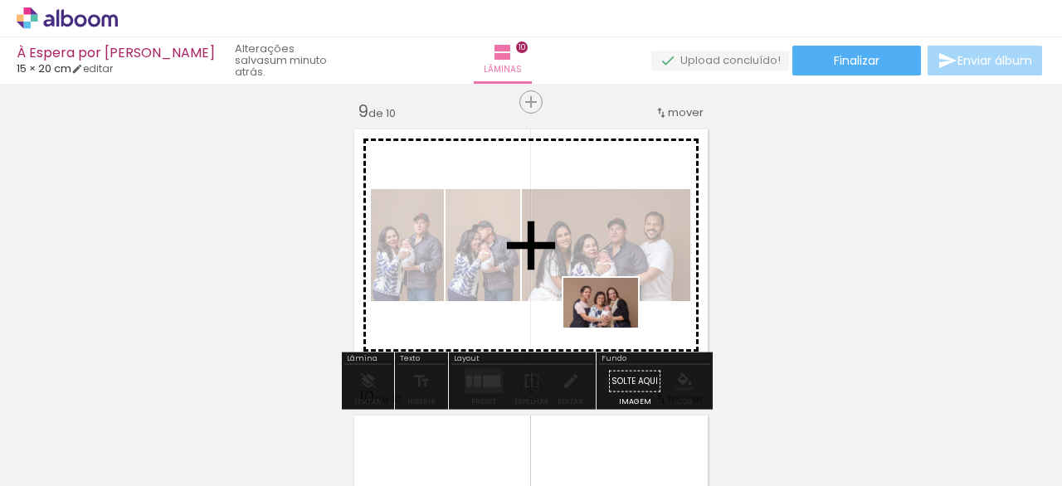
drag, startPoint x: 583, startPoint y: 427, endPoint x: 608, endPoint y: 345, distance: 85.3
click at [611, 333] on quentale-workspace at bounding box center [531, 243] width 1062 height 486
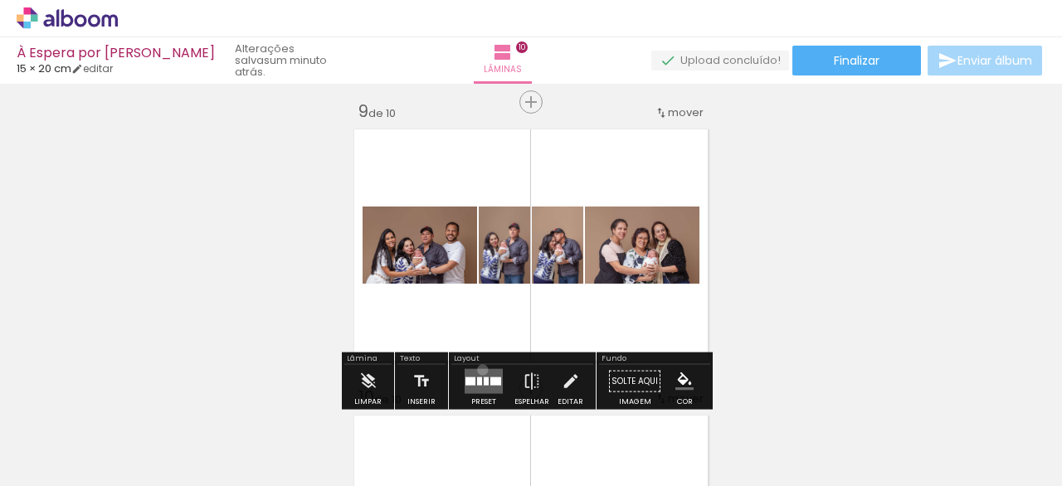
click at [479, 368] on div at bounding box center [483, 381] width 45 height 33
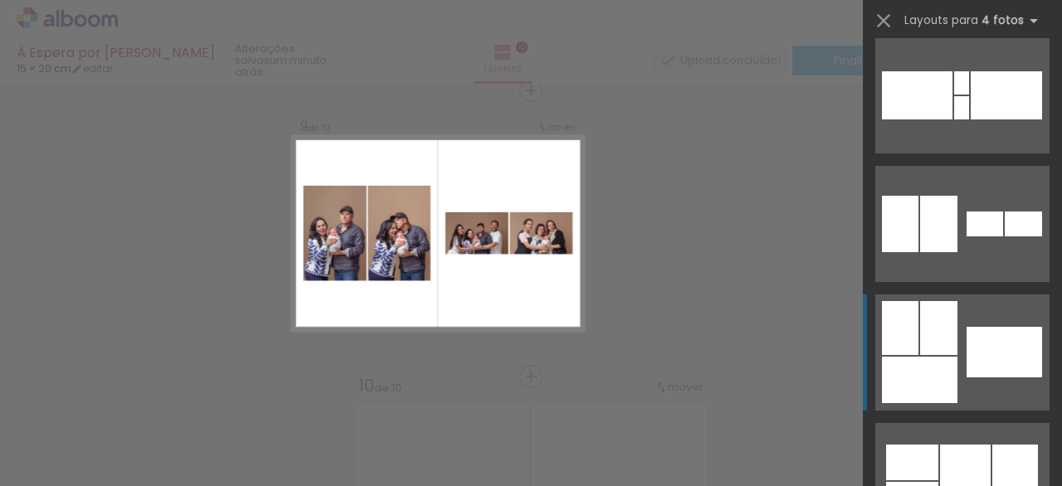
scroll to position [787, 0]
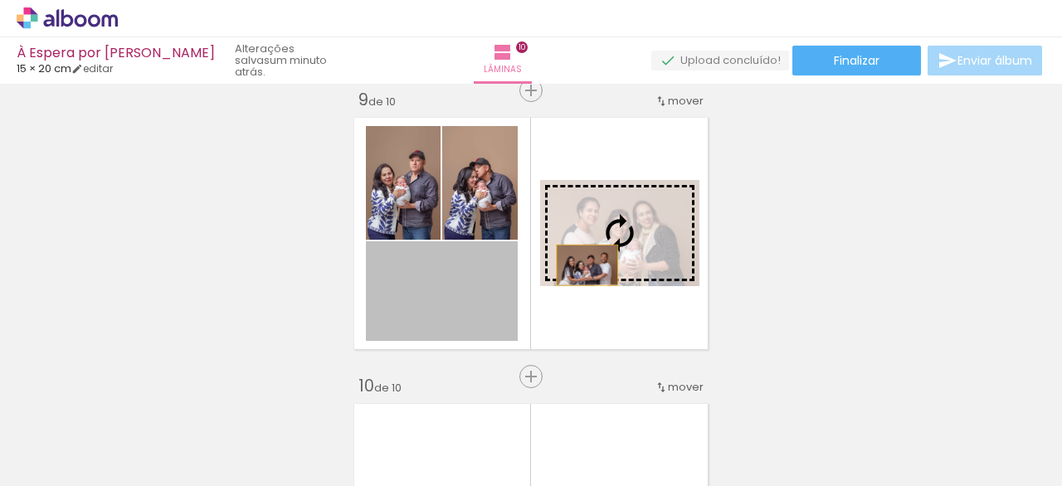
drag, startPoint x: 457, startPoint y: 306, endPoint x: 589, endPoint y: 263, distance: 138.8
click at [0, 0] on slot at bounding box center [0, 0] width 0 height 0
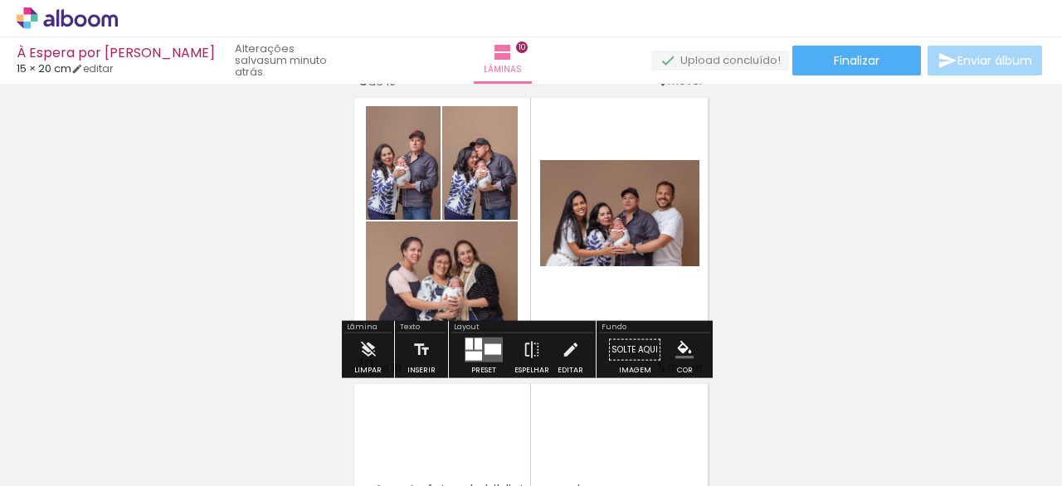
scroll to position [2330, 0]
click at [485, 346] on div at bounding box center [493, 350] width 17 height 11
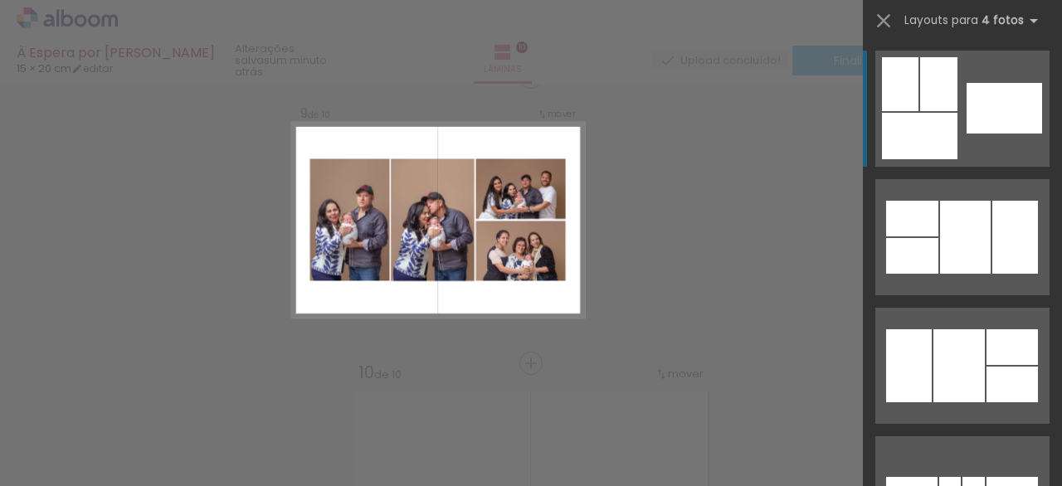
scroll to position [2311, 0]
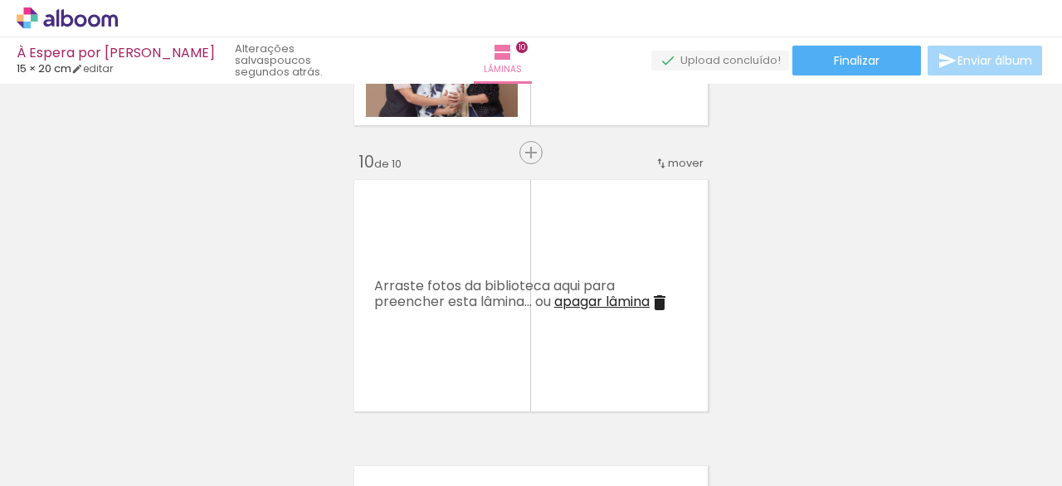
scroll to position [2576, 0]
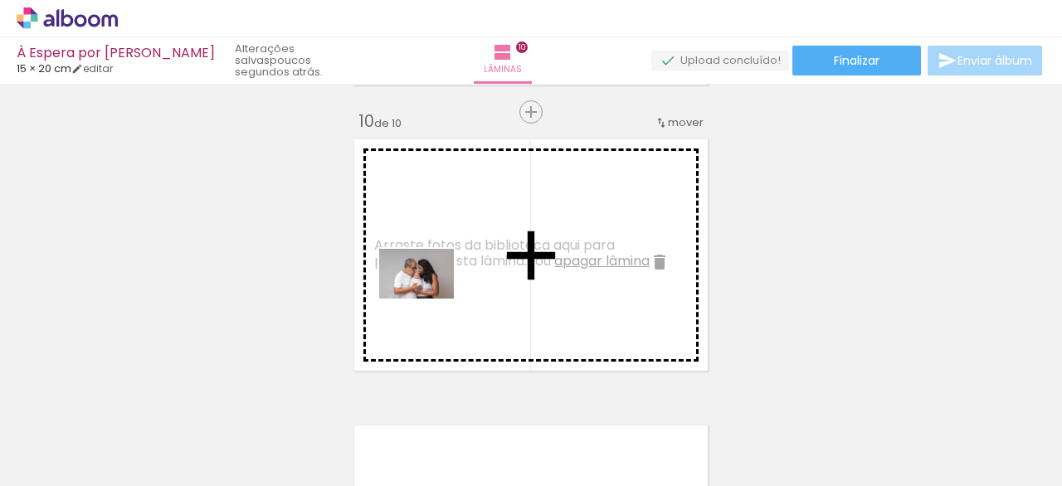
drag, startPoint x: 429, startPoint y: 439, endPoint x: 429, endPoint y: 299, distance: 140.2
click at [429, 299] on quentale-workspace at bounding box center [531, 243] width 1062 height 486
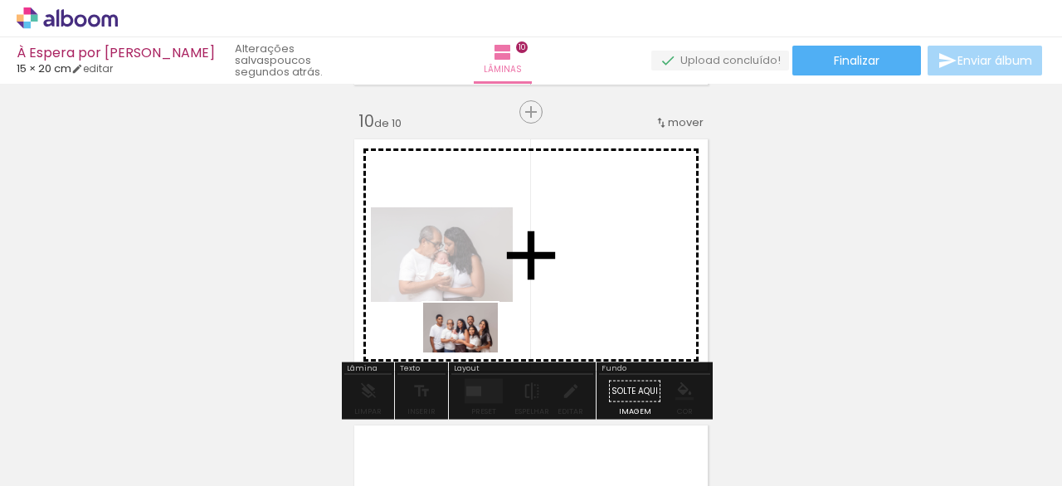
drag, startPoint x: 531, startPoint y: 442, endPoint x: 473, endPoint y: 353, distance: 106.8
click at [473, 353] on quentale-workspace at bounding box center [531, 243] width 1062 height 486
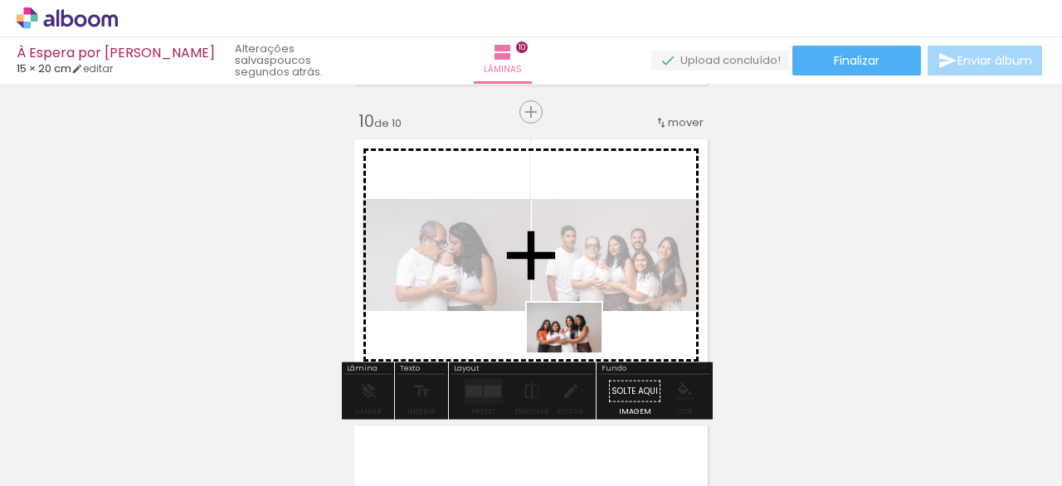
drag, startPoint x: 627, startPoint y: 446, endPoint x: 561, endPoint y: 339, distance: 124.8
click at [573, 339] on quentale-workspace at bounding box center [531, 243] width 1062 height 486
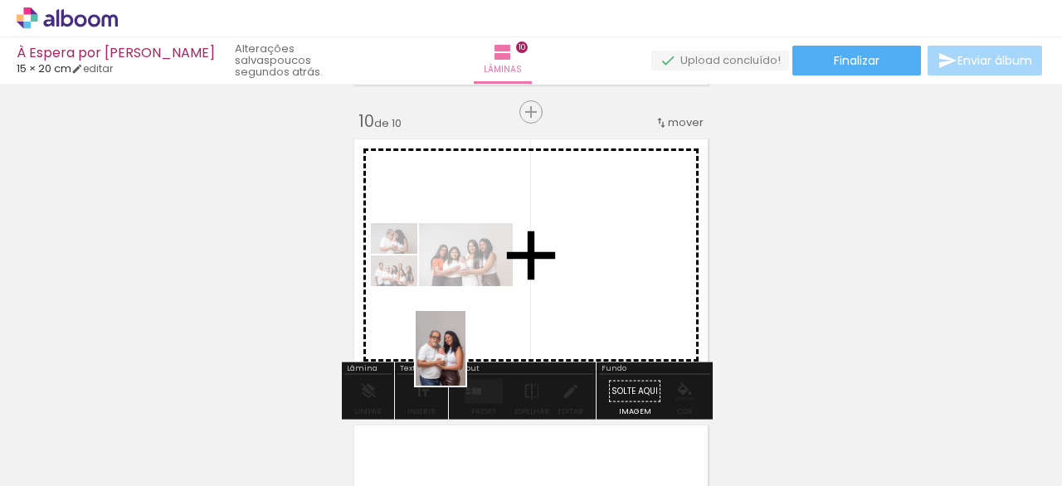
drag, startPoint x: 354, startPoint y: 443, endPoint x: 561, endPoint y: 303, distance: 250.4
click at [566, 303] on quentale-workspace at bounding box center [531, 243] width 1062 height 486
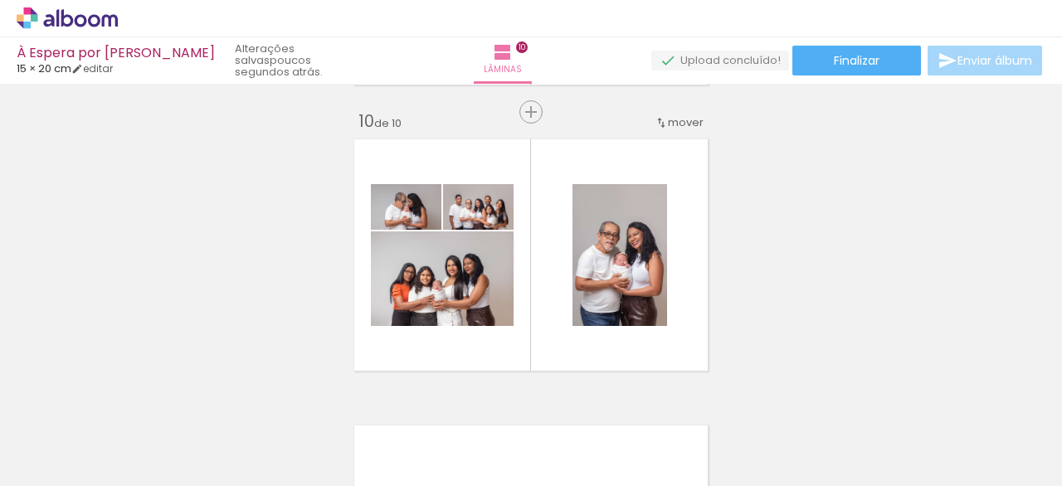
scroll to position [0, 1049]
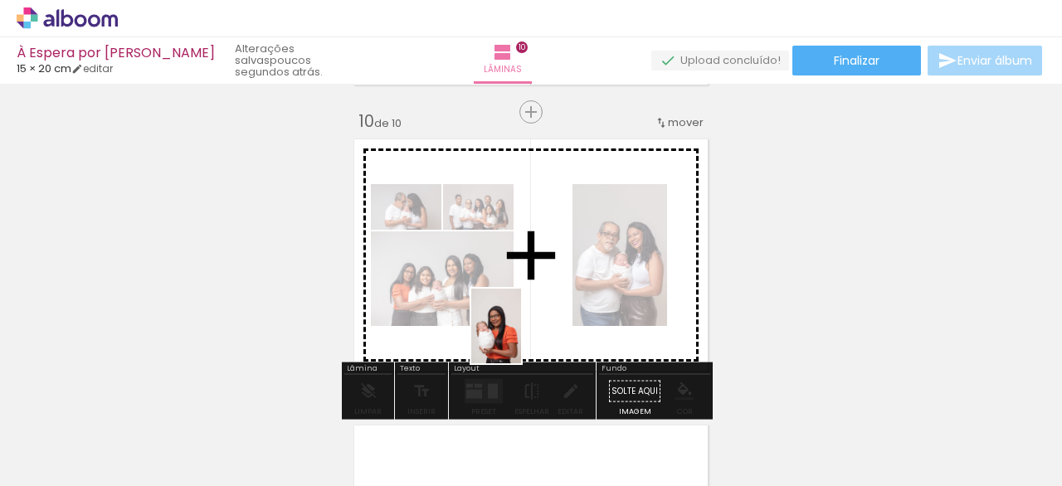
drag, startPoint x: 422, startPoint y: 455, endPoint x: 545, endPoint y: 313, distance: 188.2
click at [545, 313] on quentale-workspace at bounding box center [531, 243] width 1062 height 486
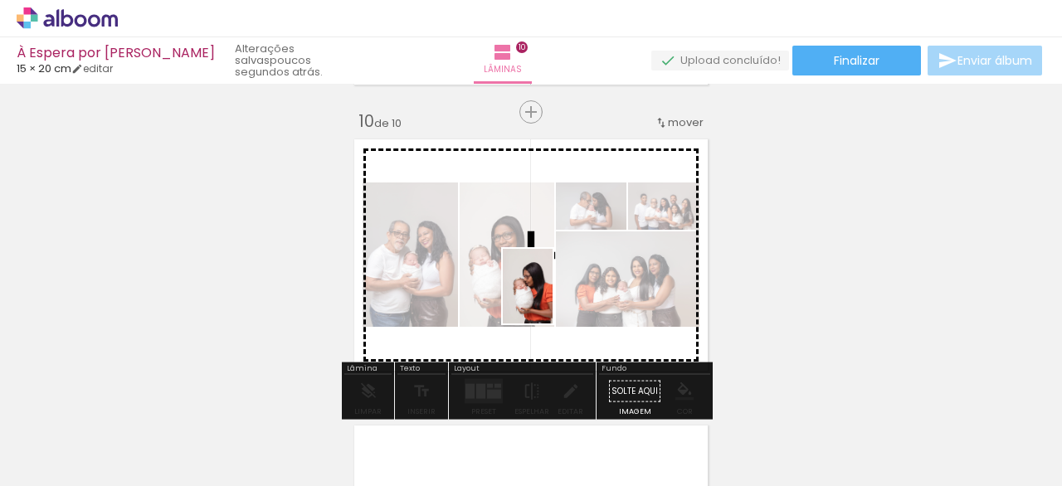
drag, startPoint x: 517, startPoint y: 442, endPoint x: 553, endPoint y: 299, distance: 147.9
click at [553, 299] on quentale-workspace at bounding box center [531, 243] width 1062 height 486
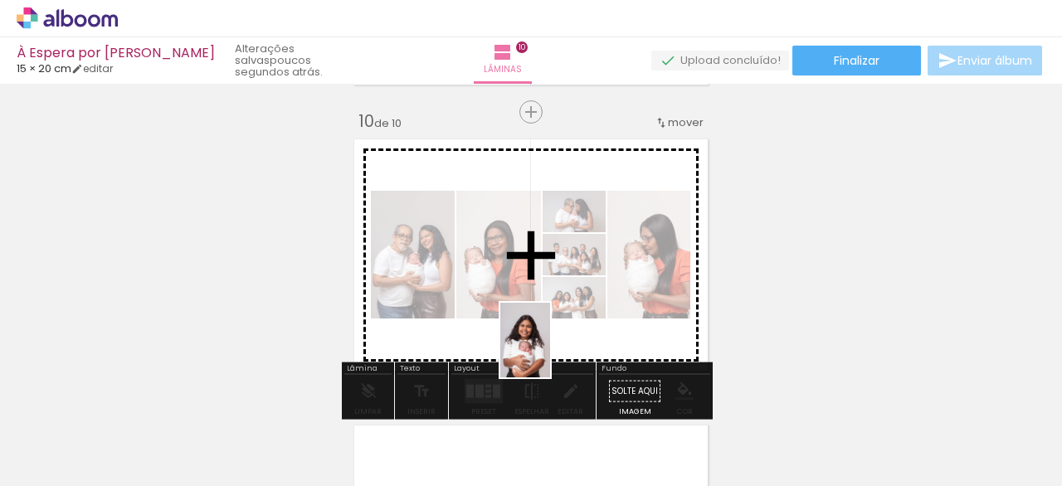
drag, startPoint x: 614, startPoint y: 457, endPoint x: 528, endPoint y: 332, distance: 152.1
click at [540, 324] on quentale-workspace at bounding box center [531, 243] width 1062 height 486
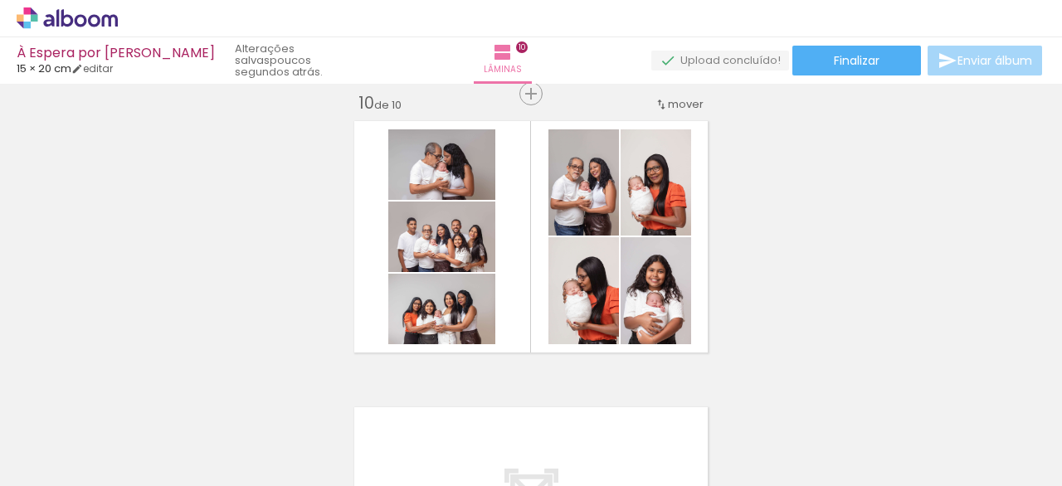
scroll to position [2592, 0]
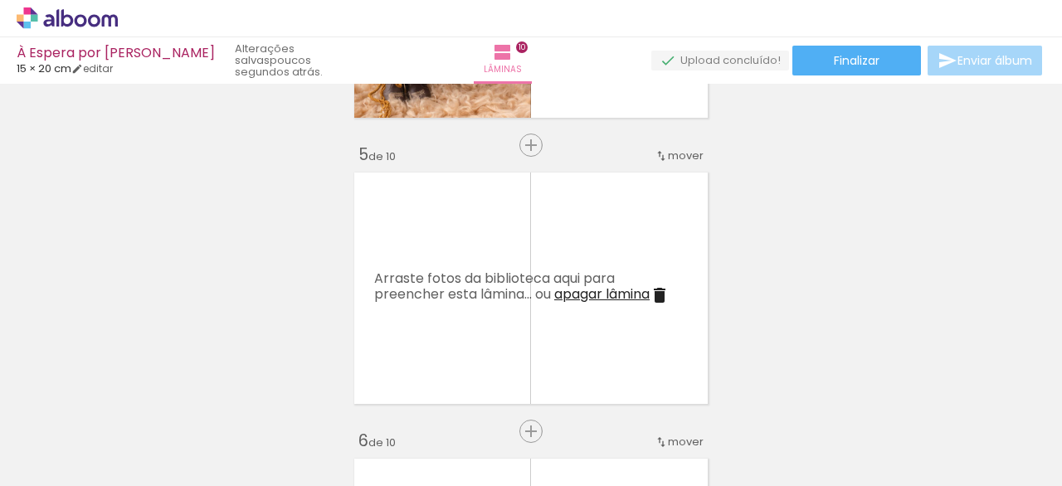
scroll to position [1112, 0]
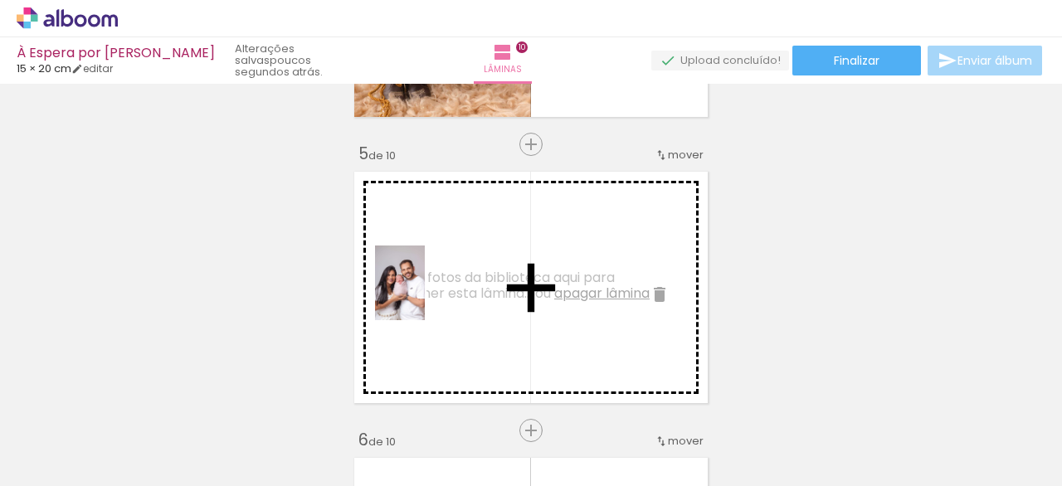
drag, startPoint x: 392, startPoint y: 446, endPoint x: 438, endPoint y: 287, distance: 166.0
click at [429, 295] on quentale-workspace at bounding box center [531, 243] width 1062 height 486
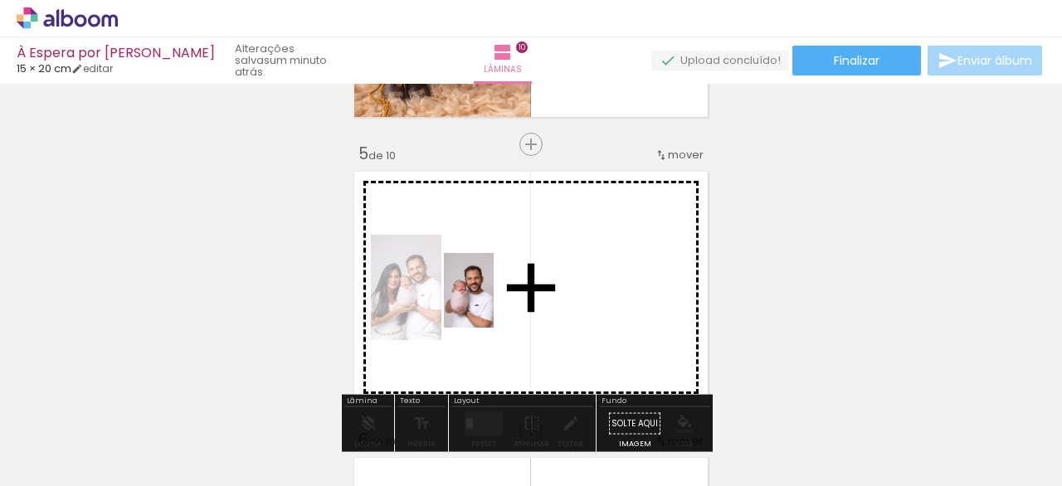
drag, startPoint x: 485, startPoint y: 441, endPoint x: 494, endPoint y: 303, distance: 138.0
click at [494, 303] on quentale-workspace at bounding box center [531, 243] width 1062 height 486
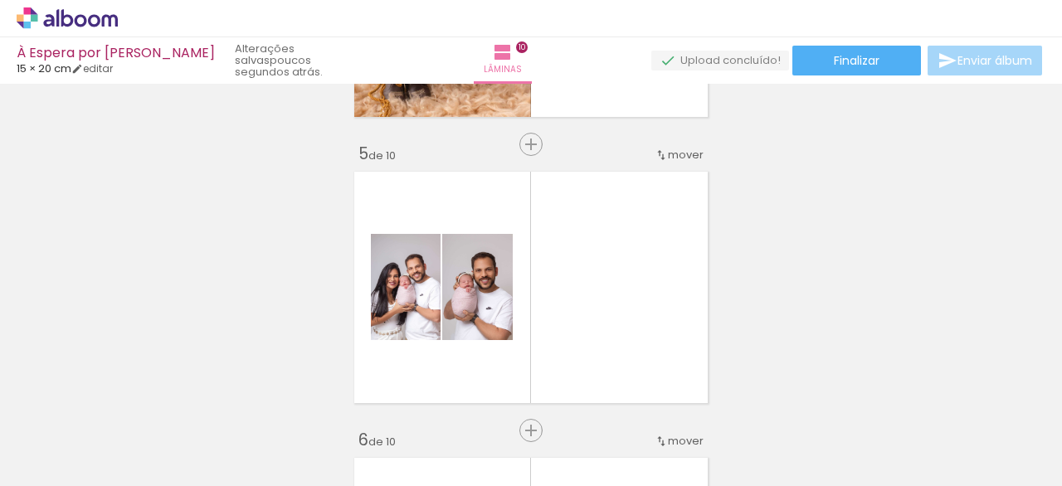
scroll to position [0, 1431]
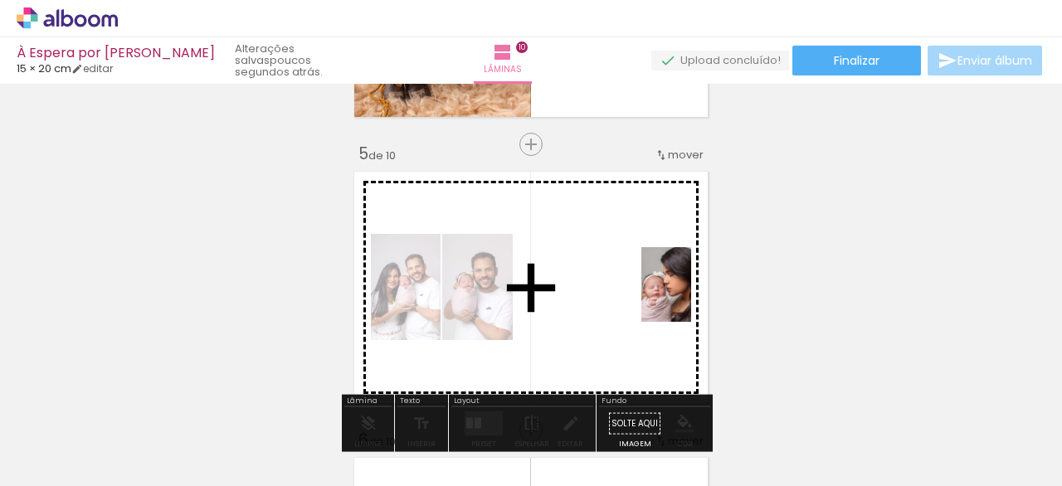
drag, startPoint x: 792, startPoint y: 437, endPoint x: 716, endPoint y: 297, distance: 159.3
click at [693, 297] on quentale-workspace at bounding box center [531, 243] width 1062 height 486
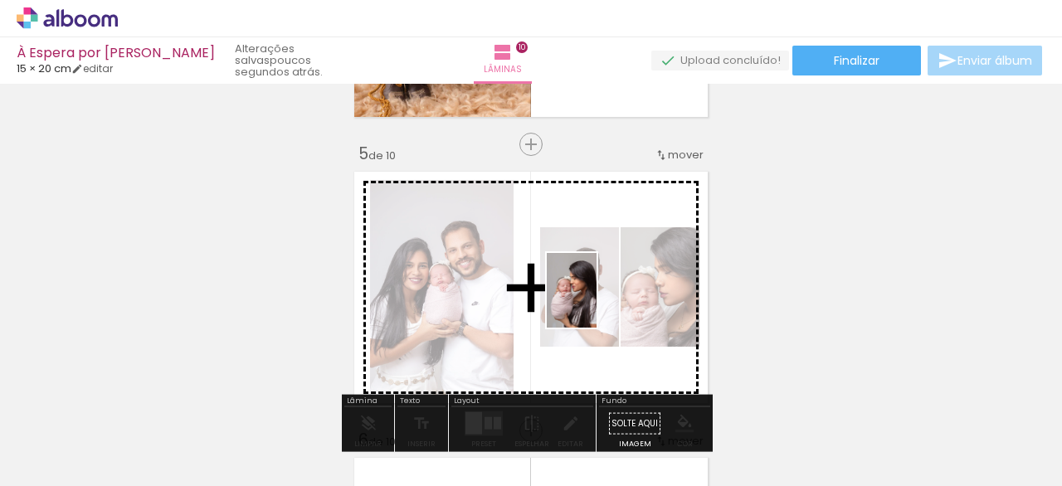
drag, startPoint x: 694, startPoint y: 446, endPoint x: 597, endPoint y: 303, distance: 172.6
click at [597, 303] on quentale-workspace at bounding box center [531, 243] width 1062 height 486
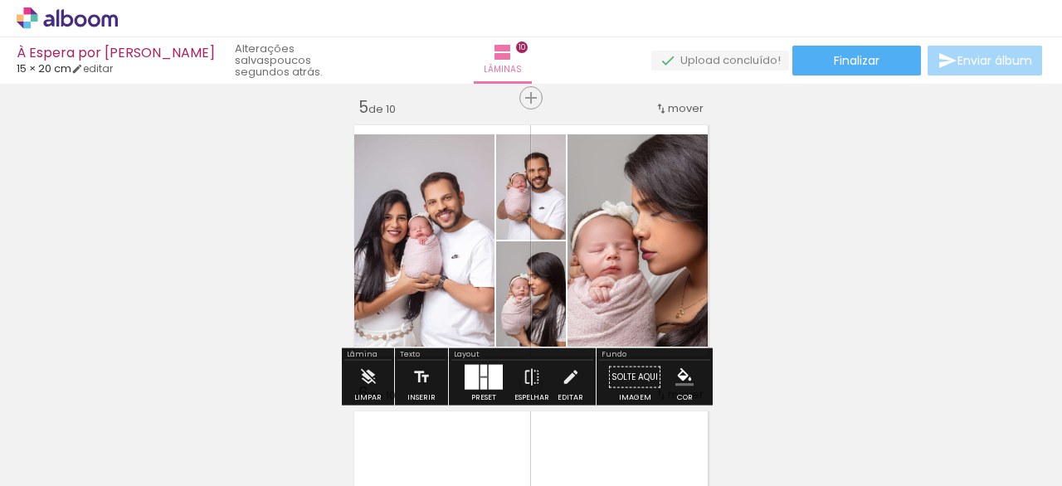
scroll to position [1161, 0]
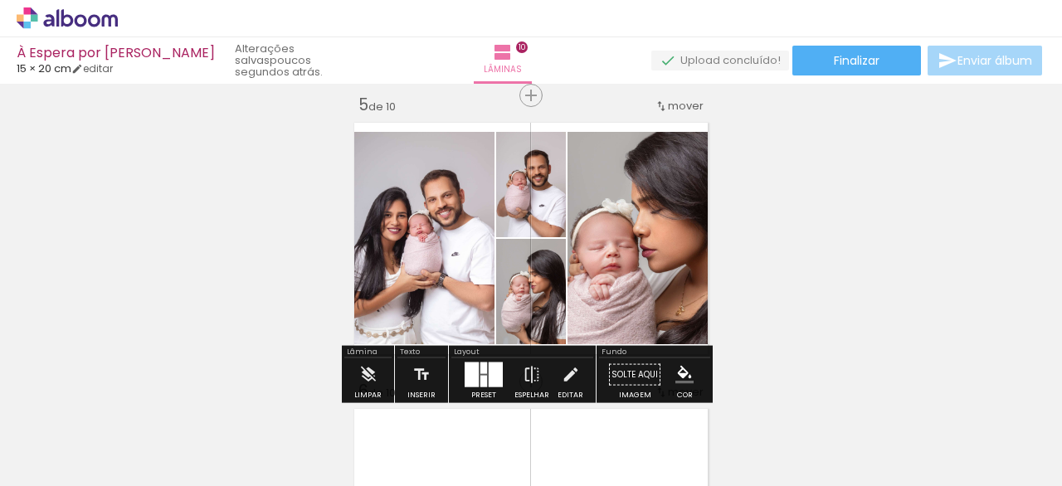
click at [489, 370] on div at bounding box center [496, 375] width 14 height 25
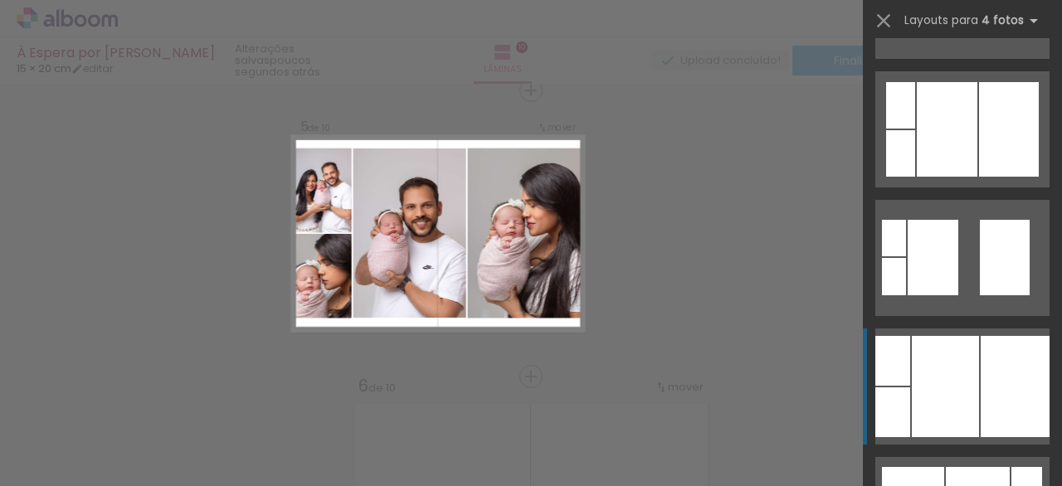
scroll to position [750, 0]
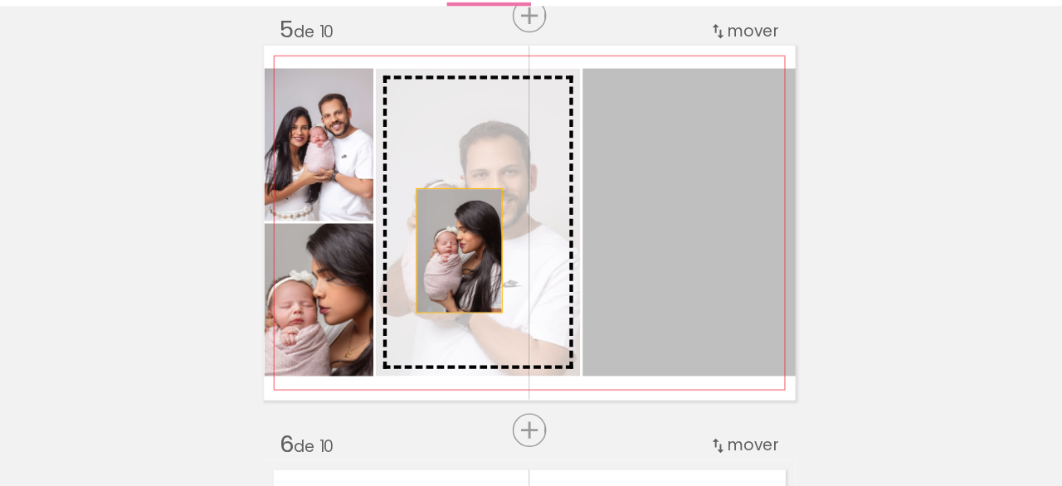
drag, startPoint x: 614, startPoint y: 252, endPoint x: 471, endPoint y: 253, distance: 143.6
click at [0, 0] on slot at bounding box center [0, 0] width 0 height 0
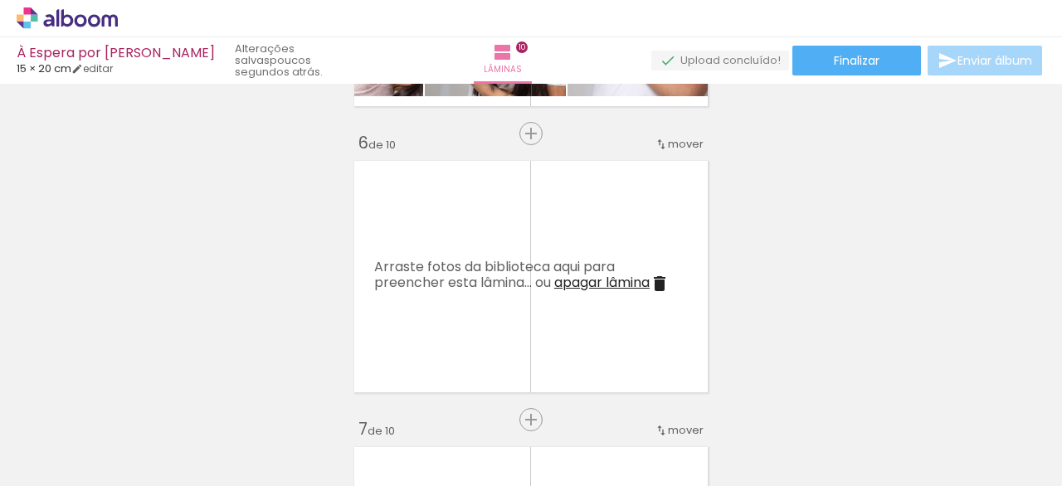
scroll to position [1426, 0]
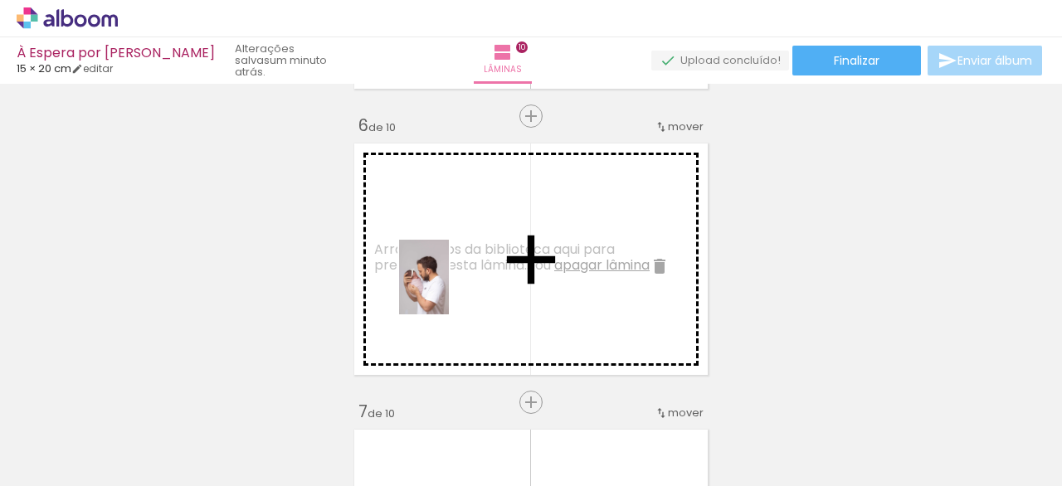
drag, startPoint x: 505, startPoint y: 436, endPoint x: 457, endPoint y: 299, distance: 145.6
click at [452, 291] on quentale-workspace at bounding box center [531, 243] width 1062 height 486
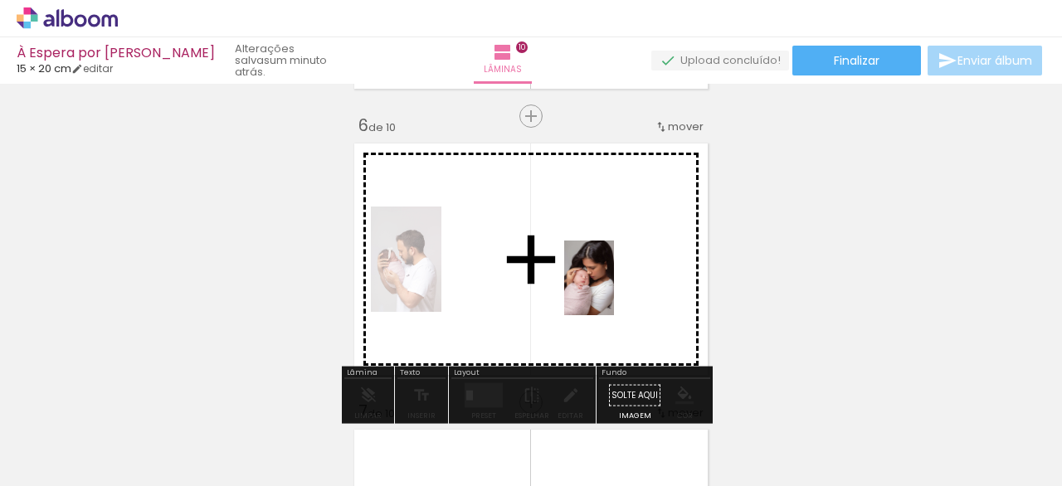
drag, startPoint x: 602, startPoint y: 439, endPoint x: 617, endPoint y: 286, distance: 153.4
click at [617, 286] on quentale-workspace at bounding box center [531, 243] width 1062 height 486
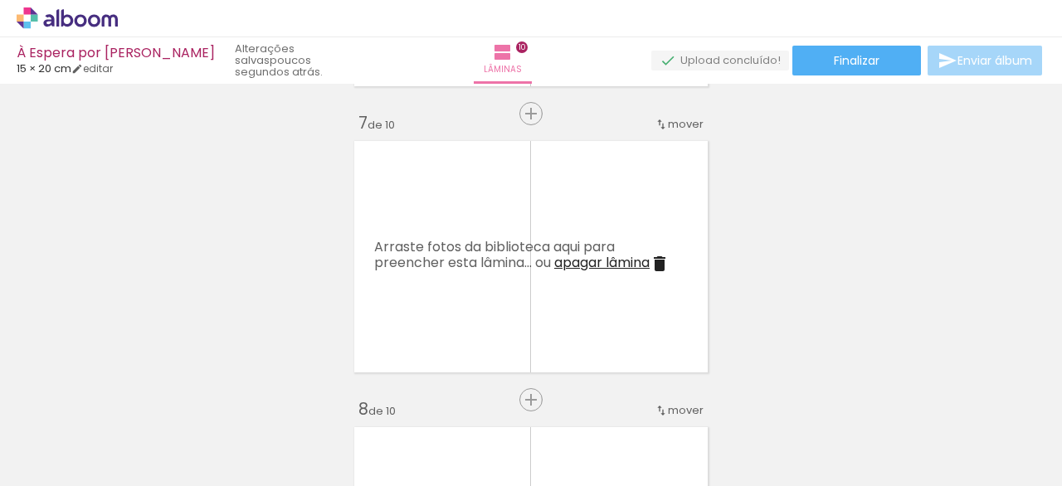
scroll to position [1733, 0]
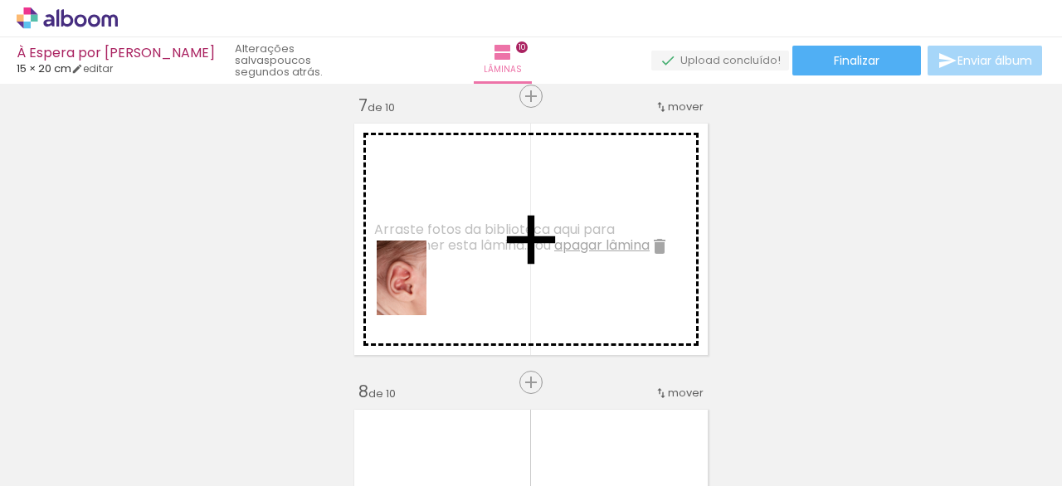
drag, startPoint x: 268, startPoint y: 449, endPoint x: 444, endPoint y: 276, distance: 247.0
click at [444, 276] on quentale-workspace at bounding box center [531, 243] width 1062 height 486
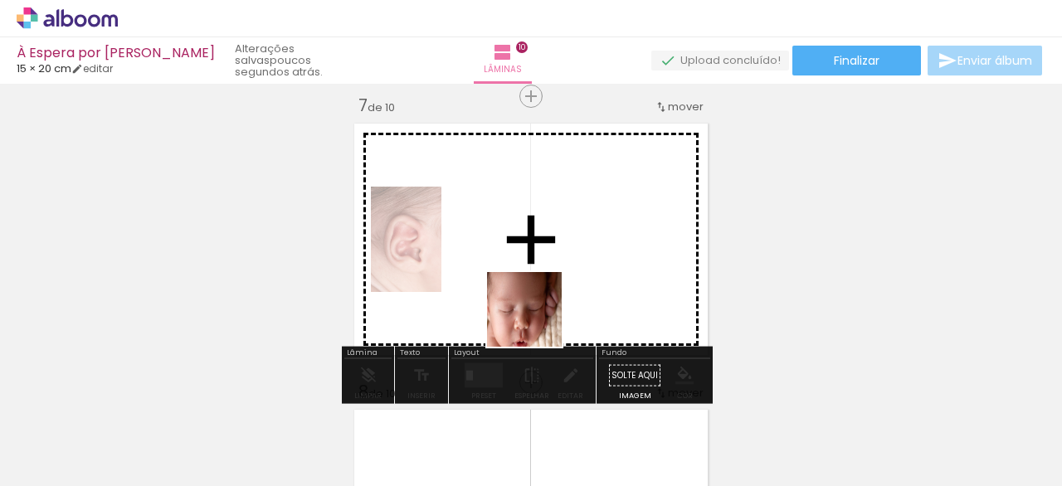
drag, startPoint x: 362, startPoint y: 443, endPoint x: 563, endPoint y: 299, distance: 247.3
click at [563, 299] on quentale-workspace at bounding box center [531, 243] width 1062 height 486
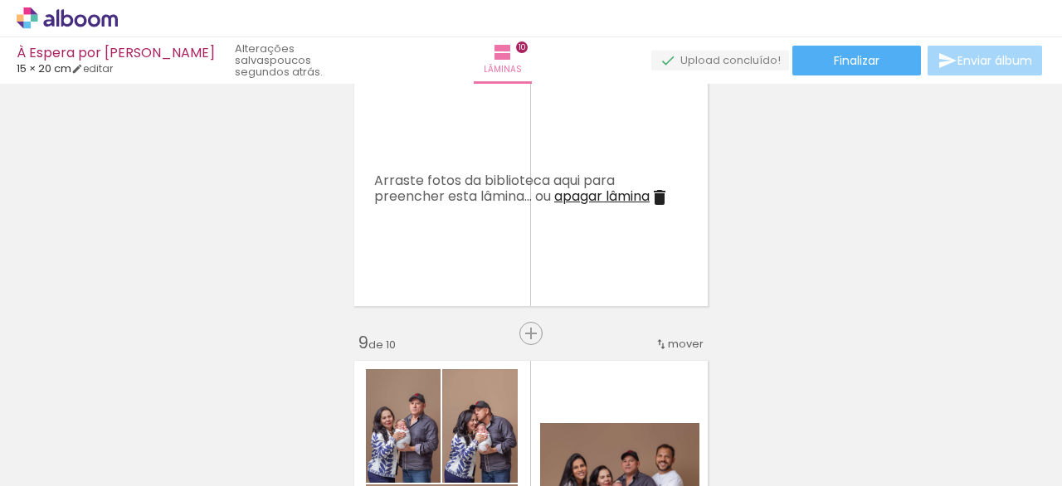
scroll to position [2066, 0]
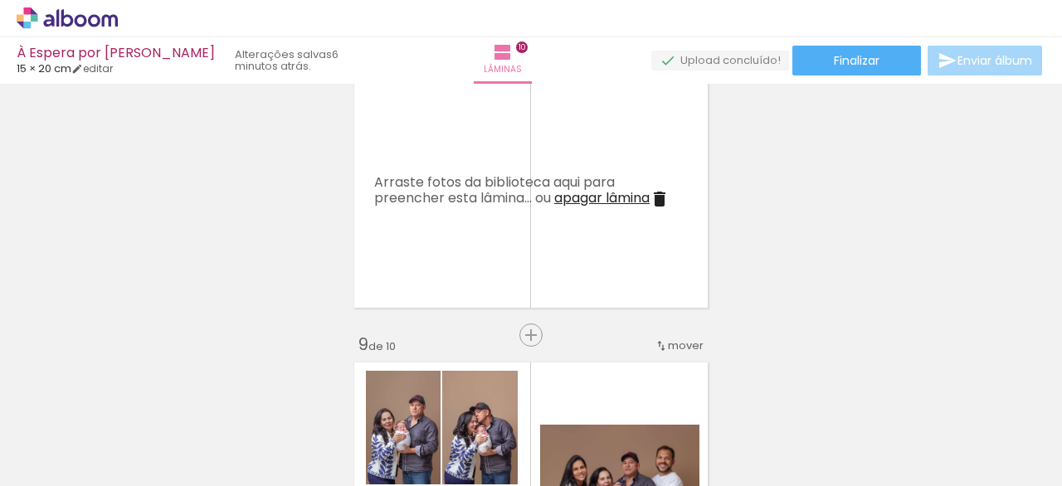
scroll to position [0, 2607]
